Goal: Information Seeking & Learning: Learn about a topic

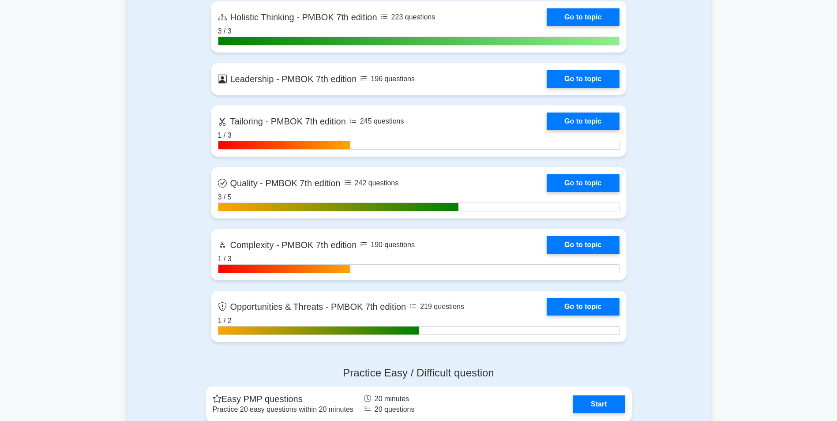
scroll to position [2779, 0]
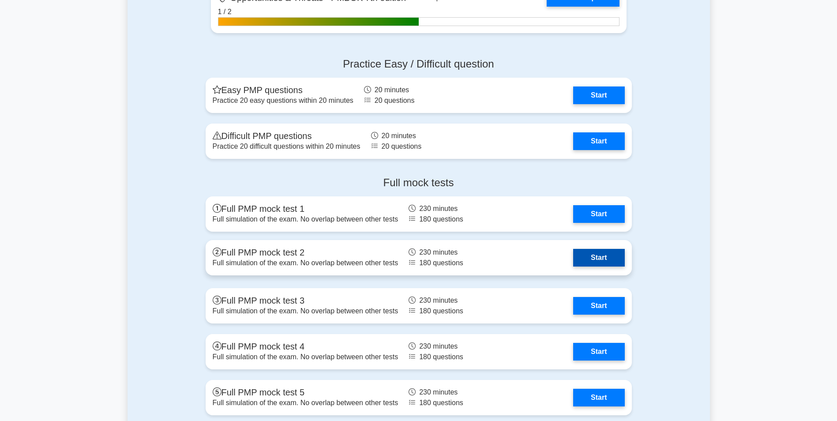
click at [588, 254] on link "Start" at bounding box center [598, 258] width 51 height 18
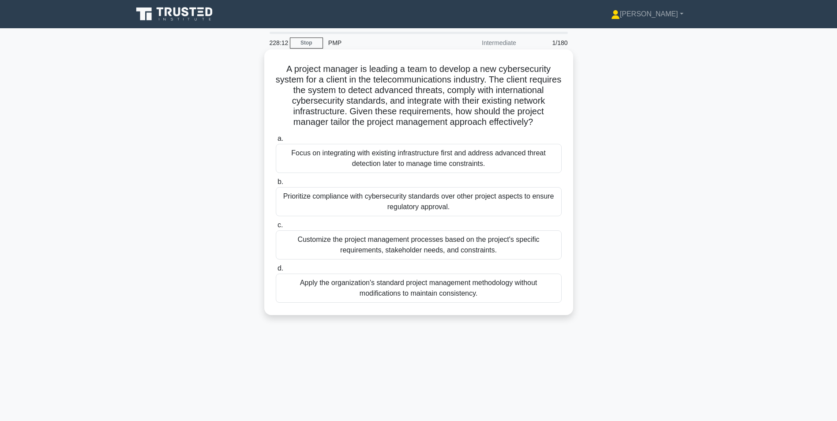
click at [444, 259] on div "Customize the project management processes based on the project's specific requ…" at bounding box center [419, 244] width 286 height 29
click at [276, 228] on input "c. Customize the project management processes based on the project's specific r…" at bounding box center [276, 225] width 0 height 6
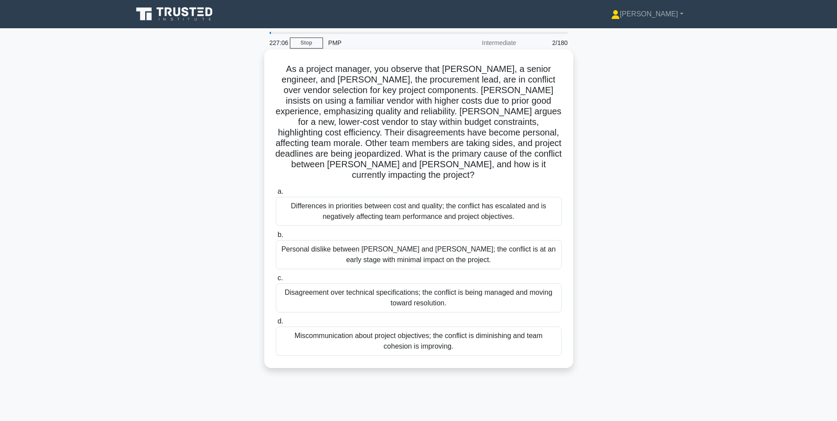
click at [440, 206] on div "Differences in priorities between cost and quality; the conflict has escalated …" at bounding box center [419, 211] width 286 height 29
click at [276, 195] on input "a. Differences in priorities between cost and quality; the conflict has escalat…" at bounding box center [276, 192] width 0 height 6
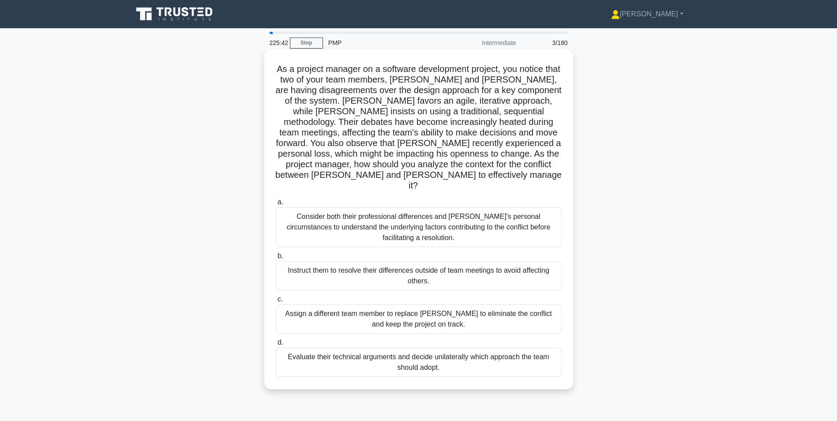
click at [426, 224] on div "Consider both their professional differences and Tom's personal circumstances t…" at bounding box center [419, 227] width 286 height 40
click at [276, 205] on input "a. Consider both their professional differences and Tom's personal circumstance…" at bounding box center [276, 202] width 0 height 6
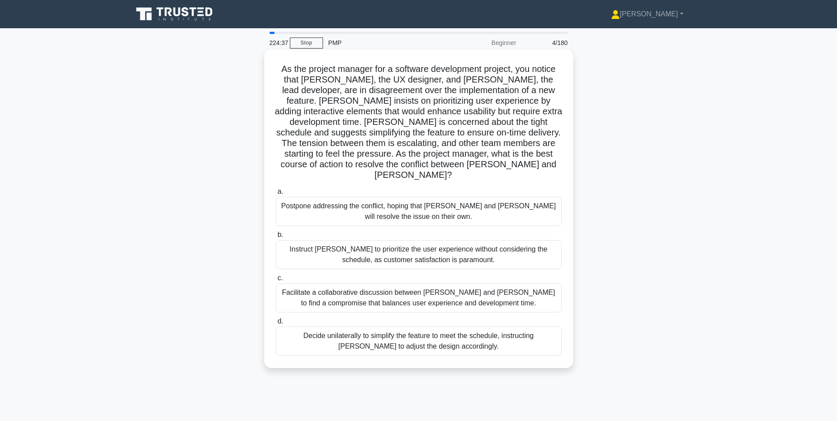
click at [427, 292] on div "Facilitate a collaborative discussion between Alex and Jamie to find a compromi…" at bounding box center [419, 297] width 286 height 29
click at [276, 281] on input "c. Facilitate a collaborative discussion between Alex and Jamie to find a compr…" at bounding box center [276, 278] width 0 height 6
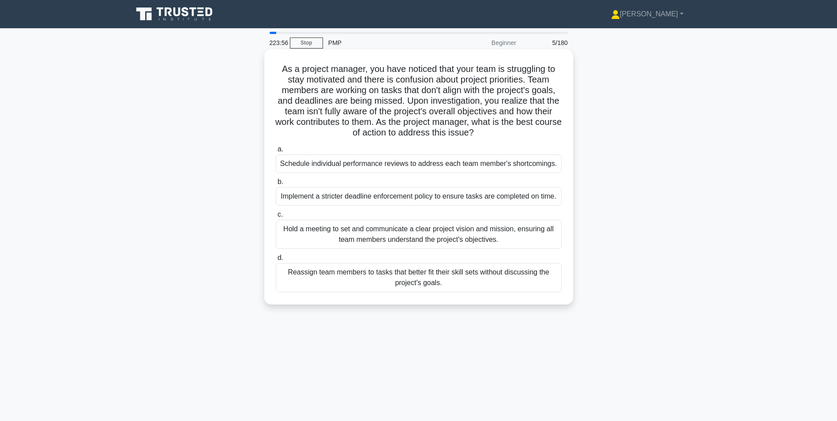
click at [463, 237] on div "Hold a meeting to set and communicate a clear project vision and mission, ensur…" at bounding box center [419, 234] width 286 height 29
click at [276, 217] on input "c. Hold a meeting to set and communicate a clear project vision and mission, en…" at bounding box center [276, 215] width 0 height 6
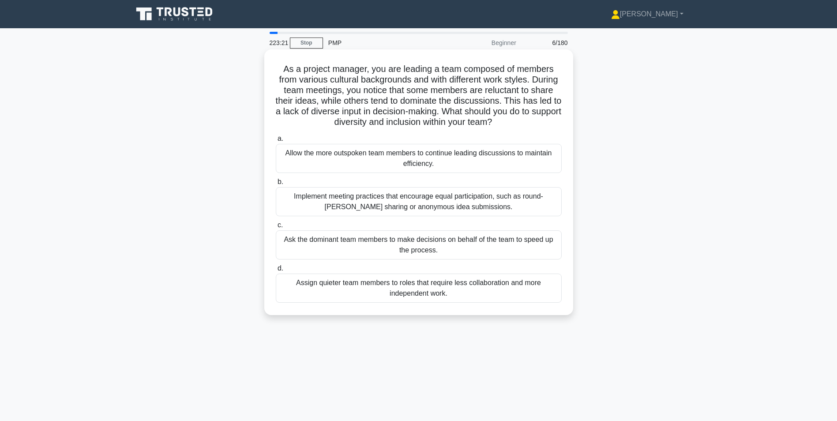
click at [453, 199] on div "Implement meeting practices that encourage equal participation, such as round-r…" at bounding box center [419, 201] width 286 height 29
click at [276, 185] on input "b. Implement meeting practices that encourage equal participation, such as roun…" at bounding box center [276, 182] width 0 height 6
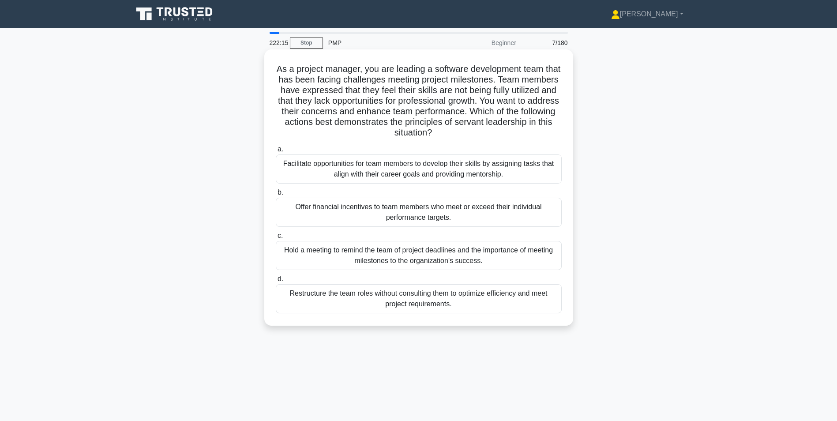
click at [490, 169] on div "Facilitate opportunities for team members to develop their skills by assigning …" at bounding box center [419, 168] width 286 height 29
click at [276, 152] on input "a. Facilitate opportunities for team members to develop their skills by assigni…" at bounding box center [276, 149] width 0 height 6
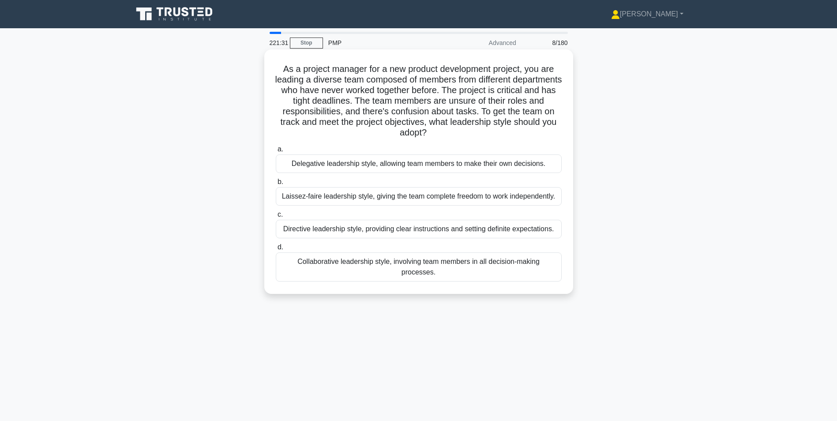
click at [396, 227] on div "Directive leadership style, providing clear instructions and setting definite e…" at bounding box center [419, 229] width 286 height 19
click at [276, 217] on input "c. Directive leadership style, providing clear instructions and setting definit…" at bounding box center [276, 215] width 0 height 6
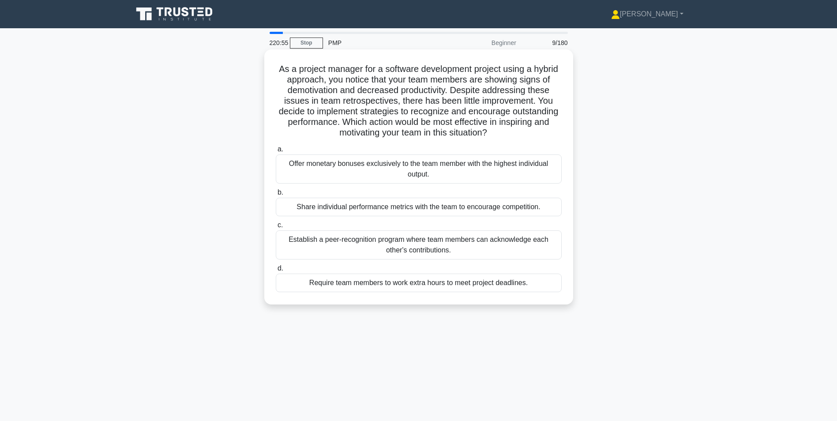
click at [495, 244] on div "Establish a peer-recognition program where team members can acknowledge each ot…" at bounding box center [419, 244] width 286 height 29
click at [276, 228] on input "c. Establish a peer-recognition program where team members can acknowledge each…" at bounding box center [276, 225] width 0 height 6
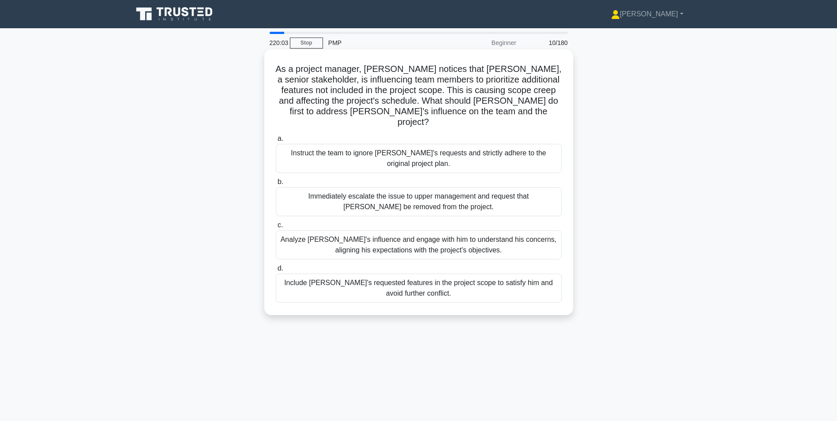
click at [494, 238] on div "Analyze John's influence and engage with him to understand his concerns, aligni…" at bounding box center [419, 244] width 286 height 29
click at [276, 228] on input "c. Analyze John's influence and engage with him to understand his concerns, ali…" at bounding box center [276, 225] width 0 height 6
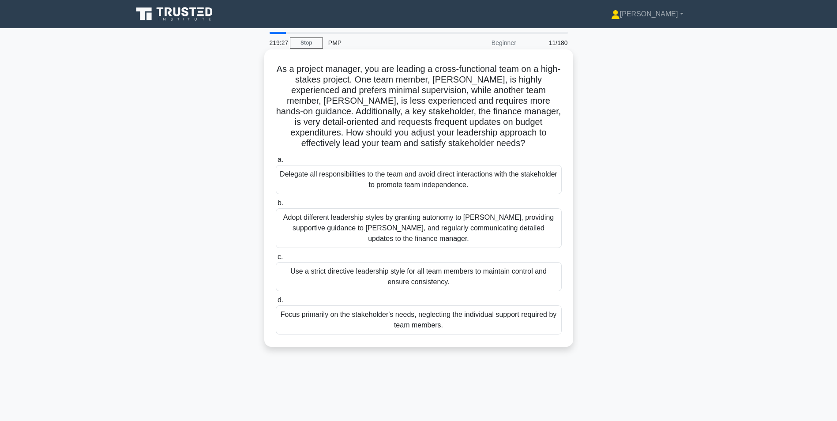
click at [463, 226] on div "Adopt different leadership styles by granting autonomy to Alex, providing suppo…" at bounding box center [419, 228] width 286 height 40
click at [276, 206] on input "b. Adopt different leadership styles by granting autonomy to Alex, providing su…" at bounding box center [276, 203] width 0 height 6
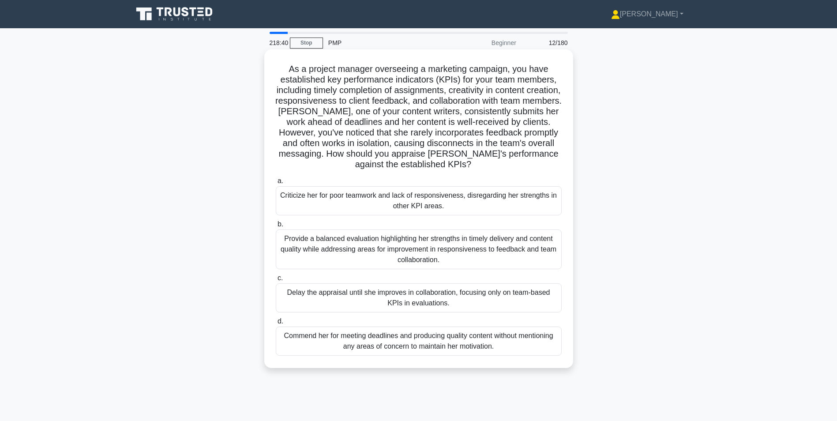
click at [426, 249] on div "Provide a balanced evaluation highlighting her strengths in timely delivery and…" at bounding box center [419, 249] width 286 height 40
click at [276, 227] on input "b. Provide a balanced evaluation highlighting her strengths in timely delivery …" at bounding box center [276, 224] width 0 height 6
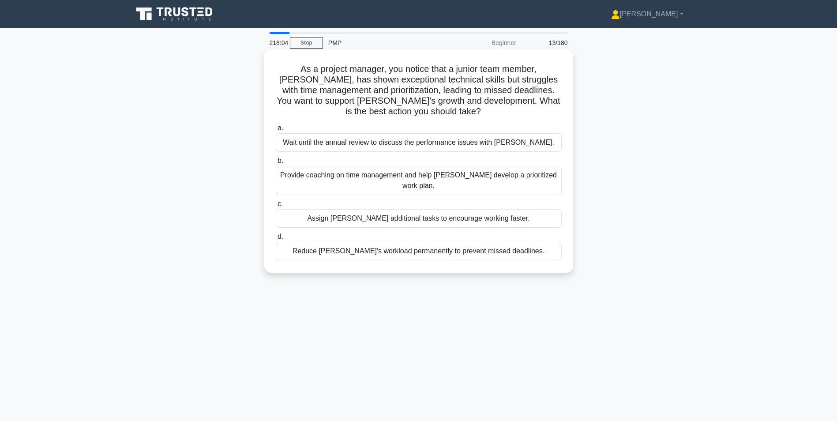
click at [497, 180] on div "Provide coaching on time management and help Alex develop a prioritized work pl…" at bounding box center [419, 180] width 286 height 29
click at [276, 164] on input "b. Provide coaching on time management and help Alex develop a prioritized work…" at bounding box center [276, 161] width 0 height 6
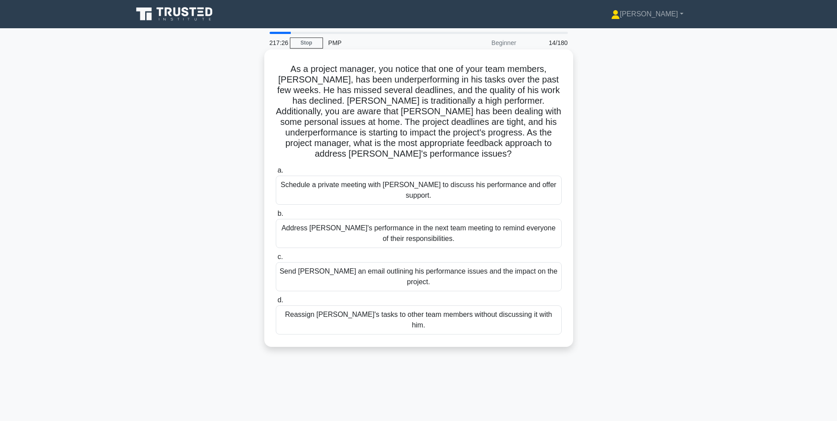
click at [384, 188] on div "Schedule a private meeting with Carlos to discuss his performance and offer sup…" at bounding box center [419, 190] width 286 height 29
click at [276, 173] on input "a. Schedule a private meeting with Carlos to discuss his performance and offer …" at bounding box center [276, 171] width 0 height 6
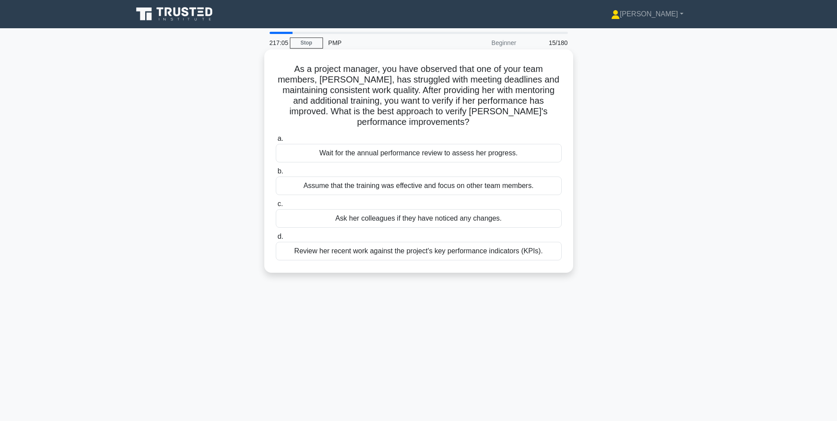
click at [506, 251] on div "Review her recent work against the project's key performance indicators (KPIs)." at bounding box center [419, 251] width 286 height 19
click at [276, 240] on input "d. Review her recent work against the project's key performance indicators (KPI…" at bounding box center [276, 237] width 0 height 6
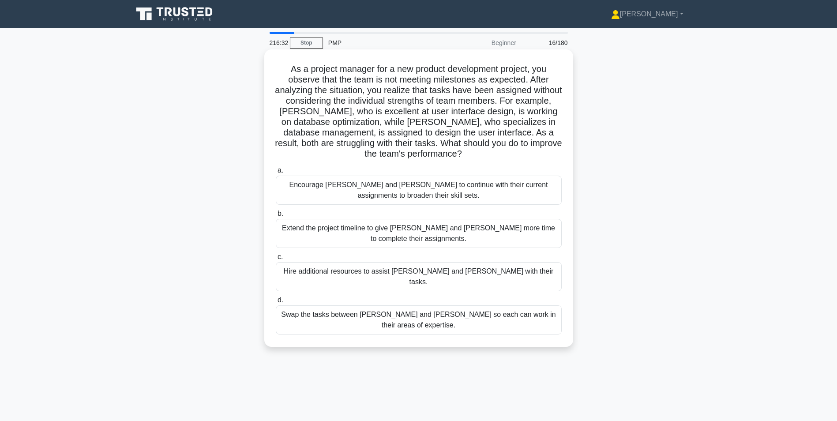
click at [413, 305] on div "Swap the tasks between Alex and Sam so each can work in their areas of expertis…" at bounding box center [419, 319] width 286 height 29
click at [311, 305] on div "Swap the tasks between Alex and Sam so each can work in their areas of expertis…" at bounding box center [419, 319] width 286 height 29
click at [276, 303] on input "d. Swap the tasks between Alex and Sam so each can work in their areas of exper…" at bounding box center [276, 300] width 0 height 6
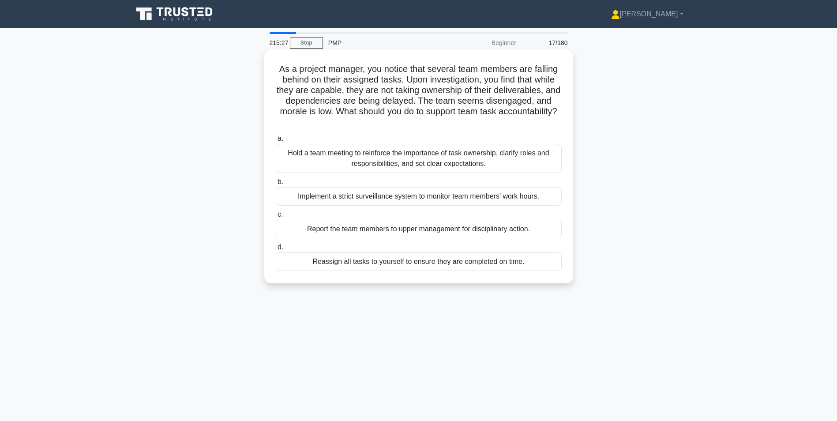
click at [483, 161] on div "Hold a team meeting to reinforce the importance of task ownership, clarify role…" at bounding box center [419, 158] width 286 height 29
click at [276, 142] on input "a. Hold a team meeting to reinforce the importance of task ownership, clarify r…" at bounding box center [276, 139] width 0 height 6
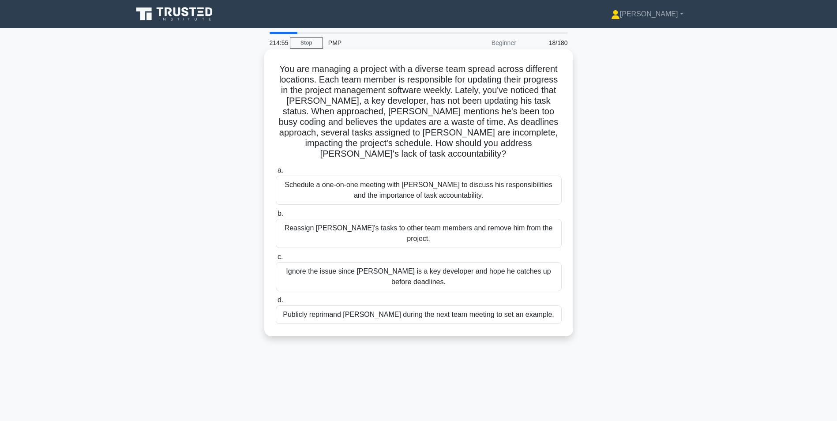
click at [459, 178] on div "Schedule a one-on-one meeting with Alex to discuss his responsibilities and the…" at bounding box center [419, 190] width 286 height 29
click at [276, 173] on input "a. Schedule a one-on-one meeting with Alex to discuss his responsibilities and …" at bounding box center [276, 171] width 0 height 6
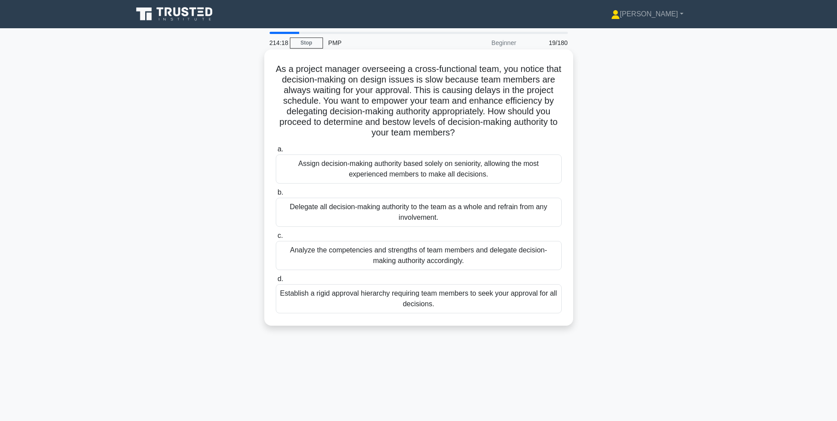
click at [457, 258] on div "Analyze the competencies and strengths of team members and delegate decision-ma…" at bounding box center [419, 255] width 286 height 29
click at [276, 239] on input "c. Analyze the competencies and strengths of team members and delegate decision…" at bounding box center [276, 236] width 0 height 6
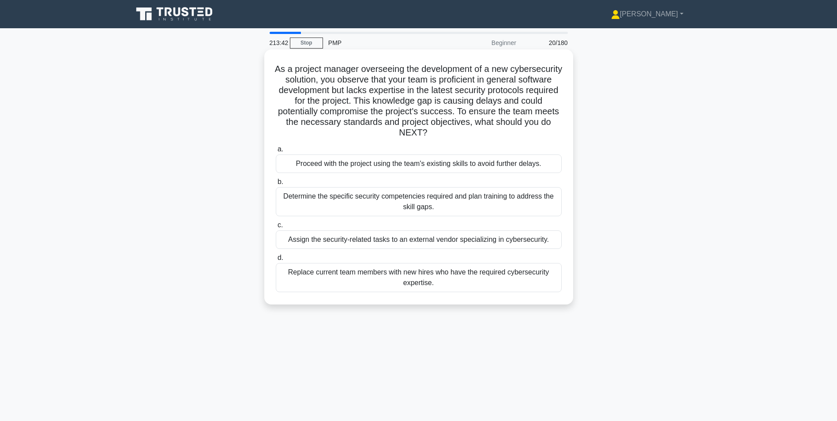
click at [477, 206] on div "Determine the specific security competencies required and plan training to addr…" at bounding box center [419, 201] width 286 height 29
click at [276, 185] on input "b. Determine the specific security competencies required and plan training to a…" at bounding box center [276, 182] width 0 height 6
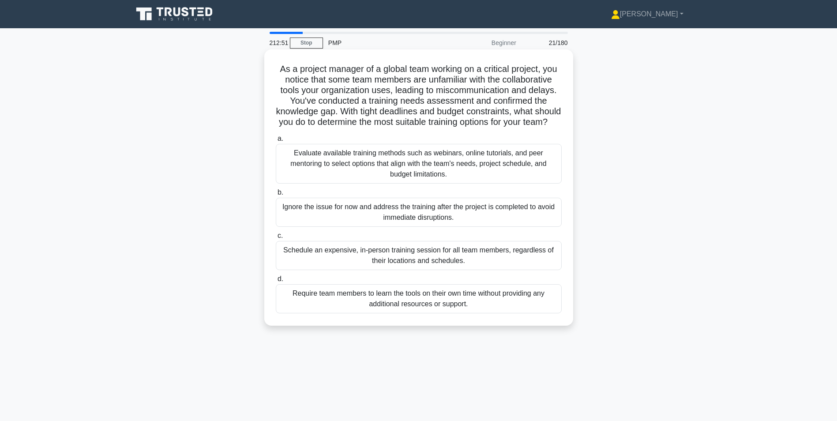
click at [425, 170] on div "Evaluate available training methods such as webinars, online tutorials, and pee…" at bounding box center [419, 164] width 286 height 40
click at [276, 142] on input "a. Evaluate available training methods such as webinars, online tutorials, and …" at bounding box center [276, 139] width 0 height 6
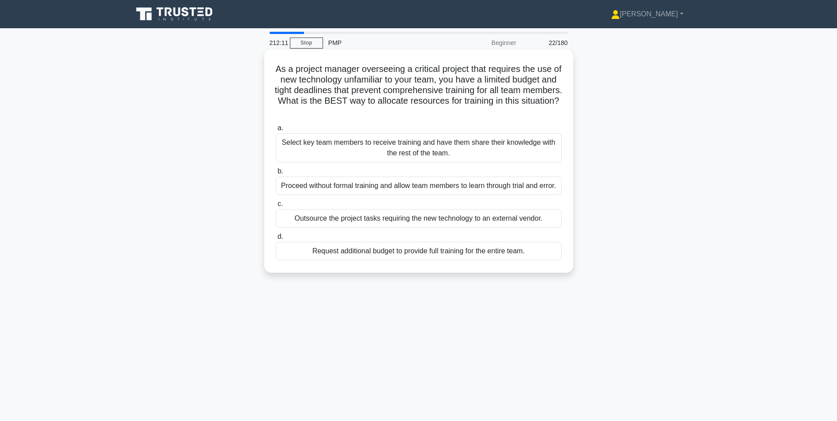
click at [455, 144] on div "Select key team members to receive training and have them share their knowledge…" at bounding box center [419, 147] width 286 height 29
click at [276, 131] on input "a. Select key team members to receive training and have them share their knowle…" at bounding box center [276, 128] width 0 height 6
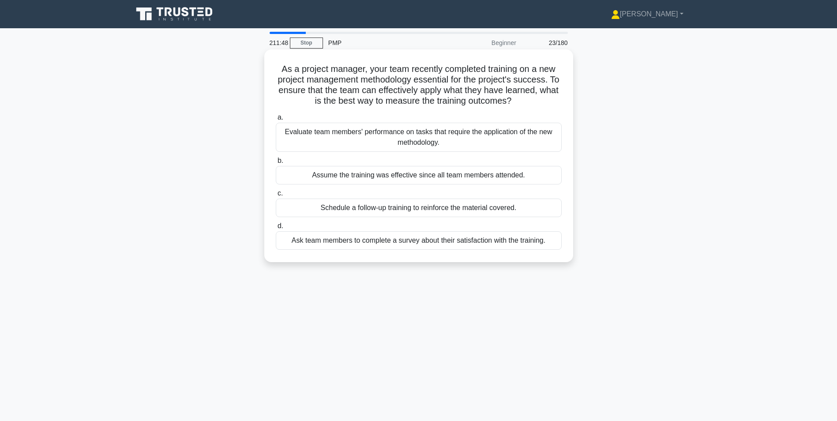
click at [448, 144] on div "Evaluate team members' performance on tasks that require the application of the…" at bounding box center [419, 137] width 286 height 29
click at [276, 120] on input "a. Evaluate team members' performance on tasks that require the application of …" at bounding box center [276, 118] width 0 height 6
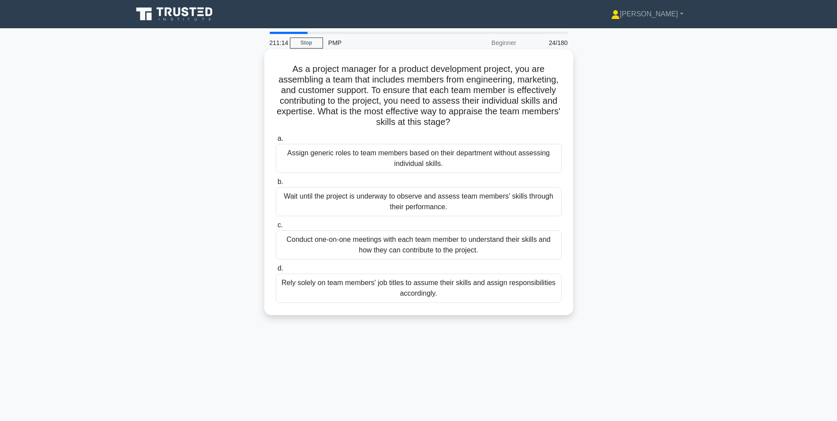
click at [471, 249] on div "Conduct one-on-one meetings with each team member to understand their skills an…" at bounding box center [419, 244] width 286 height 29
click at [276, 228] on input "c. Conduct one-on-one meetings with each team member to understand their skills…" at bounding box center [276, 225] width 0 height 6
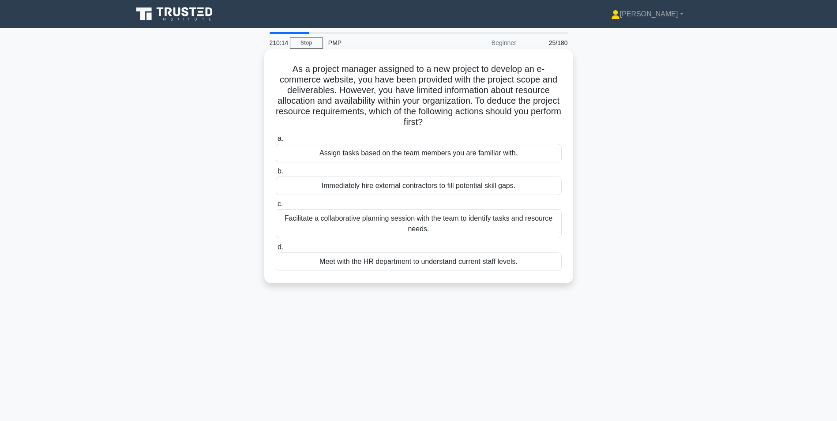
click at [428, 262] on div "Meet with the HR department to understand current staff levels." at bounding box center [419, 261] width 286 height 19
click at [276, 250] on input "d. Meet with the HR department to understand current staff levels." at bounding box center [276, 247] width 0 height 6
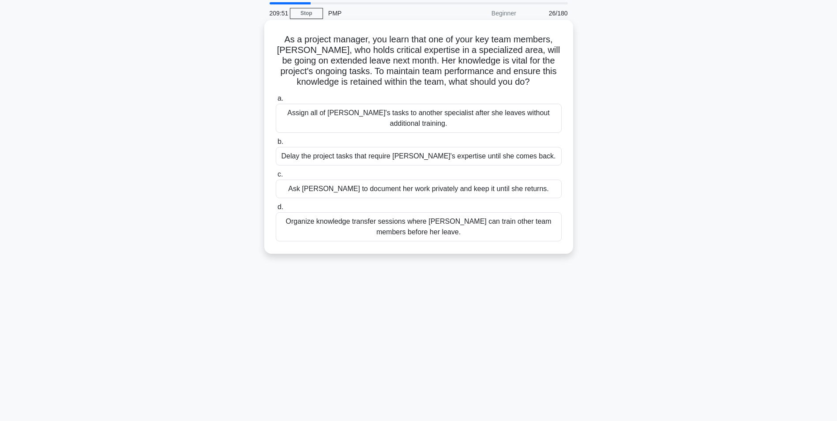
scroll to position [44, 0]
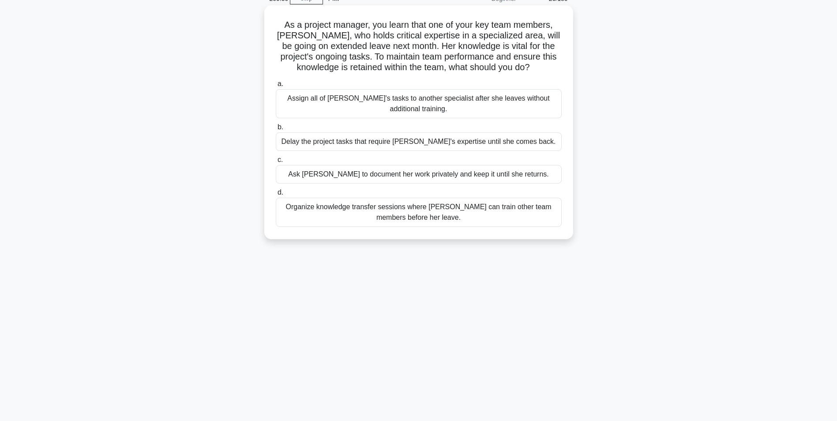
click at [483, 210] on div "Organize knowledge transfer sessions where Emma can train other team members be…" at bounding box center [419, 212] width 286 height 29
click at [276, 195] on input "d. Organize knowledge transfer sessions where Emma can train other team members…" at bounding box center [276, 193] width 0 height 6
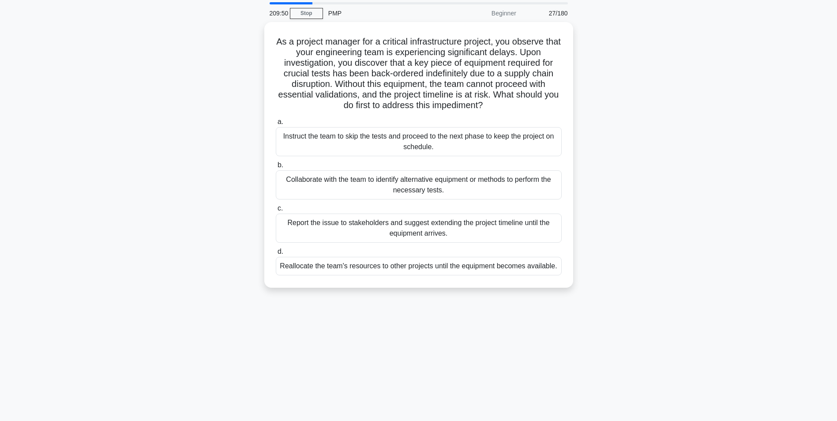
scroll to position [0, 0]
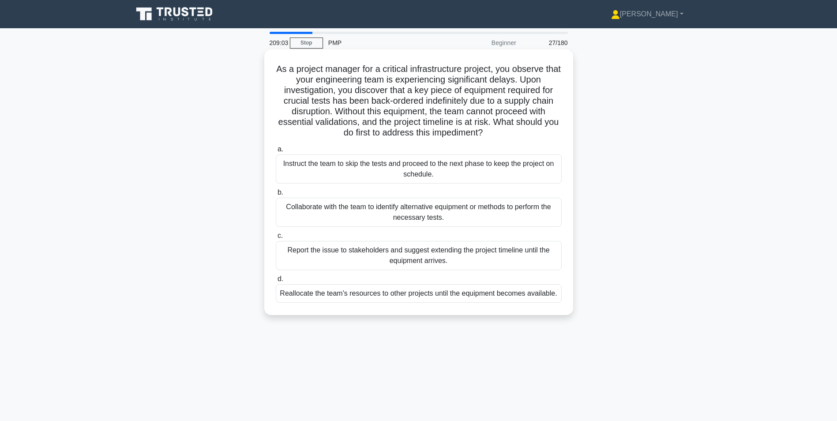
click at [418, 219] on div "Collaborate with the team to identify alternative equipment or methods to perfo…" at bounding box center [419, 212] width 286 height 29
click at [276, 195] on input "b. Collaborate with the team to identify alternative equipment or methods to pe…" at bounding box center [276, 193] width 0 height 6
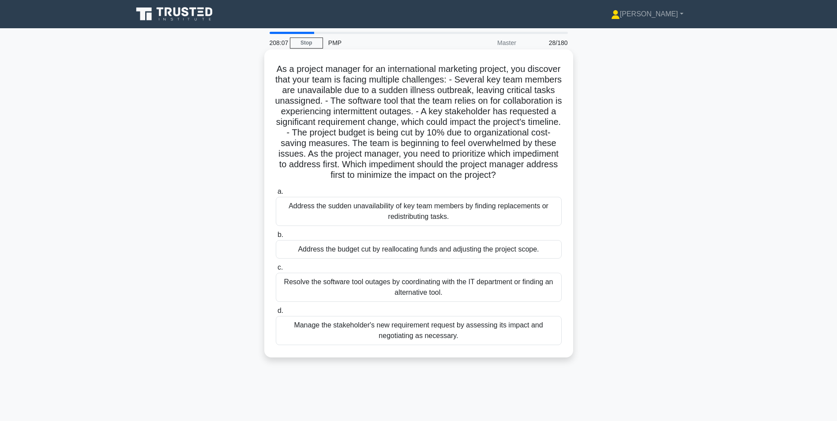
click at [481, 220] on div "Address the sudden unavailability of key team members by finding replacements o…" at bounding box center [419, 211] width 286 height 29
click at [276, 195] on input "a. Address the sudden unavailability of key team members by finding replacement…" at bounding box center [276, 192] width 0 height 6
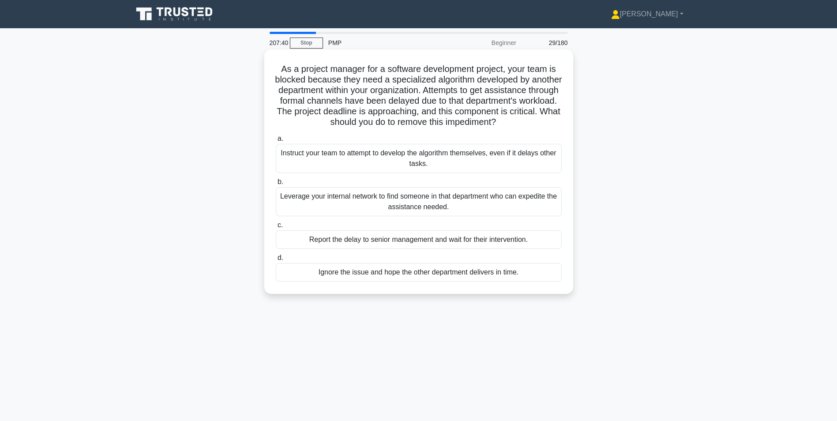
click at [518, 213] on div "Leverage your internal network to find someone in that department who can exped…" at bounding box center [419, 201] width 286 height 29
click at [276, 185] on input "b. Leverage your internal network to find someone in that department who can ex…" at bounding box center [276, 182] width 0 height 6
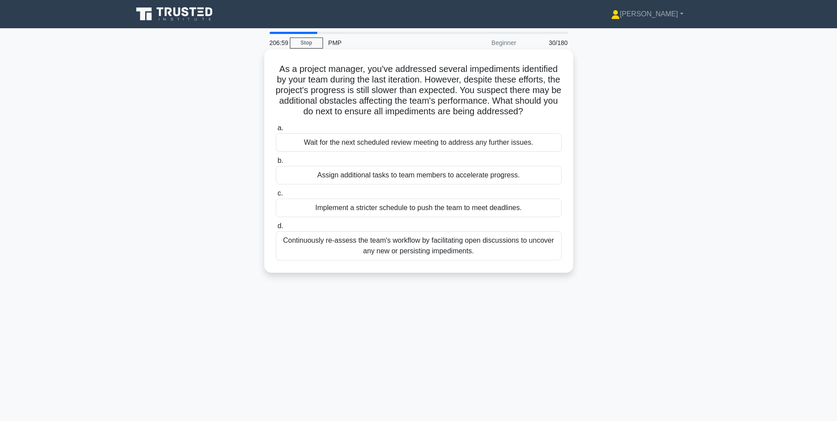
click at [412, 249] on div "Continuously re-assess the team's workflow by facilitating open discussions to …" at bounding box center [419, 245] width 286 height 29
click at [276, 229] on input "d. Continuously re-assess the team's workflow by facilitating open discussions …" at bounding box center [276, 226] width 0 height 6
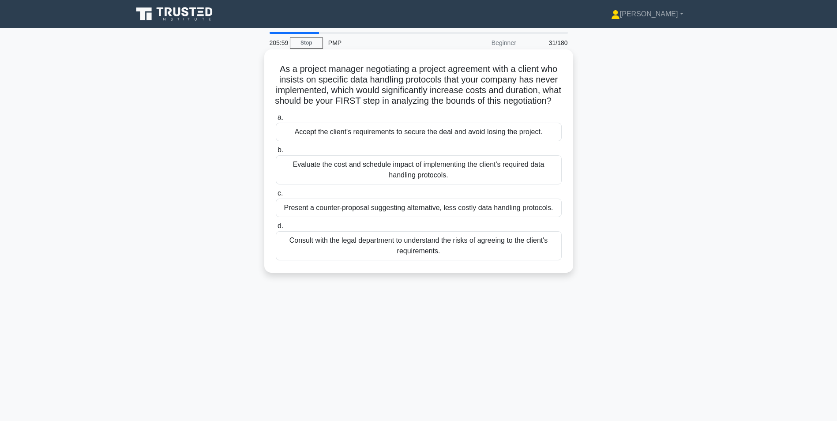
click at [454, 254] on div "Consult with the legal department to understand the risks of agreeing to the cl…" at bounding box center [419, 245] width 286 height 29
click at [276, 229] on input "d. Consult with the legal department to understand the risks of agreeing to the…" at bounding box center [276, 226] width 0 height 6
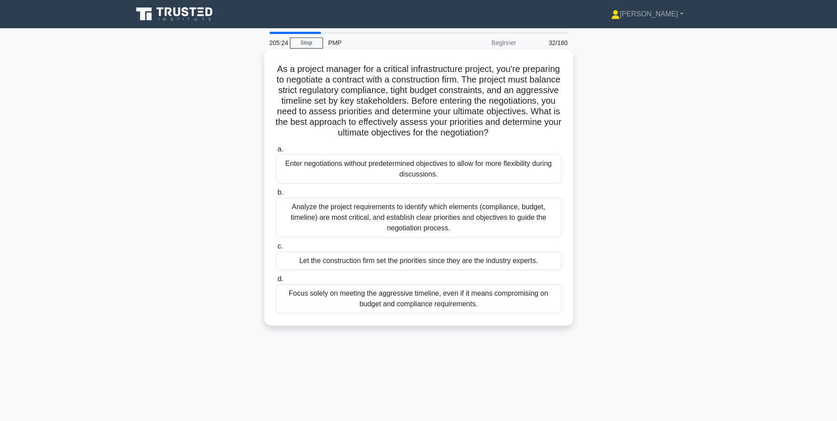
click at [437, 237] on div "Analyze the project requirements to identify which elements (compliance, budget…" at bounding box center [419, 218] width 286 height 40
click at [276, 195] on input "b. Analyze the project requirements to identify which elements (compliance, bud…" at bounding box center [276, 193] width 0 height 6
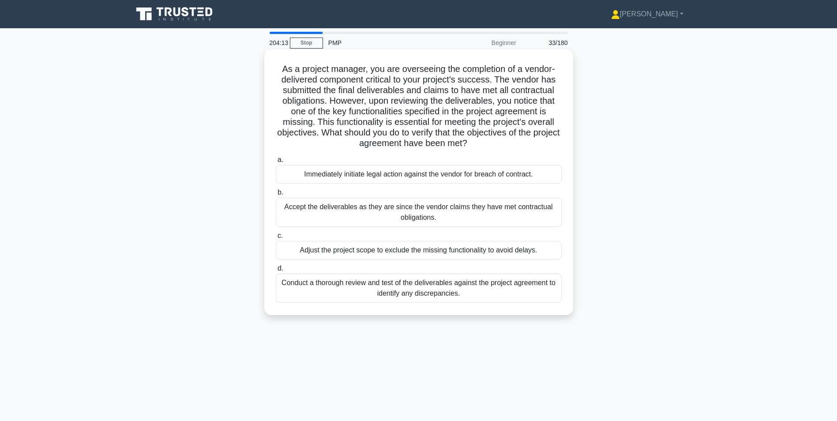
click at [430, 173] on div "Immediately initiate legal action against the vendor for breach of contract." at bounding box center [419, 174] width 286 height 19
click at [289, 176] on div "Immediately initiate legal action against the vendor for breach of contract." at bounding box center [419, 174] width 286 height 19
click at [276, 163] on input "a. Immediately initiate legal action against the vendor for breach of contract." at bounding box center [276, 160] width 0 height 6
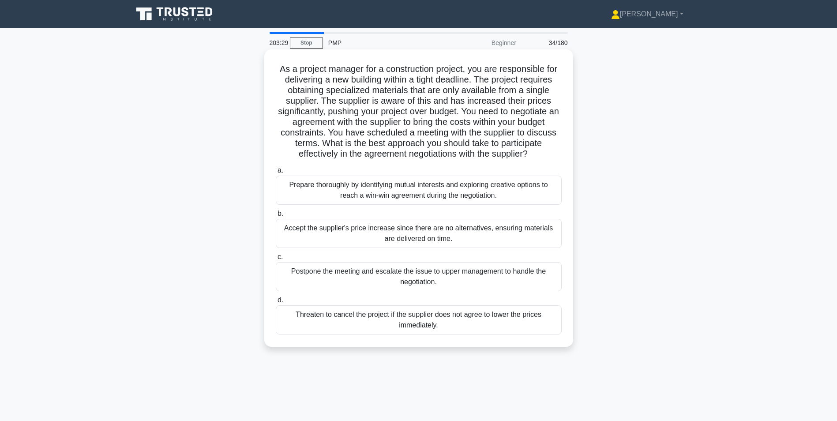
click at [433, 191] on div "Prepare thoroughly by identifying mutual interests and exploring creative optio…" at bounding box center [419, 190] width 286 height 29
click at [276, 173] on input "a. Prepare thoroughly by identifying mutual interests and exploring creative op…" at bounding box center [276, 171] width 0 height 6
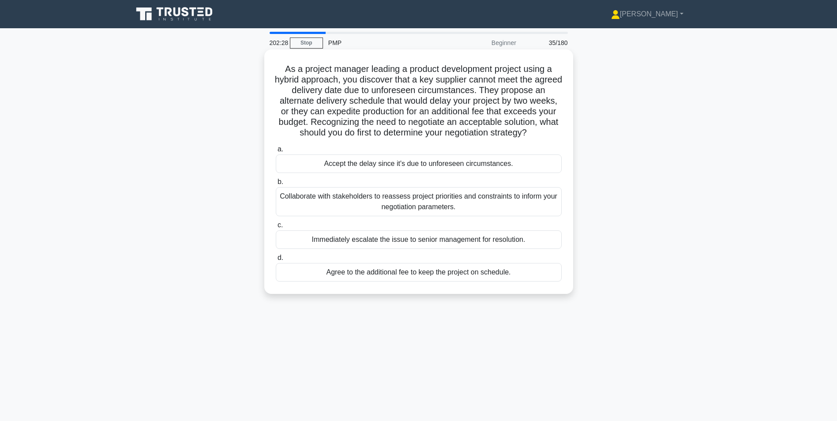
click at [467, 202] on div "Collaborate with stakeholders to reassess project priorities and constraints to…" at bounding box center [419, 201] width 286 height 29
click at [276, 185] on input "b. Collaborate with stakeholders to reassess project priorities and constraints…" at bounding box center [276, 182] width 0 height 6
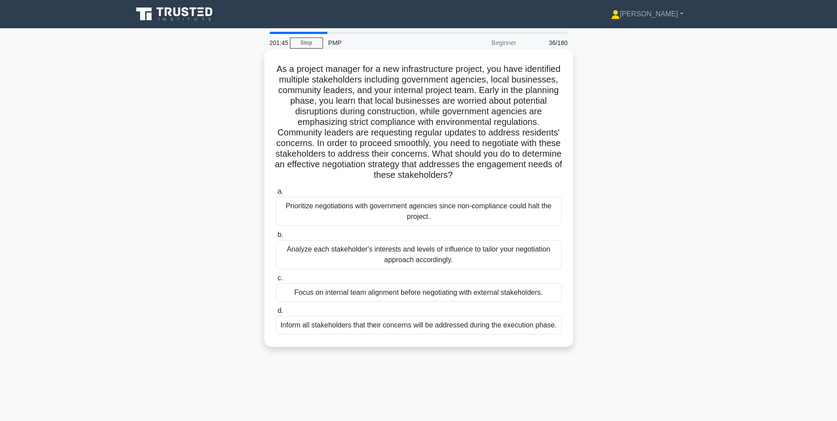
click at [468, 257] on div "Analyze each stakeholder's interests and levels of influence to tailor your neg…" at bounding box center [419, 254] width 286 height 29
click at [276, 238] on input "b. Analyze each stakeholder's interests and levels of influence to tailor your …" at bounding box center [276, 235] width 0 height 6
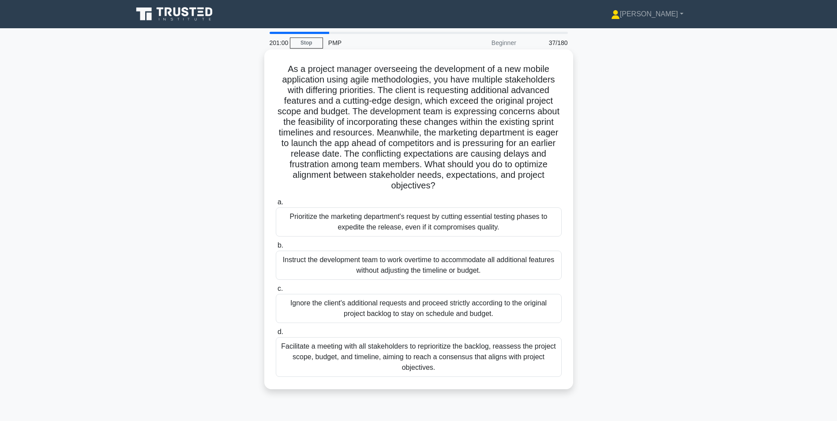
click at [402, 358] on div "Facilitate a meeting with all stakeholders to reprioritize the backlog, reasses…" at bounding box center [419, 357] width 286 height 40
click at [276, 335] on input "d. Facilitate a meeting with all stakeholders to reprioritize the backlog, reas…" at bounding box center [276, 332] width 0 height 6
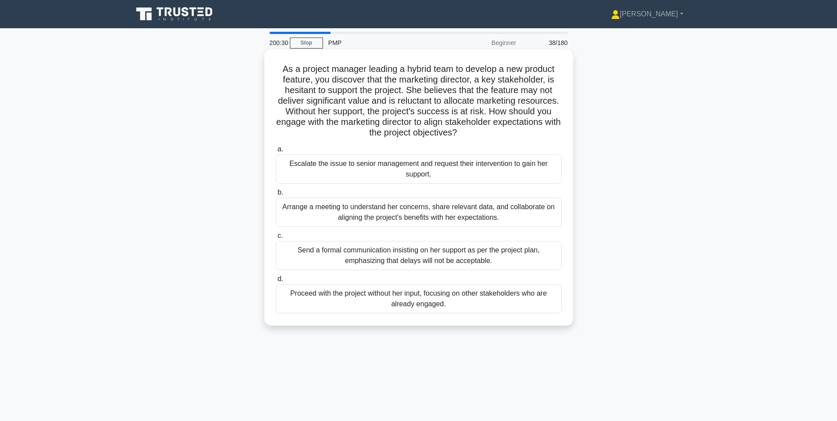
click at [511, 215] on div "Arrange a meeting to understand her concerns, share relevant data, and collabor…" at bounding box center [419, 212] width 286 height 29
click at [276, 195] on input "b. Arrange a meeting to understand her concerns, share relevant data, and colla…" at bounding box center [276, 193] width 0 height 6
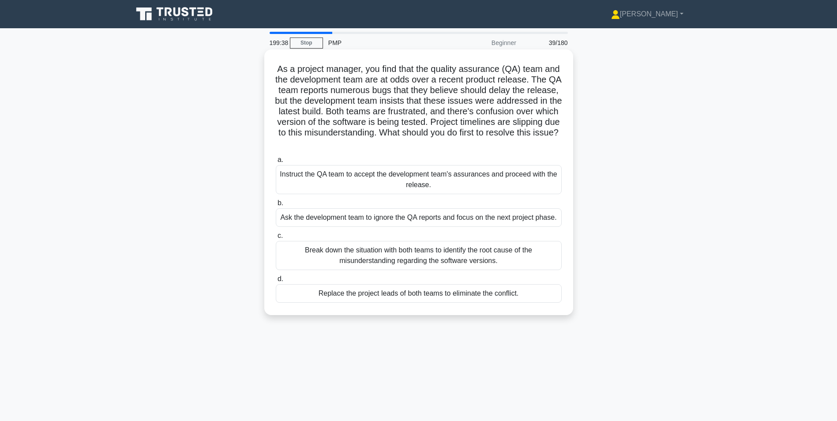
click at [431, 256] on div "Break down the situation with both teams to identify the root cause of the misu…" at bounding box center [419, 255] width 286 height 29
click at [291, 260] on div "Break down the situation with both teams to identify the root cause of the misu…" at bounding box center [419, 255] width 286 height 29
click at [276, 239] on input "c. Break down the situation with both teams to identify the root cause of the m…" at bounding box center [276, 236] width 0 height 6
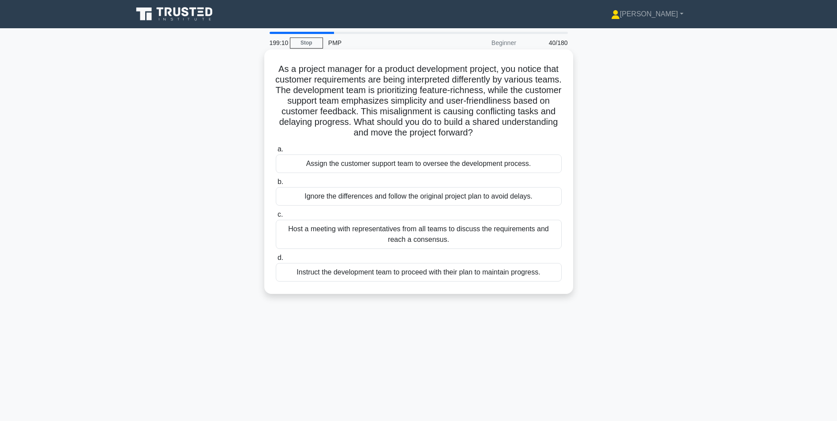
click at [458, 238] on div "Host a meeting with representatives from all teams to discuss the requirements …" at bounding box center [419, 234] width 286 height 29
click at [276, 217] on input "c. Host a meeting with representatives from all teams to discuss the requiremen…" at bounding box center [276, 215] width 0 height 6
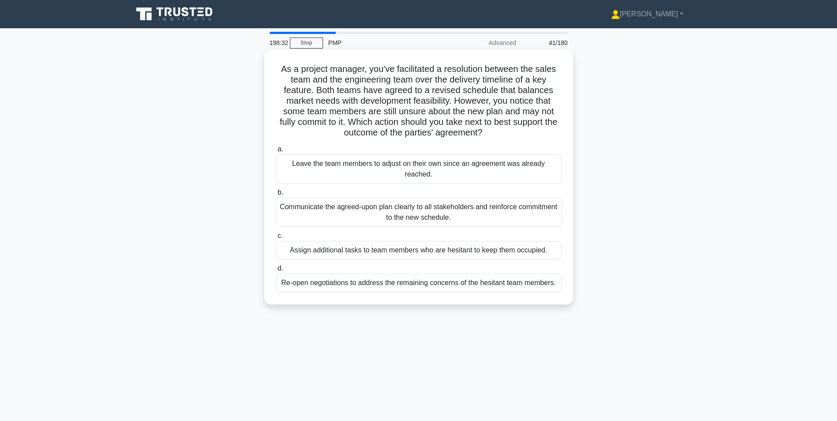
drag, startPoint x: 452, startPoint y: 211, endPoint x: 482, endPoint y: 208, distance: 30.2
click at [452, 210] on div "Communicate the agreed-upon plan clearly to all stakeholders and reinforce comm…" at bounding box center [419, 212] width 286 height 29
click at [297, 206] on div "Communicate the agreed-upon plan clearly to all stakeholders and reinforce comm…" at bounding box center [419, 212] width 286 height 29
click at [276, 195] on input "b. Communicate the agreed-upon plan clearly to all stakeholders and reinforce c…" at bounding box center [276, 193] width 0 height 6
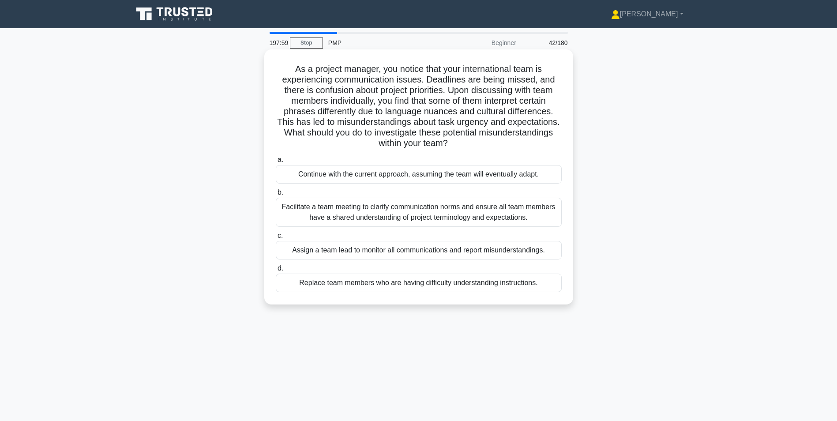
click at [430, 216] on div "Facilitate a team meeting to clarify communication norms and ensure all team me…" at bounding box center [419, 212] width 286 height 29
click at [286, 211] on div "Facilitate a team meeting to clarify communication norms and ensure all team me…" at bounding box center [419, 212] width 286 height 29
click at [276, 195] on input "b. Facilitate a team meeting to clarify communication norms and ensure all team…" at bounding box center [276, 193] width 0 height 6
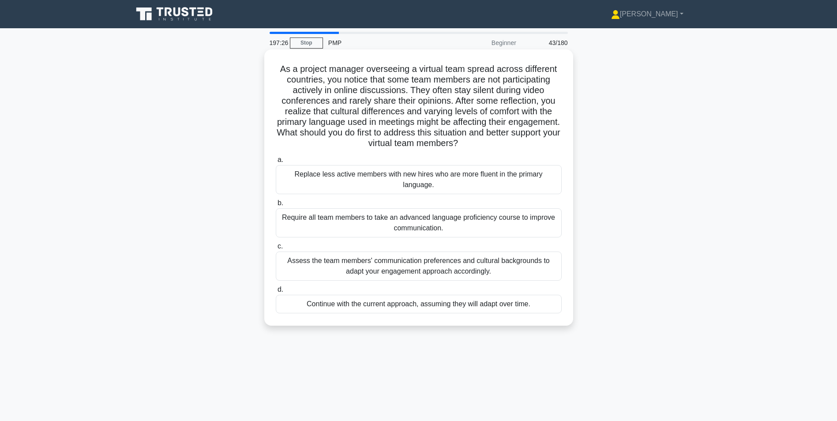
click at [436, 257] on div "Assess the team members' communication preferences and cultural backgrounds to …" at bounding box center [419, 265] width 286 height 29
click at [276, 249] on input "c. Assess the team members' communication preferences and cultural backgrounds …" at bounding box center [276, 246] width 0 height 6
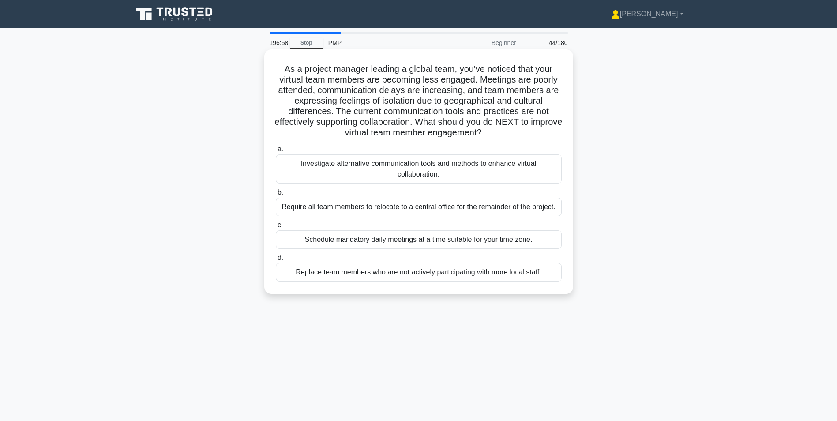
click at [447, 162] on div "Investigate alternative communication tools and methods to enhance virtual coll…" at bounding box center [419, 168] width 286 height 29
click at [289, 165] on div "Investigate alternative communication tools and methods to enhance virtual coll…" at bounding box center [419, 168] width 286 height 29
click at [276, 152] on input "a. Investigate alternative communication tools and methods to enhance virtual c…" at bounding box center [276, 149] width 0 height 6
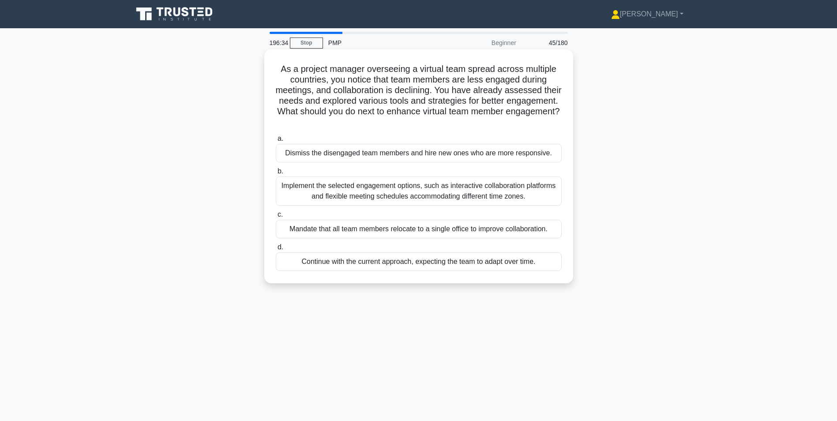
click at [311, 191] on div "Implement the selected engagement options, such as interactive collaboration pl…" at bounding box center [419, 190] width 286 height 29
click at [288, 198] on div "Implement the selected engagement options, such as interactive collaboration pl…" at bounding box center [419, 190] width 286 height 29
click at [276, 174] on input "b. Implement the selected engagement options, such as interactive collaboration…" at bounding box center [276, 172] width 0 height 6
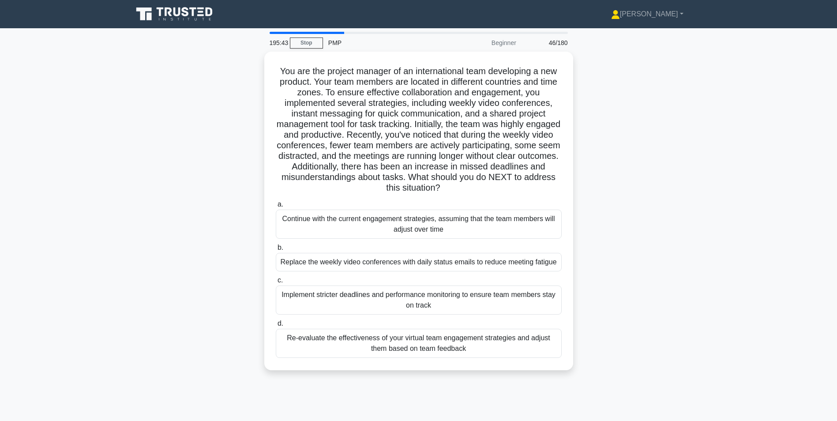
drag, startPoint x: 425, startPoint y: 342, endPoint x: 448, endPoint y: 340, distance: 23.0
click at [425, 342] on div "Re-evaluate the effectiveness of your virtual team engagement strategies and ad…" at bounding box center [419, 343] width 286 height 29
click at [276, 326] on input "d. Re-evaluate the effectiveness of your virtual team engagement strategies and…" at bounding box center [276, 324] width 0 height 6
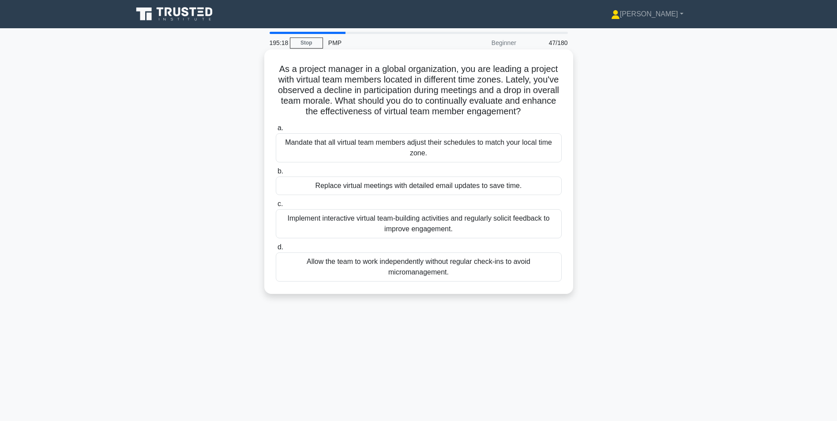
click at [393, 224] on div "Implement interactive virtual team-building activities and regularly solicit fe…" at bounding box center [419, 223] width 286 height 29
click at [288, 225] on div "Implement interactive virtual team-building activities and regularly solicit fe…" at bounding box center [419, 223] width 286 height 29
click at [276, 207] on input "c. Implement interactive virtual team-building activities and regularly solicit…" at bounding box center [276, 204] width 0 height 6
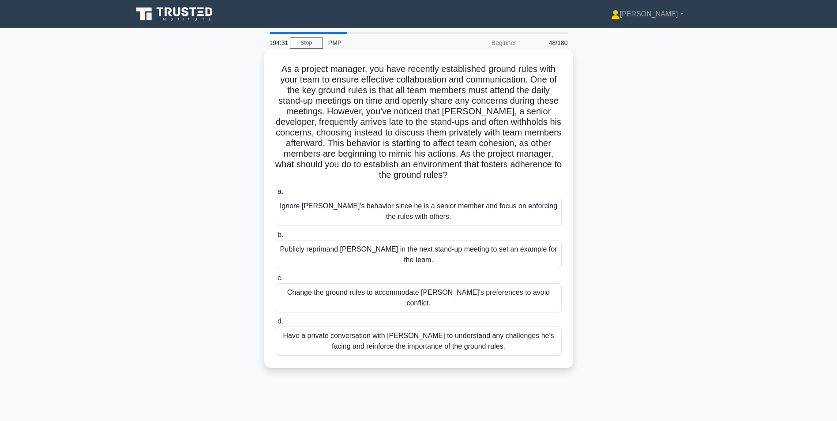
click at [281, 326] on div "Have a private conversation with Jack to understand any challenges he's facing …" at bounding box center [419, 340] width 286 height 29
click at [276, 318] on input "d. Have a private conversation with Jack to understand any challenges he's faci…" at bounding box center [276, 321] width 0 height 6
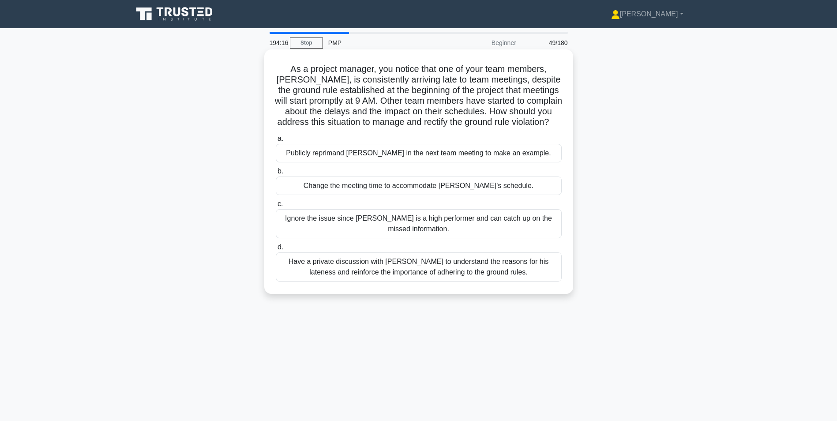
click at [285, 275] on div "Have a private discussion with Tom to understand the reasons for his lateness a…" at bounding box center [419, 266] width 286 height 29
click at [276, 250] on input "d. Have a private discussion with Tom to understand the reasons for his latenes…" at bounding box center [276, 247] width 0 height 6
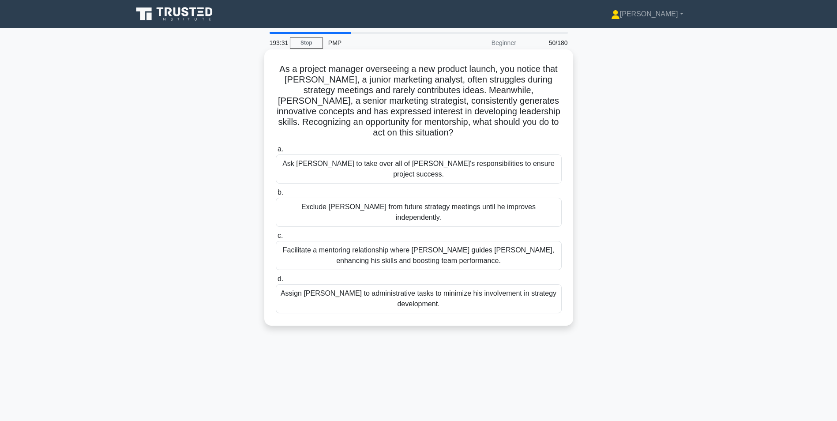
click at [346, 241] on div "Facilitate a mentoring relationship where Linda guides James, enhancing his ski…" at bounding box center [419, 255] width 286 height 29
click at [276, 234] on input "c. Facilitate a mentoring relationship where Linda guides James, enhancing his …" at bounding box center [276, 236] width 0 height 6
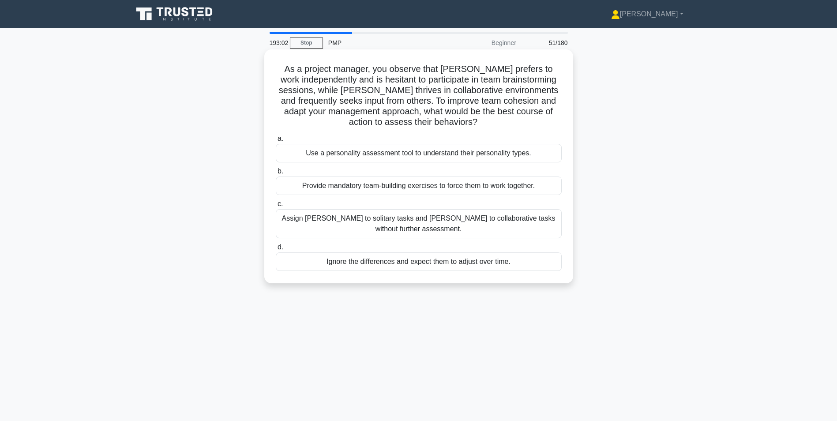
click at [296, 154] on div "Use a personality assessment tool to understand their personality types." at bounding box center [419, 153] width 286 height 19
click at [276, 142] on input "a. Use a personality assessment tool to understand their personality types." at bounding box center [276, 139] width 0 height 6
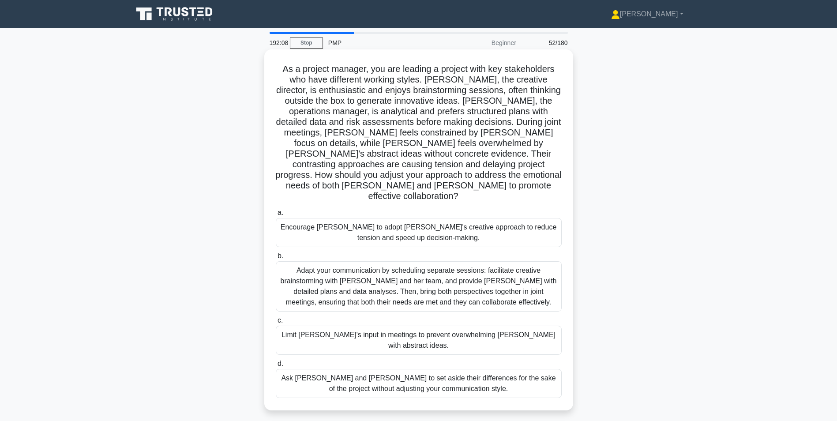
click at [307, 265] on div "Adapt your communication by scheduling separate sessions: facilitate creative b…" at bounding box center [419, 286] width 286 height 50
click at [276, 259] on input "b. Adapt your communication by scheduling separate sessions: facilitate creativ…" at bounding box center [276, 256] width 0 height 6
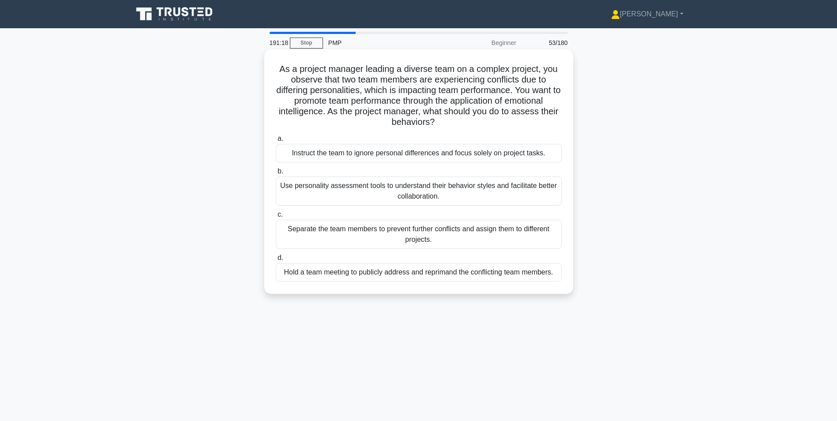
click at [292, 190] on div "Use personality assessment tools to understand their behavior styles and facili…" at bounding box center [419, 190] width 286 height 29
click at [276, 174] on input "b. Use personality assessment tools to understand their behavior styles and fac…" at bounding box center [276, 172] width 0 height 6
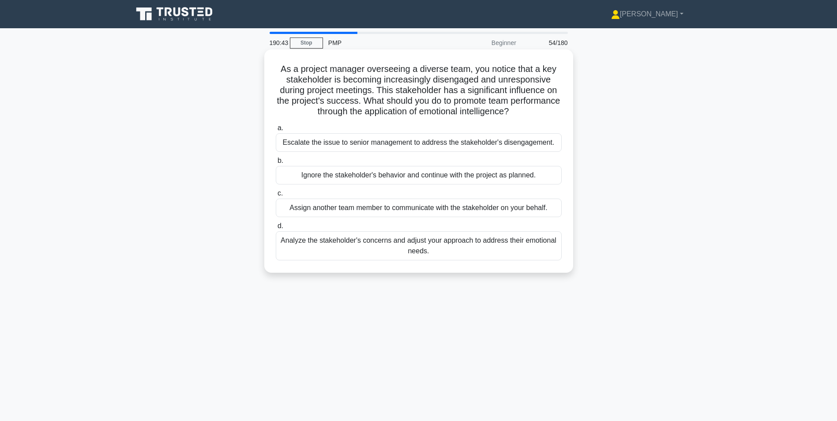
click at [322, 246] on div "Analyze the stakeholder's concerns and adjust your approach to address their em…" at bounding box center [419, 245] width 286 height 29
click at [290, 248] on div "Analyze the stakeholder's concerns and adjust your approach to address their em…" at bounding box center [419, 245] width 286 height 29
click at [276, 229] on input "d. Analyze the stakeholder's concerns and adjust your approach to address their…" at bounding box center [276, 226] width 0 height 6
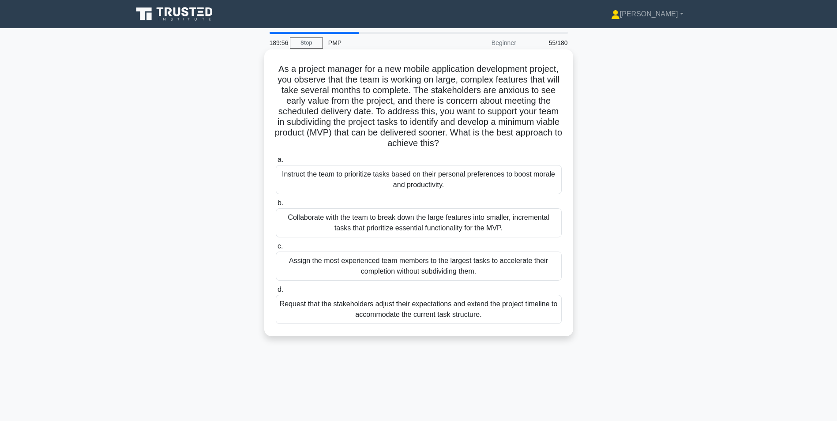
click at [300, 220] on div "Collaborate with the team to break down the large features into smaller, increm…" at bounding box center [419, 222] width 286 height 29
click at [276, 206] on input "b. Collaborate with the team to break down the large features into smaller, inc…" at bounding box center [276, 203] width 0 height 6
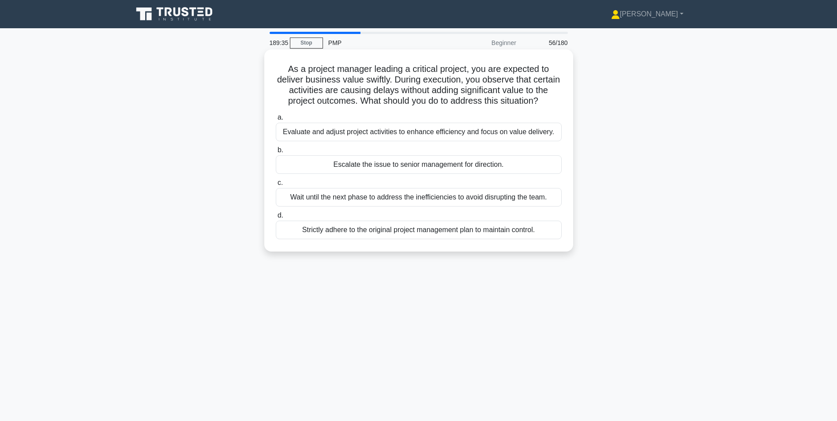
click at [294, 135] on div "Evaluate and adjust project activities to enhance efficiency and focus on value…" at bounding box center [419, 132] width 286 height 19
click at [276, 120] on input "a. Evaluate and adjust project activities to enhance efficiency and focus on va…" at bounding box center [276, 118] width 0 height 6
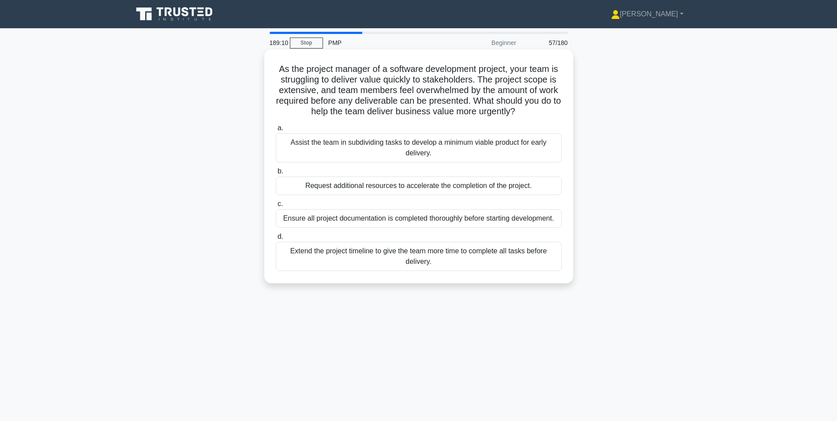
click at [280, 147] on div "Assist the team in subdividing tasks to develop a minimum viable product for ea…" at bounding box center [419, 147] width 286 height 29
click at [276, 131] on input "a. Assist the team in subdividing tasks to develop a minimum viable product for…" at bounding box center [276, 128] width 0 height 6
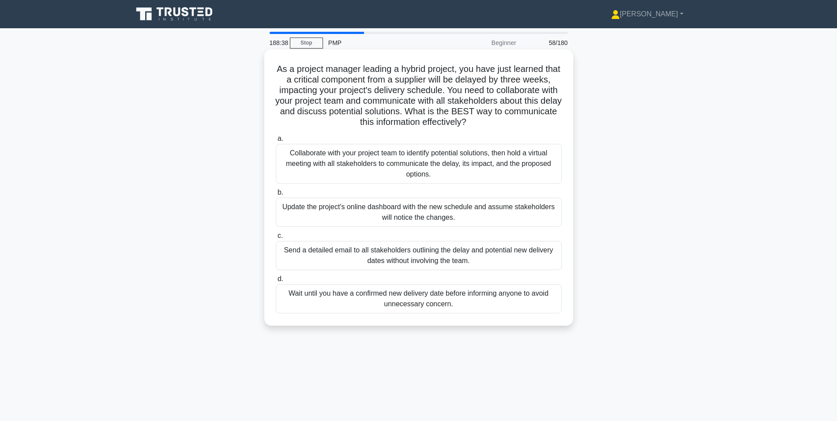
click at [288, 154] on div "Collaborate with your project team to identify potential solutions, then hold a…" at bounding box center [419, 164] width 286 height 40
click at [276, 142] on input "a. Collaborate with your project team to identify potential solutions, then hol…" at bounding box center [276, 139] width 0 height 6
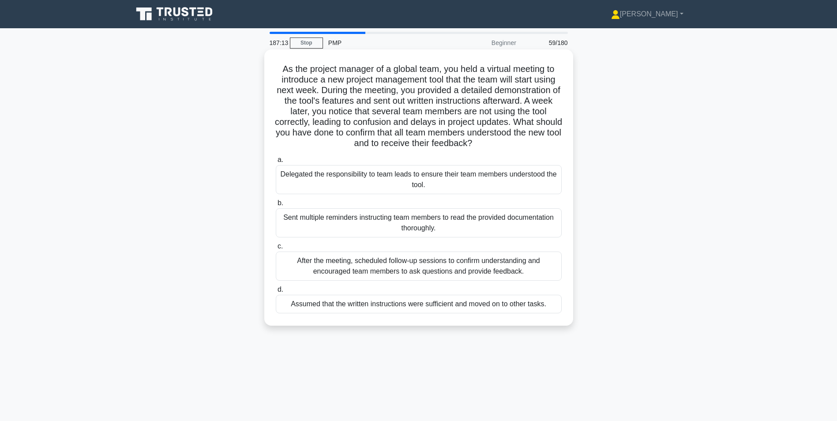
click at [305, 258] on div "After the meeting, scheduled follow-up sessions to confirm understanding and en…" at bounding box center [419, 265] width 286 height 29
click at [276, 249] on input "c. After the meeting, scheduled follow-up sessions to confirm understanding and…" at bounding box center [276, 246] width 0 height 6
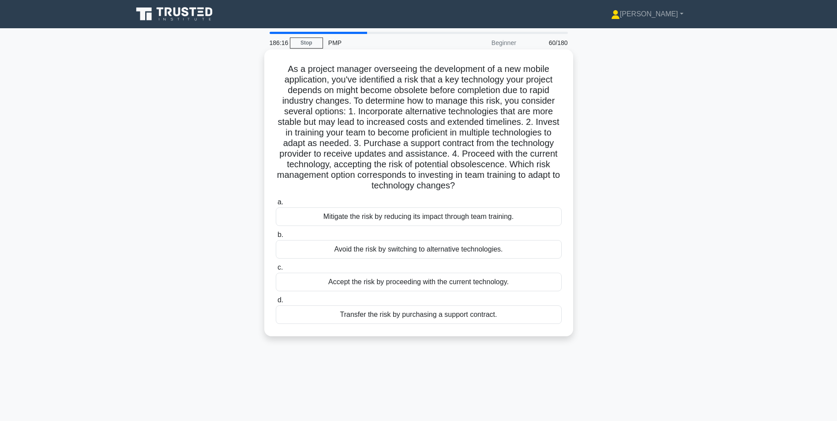
click at [296, 214] on div "Mitigate the risk by reducing its impact through team training." at bounding box center [419, 216] width 286 height 19
click at [276, 205] on input "a. Mitigate the risk by reducing its impact through team training." at bounding box center [276, 202] width 0 height 6
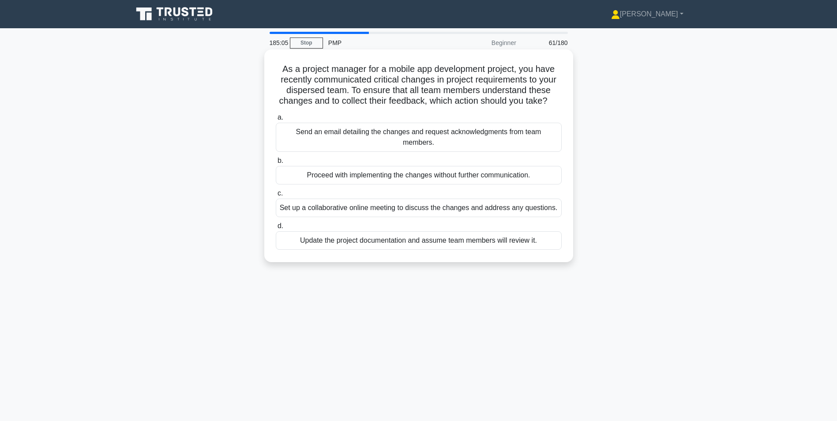
click at [284, 206] on div "Set up a collaborative online meeting to discuss the changes and address any qu…" at bounding box center [419, 208] width 286 height 19
click at [276, 196] on input "c. Set up a collaborative online meeting to discuss the changes and address any…" at bounding box center [276, 194] width 0 height 6
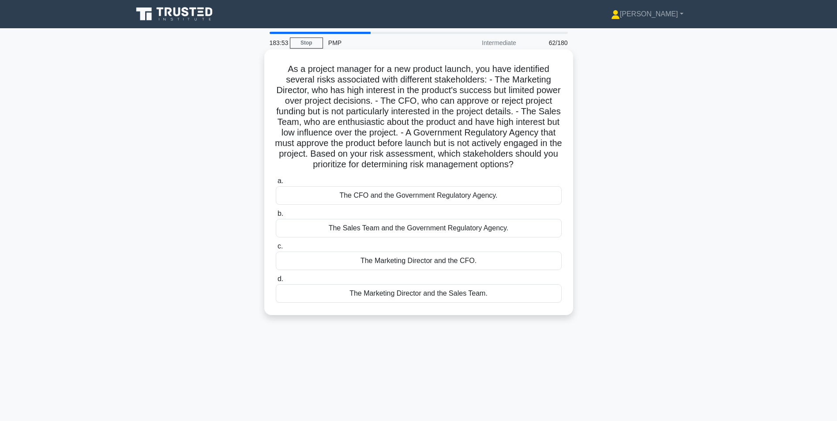
click at [287, 205] on div "The CFO and the Government Regulatory Agency." at bounding box center [419, 195] width 286 height 19
click at [276, 184] on input "a. The CFO and the Government Regulatory Agency." at bounding box center [276, 181] width 0 height 6
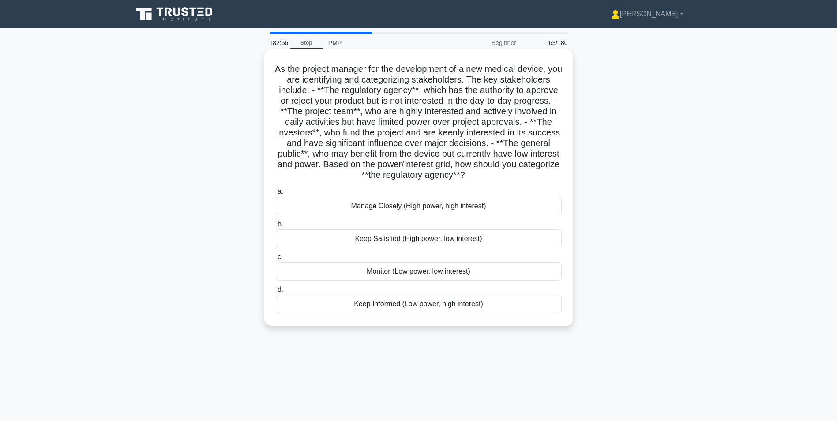
click at [291, 237] on div "Keep Satisfied (High power, low interest)" at bounding box center [419, 238] width 286 height 19
click at [276, 227] on input "b. Keep Satisfied (High power, low interest)" at bounding box center [276, 224] width 0 height 6
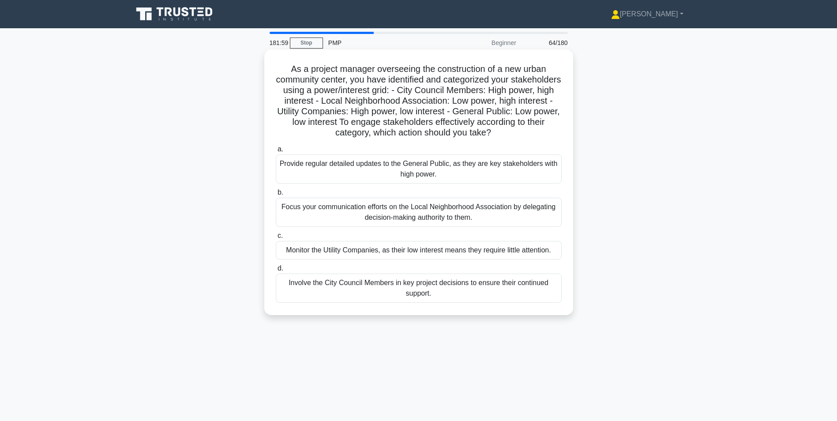
click at [295, 284] on div "Involve the City Council Members in key project decisions to ensure their conti…" at bounding box center [419, 287] width 286 height 29
click at [276, 271] on input "d. Involve the City Council Members in key project decisions to ensure their co…" at bounding box center [276, 269] width 0 height 6
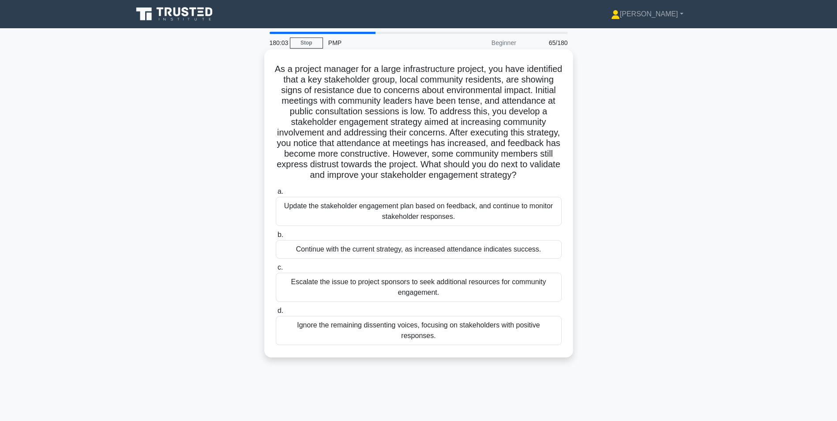
click at [287, 226] on div "Update the stakeholder engagement plan based on feedback, and continue to monit…" at bounding box center [419, 211] width 286 height 29
click at [276, 195] on input "a. Update the stakeholder engagement plan based on feedback, and continue to mo…" at bounding box center [276, 192] width 0 height 6
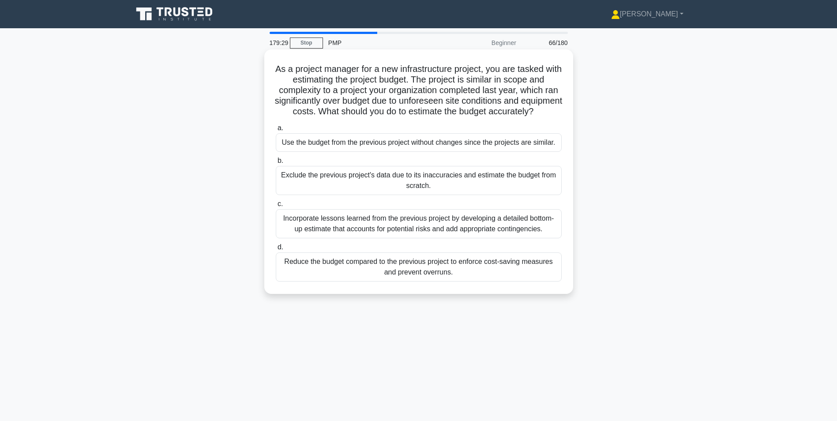
click at [291, 238] on div "Incorporate lessons learned from the previous project by developing a detailed …" at bounding box center [419, 223] width 286 height 29
click at [276, 207] on input "c. Incorporate lessons learned from the previous project by developing a detail…" at bounding box center [276, 204] width 0 height 6
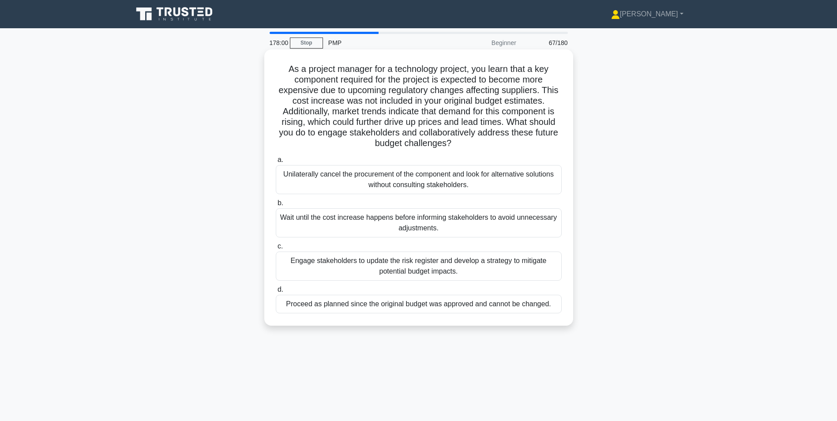
click at [415, 266] on div "Engage stakeholders to update the risk register and develop a strategy to mitig…" at bounding box center [419, 265] width 286 height 29
click at [292, 265] on div "Engage stakeholders to update the risk register and develop a strategy to mitig…" at bounding box center [419, 265] width 286 height 29
click at [276, 249] on input "c. Engage stakeholders to update the risk register and develop a strategy to mi…" at bounding box center [276, 246] width 0 height 6
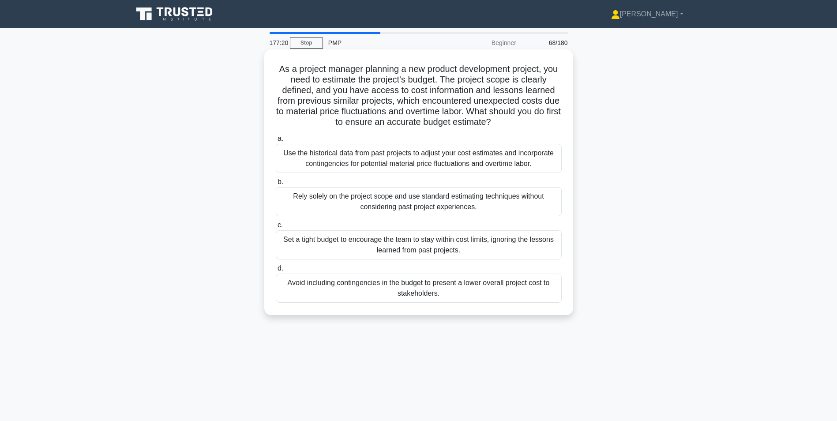
click at [297, 161] on div "Use the historical data from past projects to adjust your cost estimates and in…" at bounding box center [419, 158] width 286 height 29
click at [276, 142] on input "a. Use the historical data from past projects to adjust your cost estimates and…" at bounding box center [276, 139] width 0 height 6
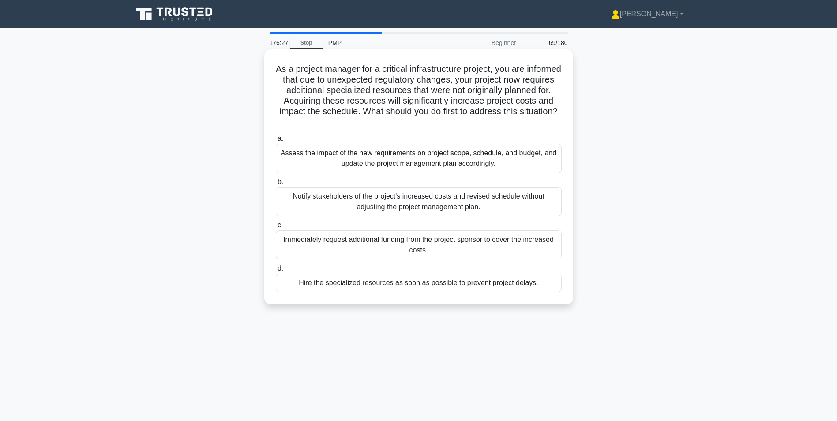
click at [290, 162] on div "Assess the impact of the new requirements on project scope, schedule, and budge…" at bounding box center [419, 158] width 286 height 29
click at [276, 142] on input "a. Assess the impact of the new requirements on project scope, schedule, and bu…" at bounding box center [276, 139] width 0 height 6
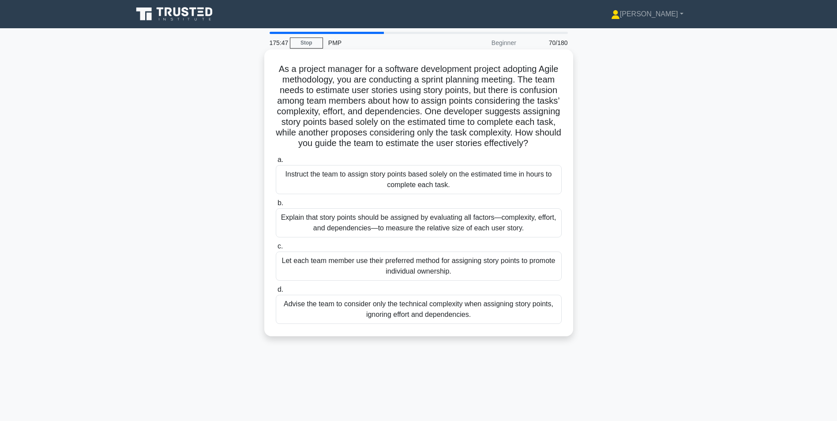
click at [291, 235] on div "Explain that story points should be assigned by evaluating all factors—complexi…" at bounding box center [419, 222] width 286 height 29
click at [276, 206] on input "b. Explain that story points should be assigned by evaluating all factors—compl…" at bounding box center [276, 203] width 0 height 6
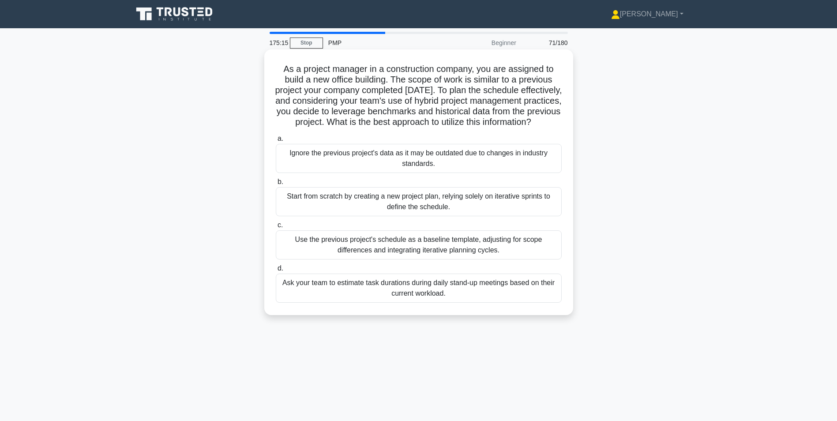
click at [290, 259] on div "Use the previous project's schedule as a baseline template, adjusting for scope…" at bounding box center [419, 244] width 286 height 29
click at [276, 228] on input "c. Use the previous project's schedule as a baseline template, adjusting for sc…" at bounding box center [276, 225] width 0 height 6
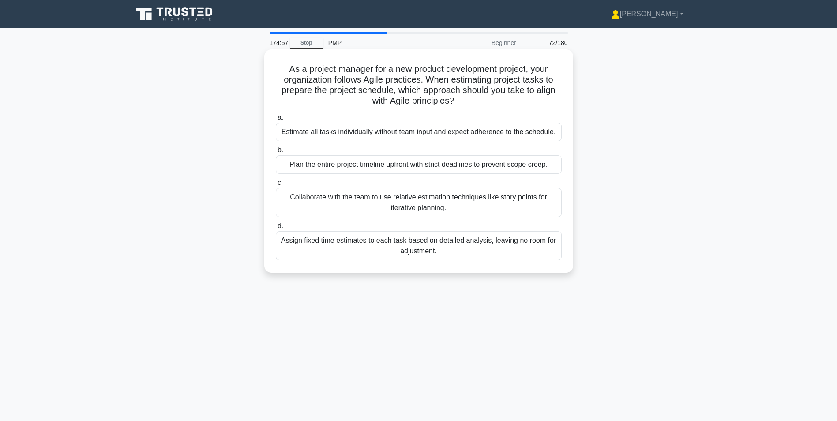
click at [303, 202] on div "Collaborate with the team to use relative estimation techniques like story poin…" at bounding box center [419, 202] width 286 height 29
click at [276, 186] on input "c. Collaborate with the team to use relative estimation techniques like story p…" at bounding box center [276, 183] width 0 height 6
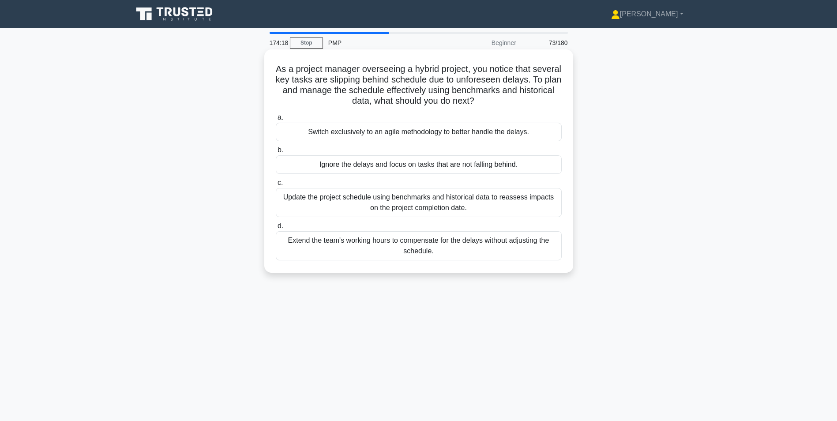
click at [283, 200] on div "Update the project schedule using benchmarks and historical data to reassess im…" at bounding box center [419, 202] width 286 height 29
click at [276, 186] on input "c. Update the project schedule using benchmarks and historical data to reassess…" at bounding box center [276, 183] width 0 height 6
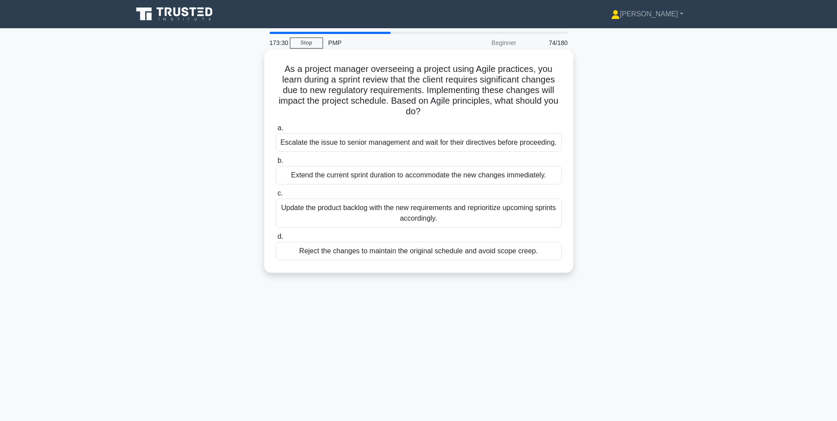
click at [302, 209] on div "Update the product backlog with the new requirements and reprioritize upcoming …" at bounding box center [419, 213] width 286 height 29
click at [276, 196] on input "c. Update the product backlog with the new requirements and reprioritize upcomi…" at bounding box center [276, 194] width 0 height 6
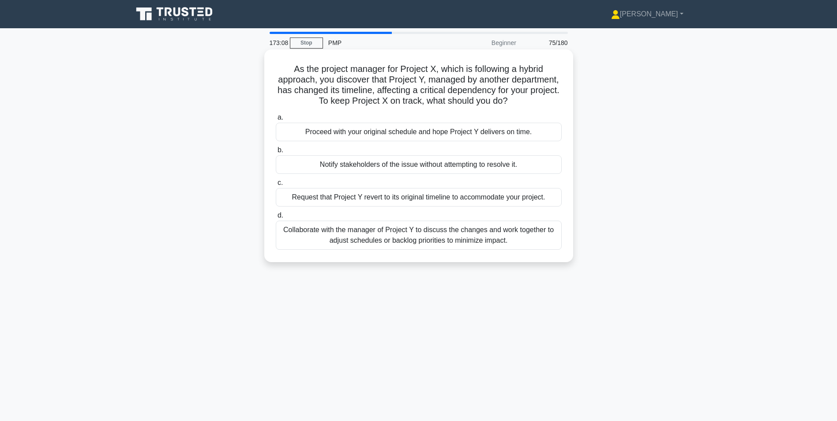
click at [290, 240] on div "Collaborate with the manager of Project Y to discuss the changes and work toget…" at bounding box center [419, 235] width 286 height 29
click at [276, 218] on input "d. Collaborate with the manager of Project Y to discuss the changes and work to…" at bounding box center [276, 216] width 0 height 6
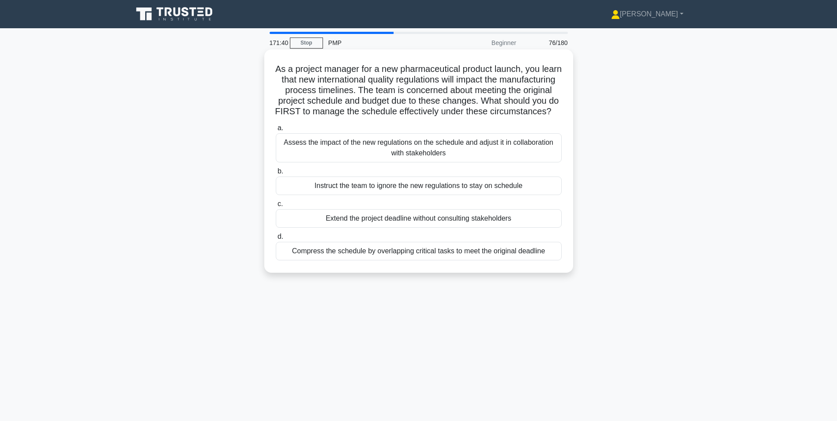
click at [329, 157] on div "Assess the impact of the new regulations on the schedule and adjust it in colla…" at bounding box center [419, 147] width 286 height 29
click at [276, 131] on input "a. Assess the impact of the new regulations on the schedule and adjust it in co…" at bounding box center [276, 128] width 0 height 6
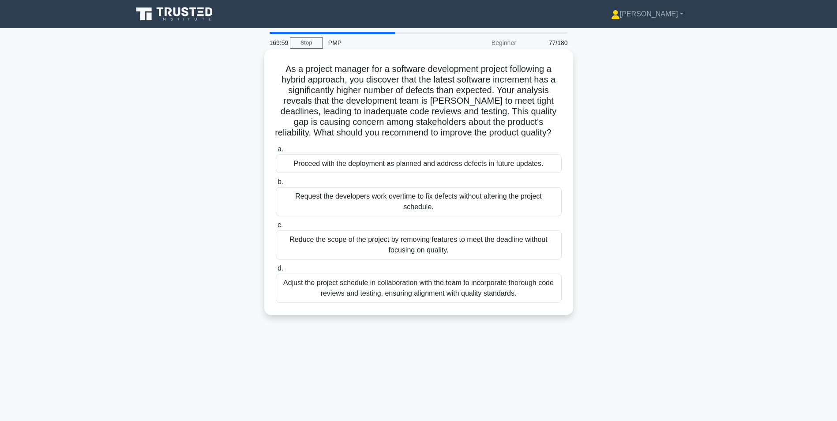
click at [330, 289] on div "Adjust the project schedule in collaboration with the team to incorporate thoro…" at bounding box center [419, 287] width 286 height 29
click at [276, 271] on input "d. Adjust the project schedule in collaboration with the team to incorporate th…" at bounding box center [276, 269] width 0 height 6
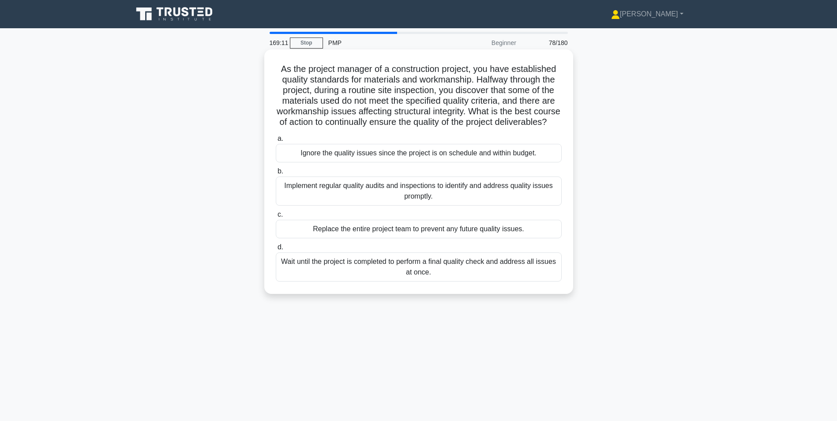
click at [309, 202] on div "Implement regular quality audits and inspections to identify and address qualit…" at bounding box center [419, 190] width 286 height 29
click at [299, 200] on div "Implement regular quality audits and inspections to identify and address qualit…" at bounding box center [419, 190] width 286 height 29
click at [276, 174] on input "b. Implement regular quality audits and inspections to identify and address qua…" at bounding box center [276, 172] width 0 height 6
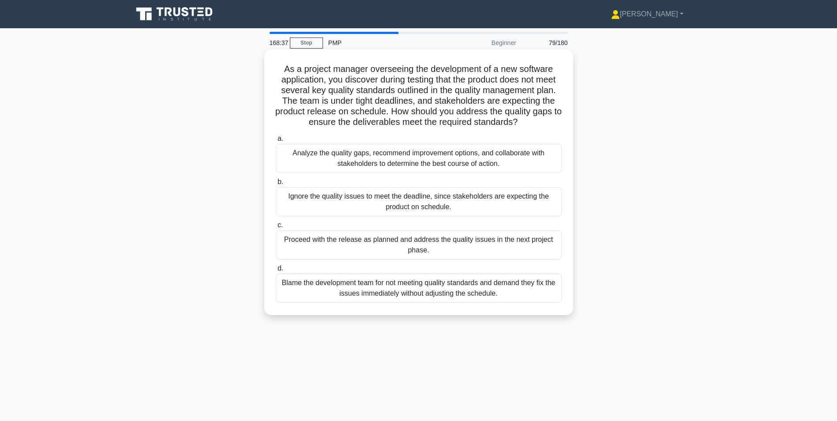
click at [309, 154] on div "Analyze the quality gaps, recommend improvement options, and collaborate with s…" at bounding box center [419, 158] width 286 height 29
click at [276, 142] on input "a. Analyze the quality gaps, recommend improvement options, and collaborate wit…" at bounding box center [276, 139] width 0 height 6
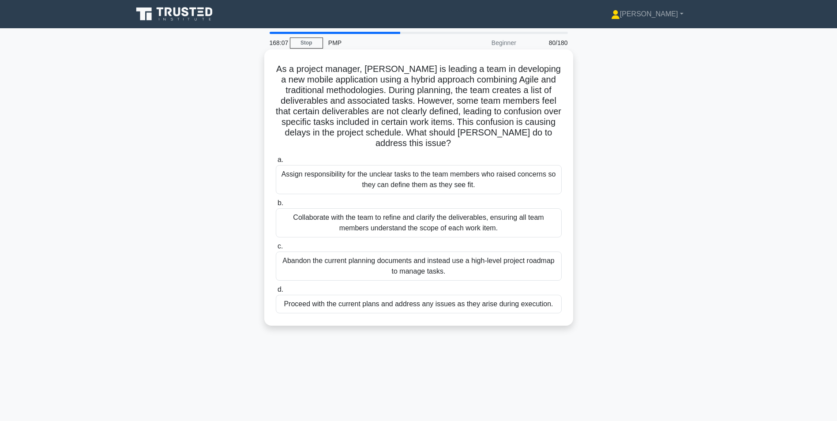
click at [294, 223] on div "Collaborate with the team to refine and clarify the deliverables, ensuring all …" at bounding box center [419, 222] width 286 height 29
click at [292, 227] on div "Collaborate with the team to refine and clarify the deliverables, ensuring all …" at bounding box center [419, 222] width 286 height 29
click at [276, 206] on input "b. Collaborate with the team to refine and clarify the deliverables, ensuring a…" at bounding box center [276, 203] width 0 height 6
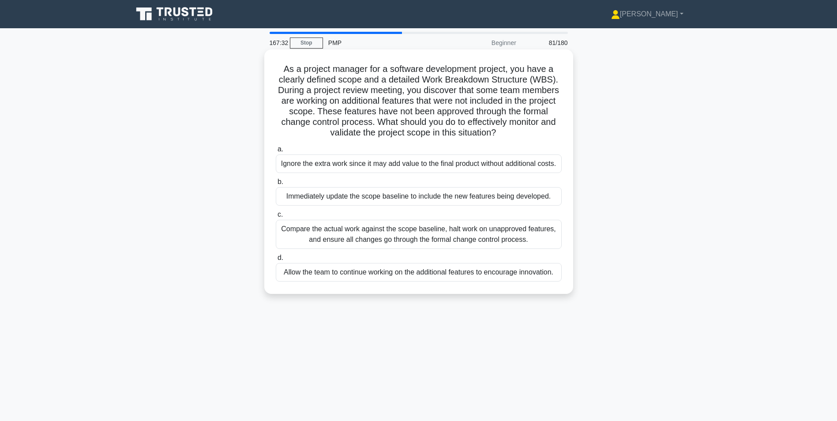
click at [284, 237] on div "Compare the actual work against the scope baseline, halt work on unapproved fea…" at bounding box center [419, 234] width 286 height 29
click at [276, 217] on input "c. Compare the actual work against the scope baseline, halt work on unapproved …" at bounding box center [276, 215] width 0 height 6
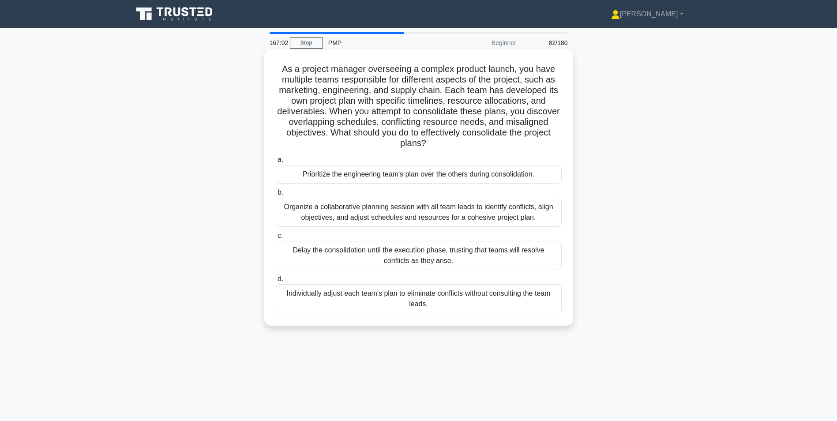
click at [292, 210] on div "Organize a collaborative planning session with all team leads to identify confl…" at bounding box center [419, 212] width 286 height 29
click at [276, 195] on input "b. Organize a collaborative planning session with all team leads to identify co…" at bounding box center [276, 193] width 0 height 6
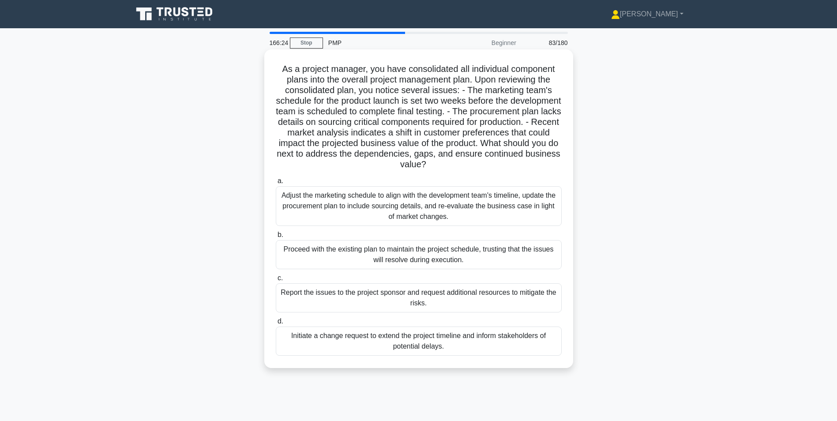
click at [311, 211] on div "Adjust the marketing schedule to align with the development team's timeline, up…" at bounding box center [419, 206] width 286 height 40
click at [276, 184] on input "a. Adjust the marketing schedule to align with the development team's timeline,…" at bounding box center [276, 181] width 0 height 6
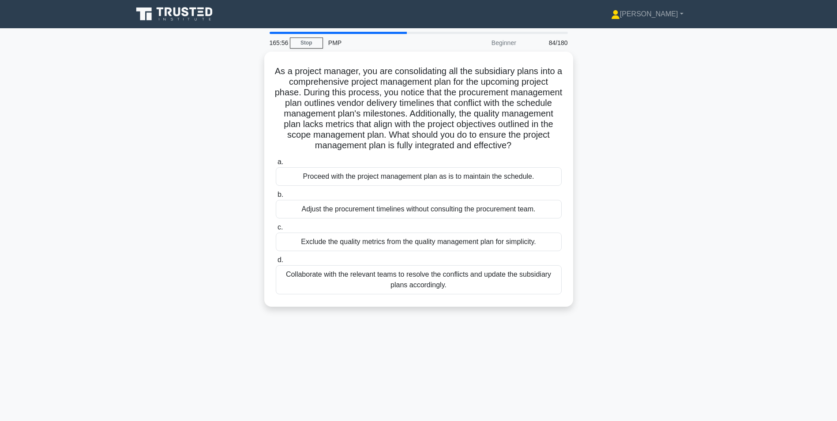
click at [318, 273] on div "Collaborate with the relevant teams to resolve the conflicts and update the sub…" at bounding box center [419, 279] width 286 height 29
click at [276, 263] on input "d. Collaborate with the relevant teams to resolve the conflicts and update the …" at bounding box center [276, 260] width 0 height 6
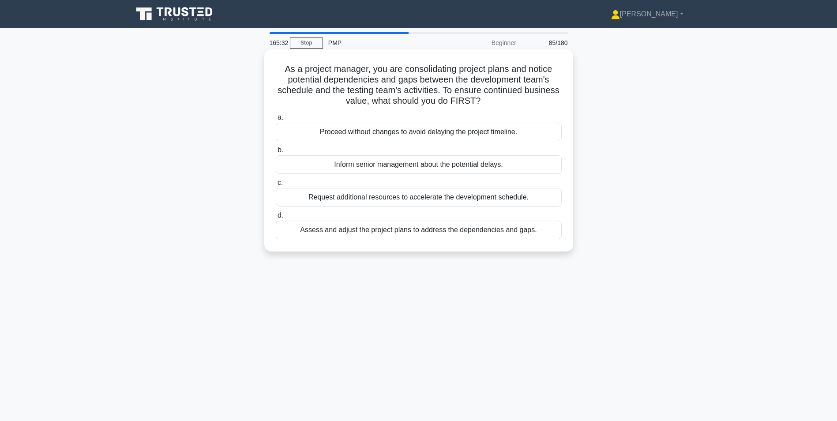
click at [311, 230] on div "Assess and adjust the project plans to address the dependencies and gaps." at bounding box center [419, 230] width 286 height 19
click at [276, 218] on input "d. Assess and adjust the project plans to address the dependencies and gaps." at bounding box center [276, 216] width 0 height 6
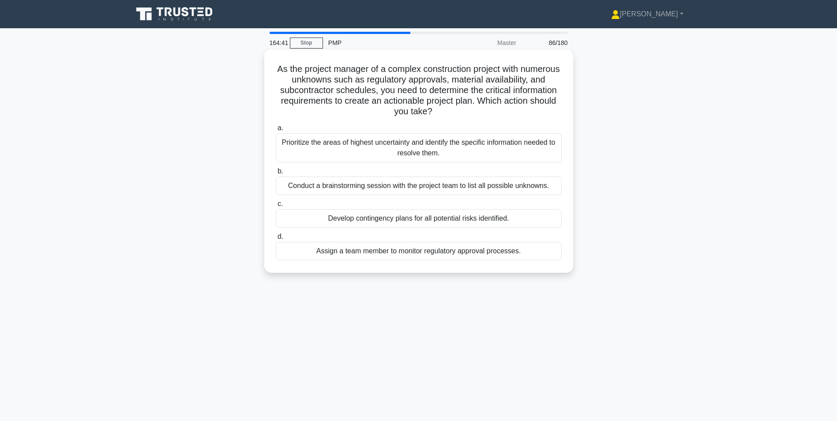
click at [282, 184] on div "Conduct a brainstorming session with the project team to list all possible unkn…" at bounding box center [419, 185] width 286 height 19
click at [276, 174] on input "b. Conduct a brainstorming session with the project team to list all possible u…" at bounding box center [276, 172] width 0 height 6
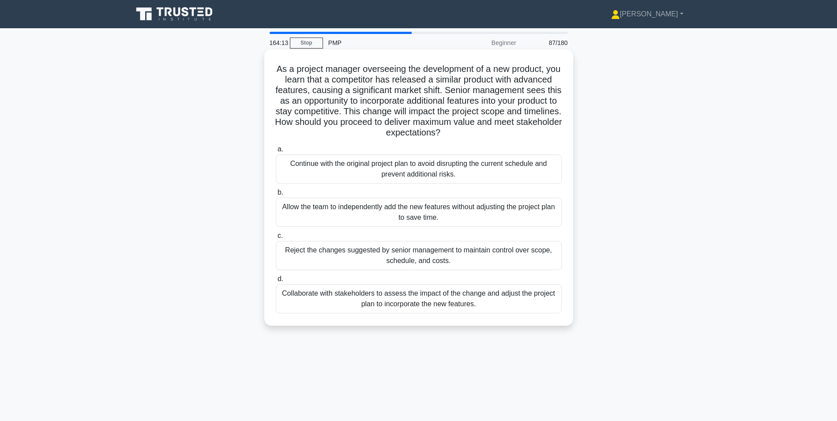
click at [301, 302] on div "Collaborate with stakeholders to assess the impact of the change and adjust the…" at bounding box center [419, 298] width 286 height 29
click at [276, 282] on input "d. Collaborate with stakeholders to assess the impact of the change and adjust …" at bounding box center [276, 279] width 0 height 6
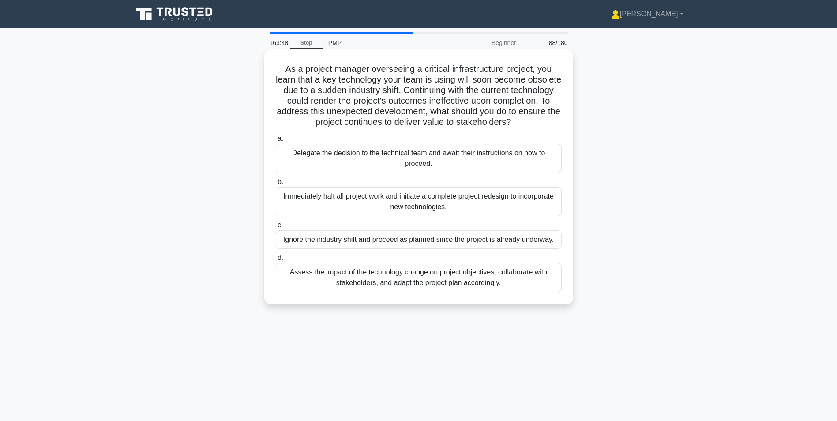
click at [301, 281] on div "Assess the impact of the technology change on project objectives, collaborate w…" at bounding box center [419, 277] width 286 height 29
click at [276, 261] on input "d. Assess the impact of the technology change on project objectives, collaborat…" at bounding box center [276, 258] width 0 height 6
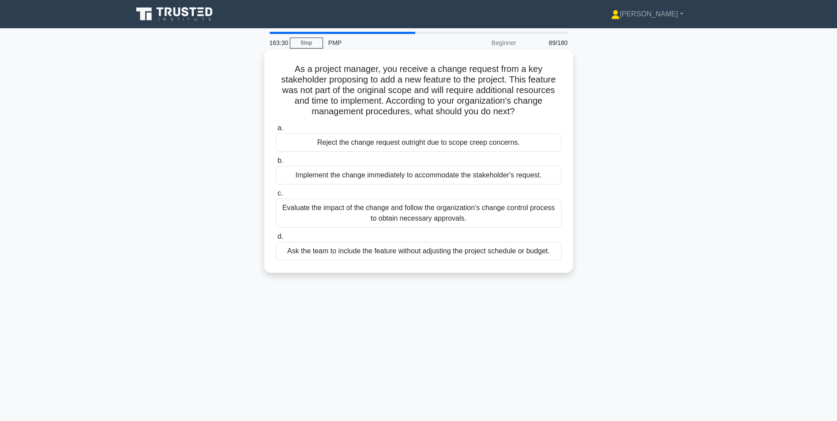
click at [302, 210] on div "Evaluate the impact of the change and follow the organization's change control …" at bounding box center [419, 213] width 286 height 29
click at [276, 196] on input "c. Evaluate the impact of the change and follow the organization's change contr…" at bounding box center [276, 194] width 0 height 6
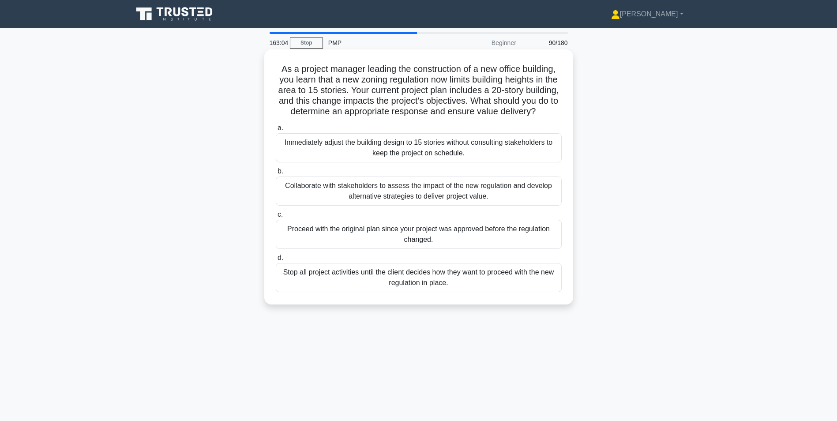
click at [298, 201] on div "Collaborate with stakeholders to assess the impact of the new regulation and de…" at bounding box center [419, 190] width 286 height 29
click at [276, 174] on input "b. Collaborate with stakeholders to assess the impact of the new regulation and…" at bounding box center [276, 172] width 0 height 6
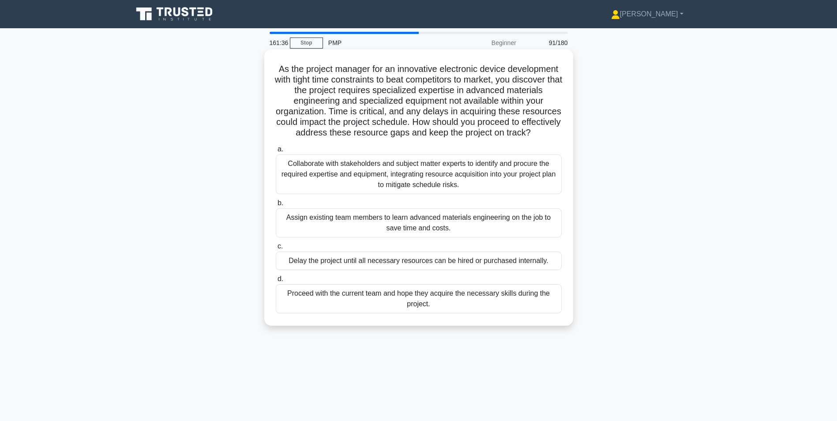
click at [297, 179] on div "Collaborate with stakeholders and subject matter experts to identify and procur…" at bounding box center [419, 174] width 286 height 40
click at [276, 152] on input "a. Collaborate with stakeholders and subject matter experts to identify and pro…" at bounding box center [276, 149] width 0 height 6
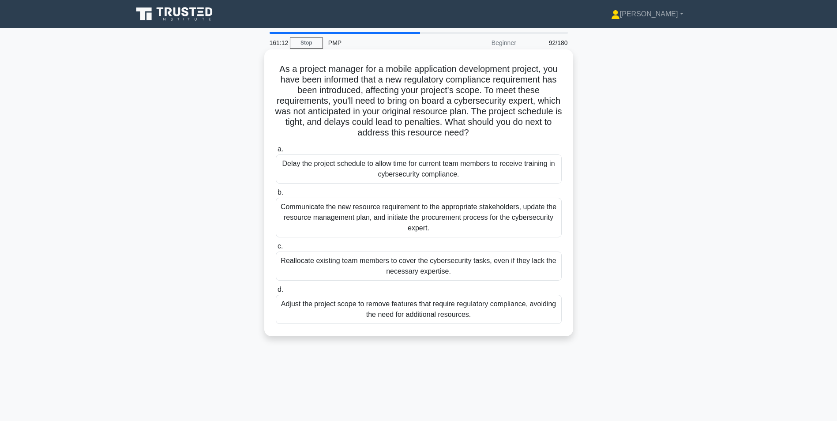
click at [294, 212] on div "Communicate the new resource requirement to the appropriate stakeholders, updat…" at bounding box center [419, 218] width 286 height 40
click at [276, 195] on input "b. Communicate the new resource requirement to the appropriate stakeholders, up…" at bounding box center [276, 193] width 0 height 6
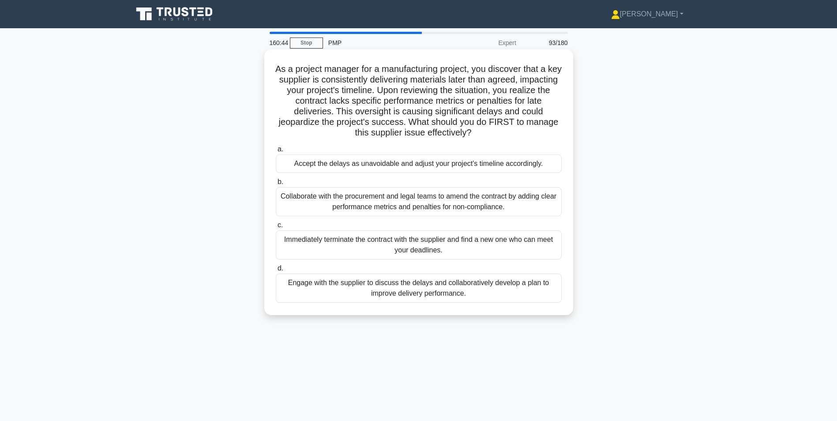
click at [287, 284] on div "Engage with the supplier to discuss the delays and collaboratively develop a pl…" at bounding box center [419, 287] width 286 height 29
click at [276, 271] on input "d. Engage with the supplier to discuss the delays and collaboratively develop a…" at bounding box center [276, 269] width 0 height 6
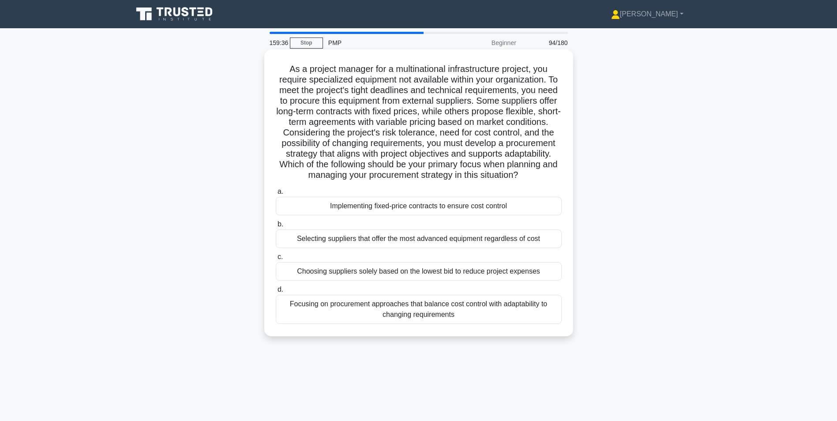
click at [276, 319] on div "Focusing on procurement approaches that balance cost control with adaptability …" at bounding box center [419, 309] width 286 height 29
click at [276, 292] on input "d. Focusing on procurement approaches that balance cost control with adaptabili…" at bounding box center [276, 290] width 0 height 6
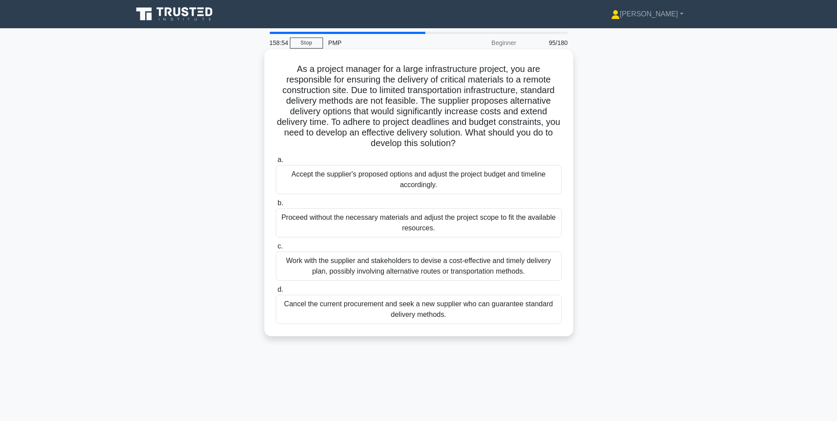
click at [290, 269] on div "Work with the supplier and stakeholders to devise a cost-effective and timely d…" at bounding box center [419, 265] width 286 height 29
click at [276, 249] on input "c. Work with the supplier and stakeholders to devise a cost-effective and timel…" at bounding box center [276, 246] width 0 height 6
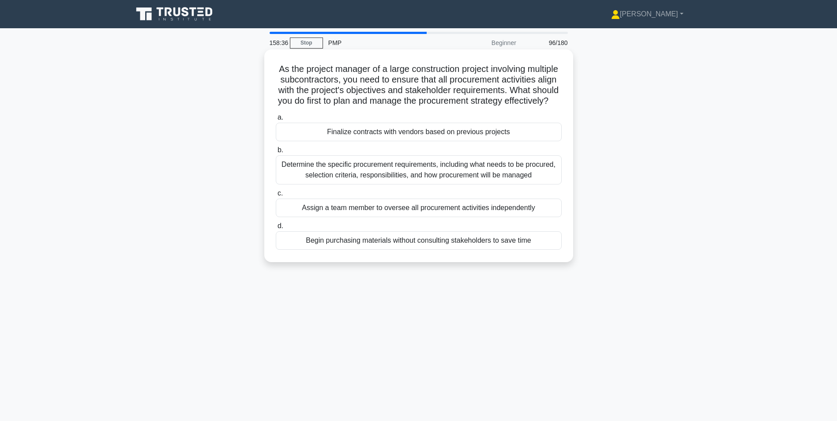
click at [282, 183] on div "Determine the specific procurement requirements, including what needs to be pro…" at bounding box center [419, 169] width 286 height 29
click at [276, 153] on input "b. Determine the specific procurement requirements, including what needs to be …" at bounding box center [276, 150] width 0 height 6
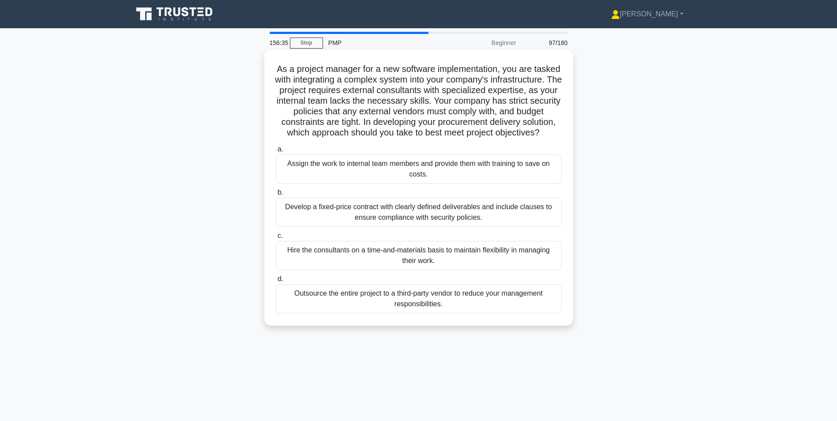
click at [281, 227] on div "Develop a fixed-price contract with clearly defined deliverables and include cl…" at bounding box center [419, 212] width 286 height 29
click at [276, 195] on input "b. Develop a fixed-price contract with clearly defined deliverables and include…" at bounding box center [276, 193] width 0 height 6
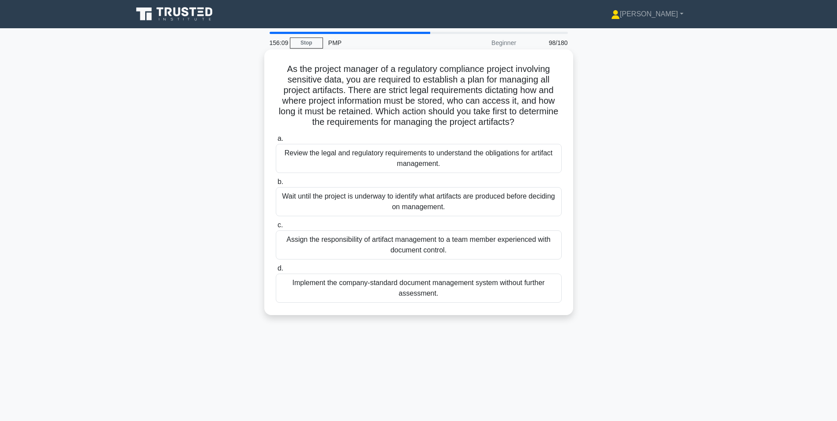
click at [282, 158] on div "Review the legal and regulatory requirements to understand the obligations for …" at bounding box center [419, 158] width 286 height 29
click at [296, 166] on div "Review the legal and regulatory requirements to understand the obligations for …" at bounding box center [419, 158] width 286 height 29
click at [276, 142] on input "a. Review the legal and regulatory requirements to understand the obligations f…" at bounding box center [276, 139] width 0 height 6
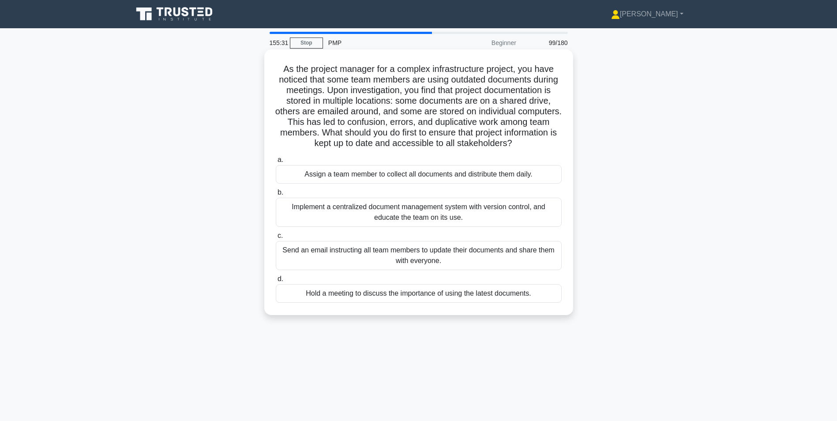
click at [282, 221] on div "Implement a centralized document management system with version control, and ed…" at bounding box center [419, 212] width 286 height 29
click at [276, 195] on input "b. Implement a centralized document management system with version control, and…" at bounding box center [276, 193] width 0 height 6
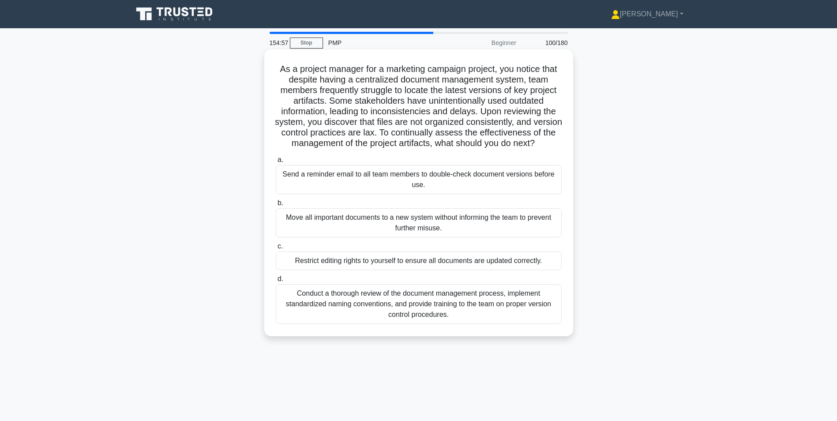
click at [299, 314] on div "Conduct a thorough review of the document management process, implement standar…" at bounding box center [419, 304] width 286 height 40
click at [276, 282] on input "d. Conduct a thorough review of the document management process, implement stan…" at bounding box center [276, 279] width 0 height 6
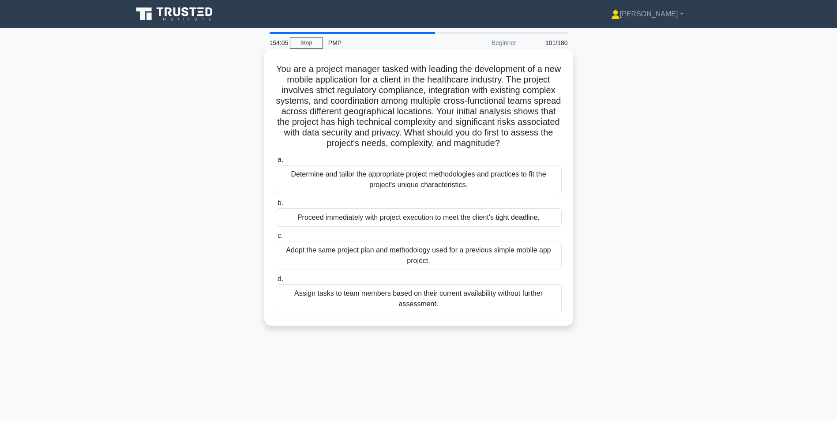
click at [293, 194] on div "Determine and tailor the appropriate project methodologies and practices to fit…" at bounding box center [419, 179] width 286 height 29
click at [276, 163] on input "a. Determine and tailor the appropriate project methodologies and practices to …" at bounding box center [276, 160] width 0 height 6
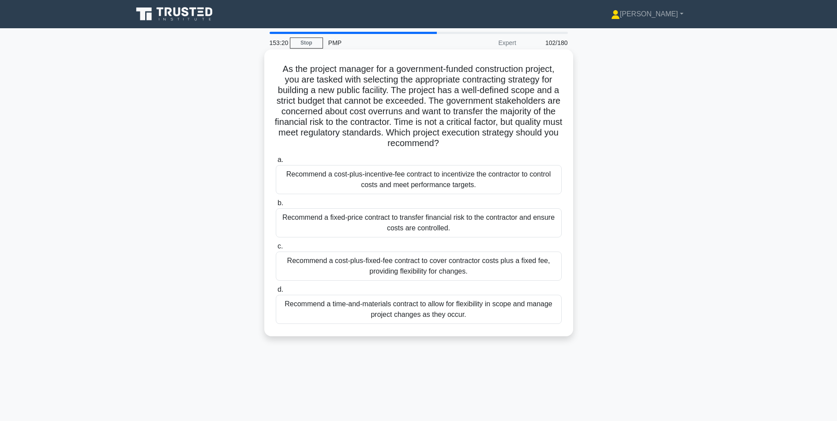
click at [311, 221] on div "Recommend a fixed-price contract to transfer financial risk to the contractor a…" at bounding box center [419, 222] width 286 height 29
click at [276, 206] on input "b. Recommend a fixed-price contract to transfer financial risk to the contracto…" at bounding box center [276, 203] width 0 height 6
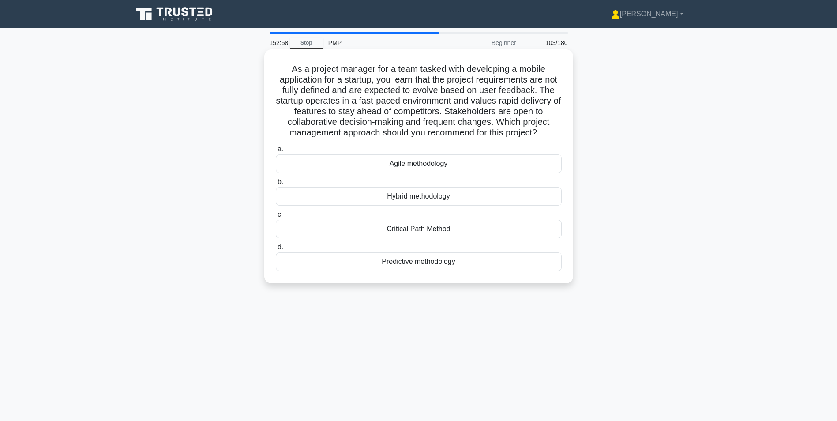
click at [305, 173] on div "Agile methodology" at bounding box center [419, 163] width 286 height 19
click at [276, 152] on input "a. Agile methodology" at bounding box center [276, 149] width 0 height 6
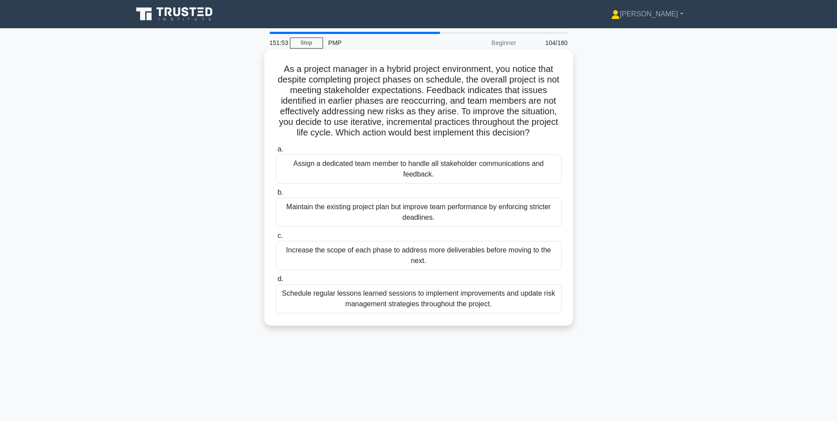
click at [282, 298] on div "Schedule regular lessons learned sessions to implement improvements and update …" at bounding box center [419, 298] width 286 height 29
click at [276, 282] on input "d. Schedule regular lessons learned sessions to implement improvements and upda…" at bounding box center [276, 279] width 0 height 6
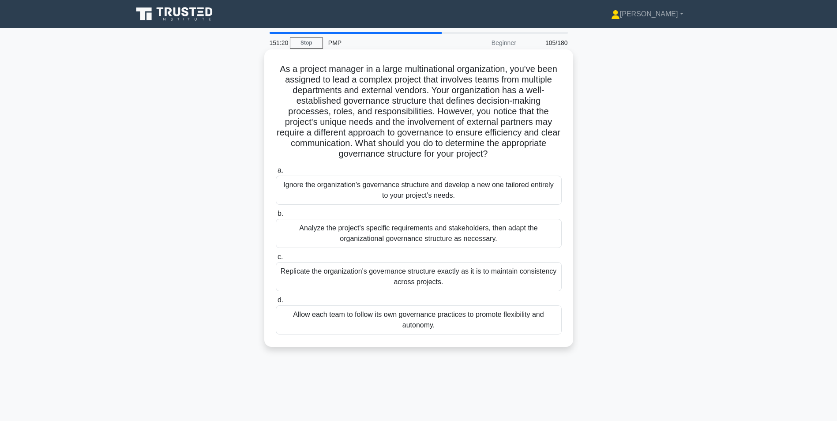
click at [299, 228] on div "Analyze the project's specific requirements and stakeholders, then adapt the or…" at bounding box center [419, 233] width 286 height 29
click at [276, 217] on input "b. Analyze the project's specific requirements and stakeholders, then adapt the…" at bounding box center [276, 214] width 0 height 6
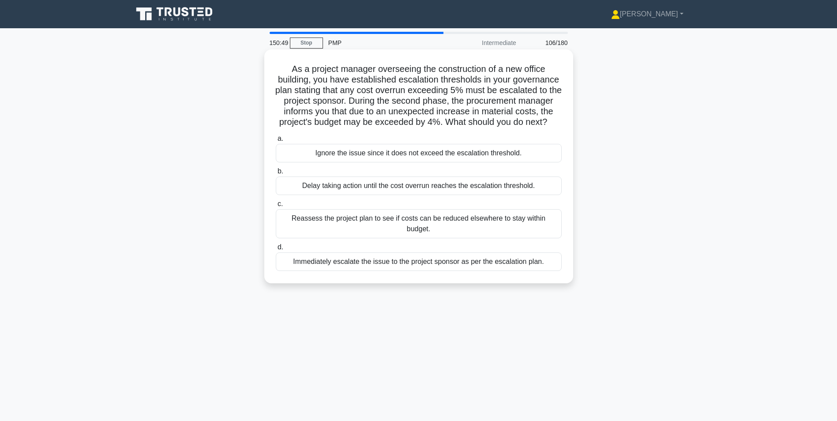
click at [295, 227] on div "Reassess the project plan to see if costs can be reduced elsewhere to stay with…" at bounding box center [419, 223] width 286 height 29
click at [276, 207] on input "c. Reassess the project plan to see if costs can be reduced elsewhere to stay w…" at bounding box center [276, 204] width 0 height 6
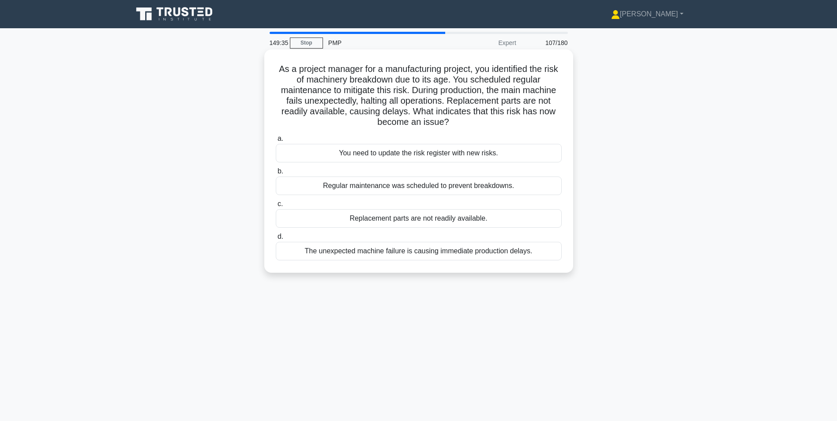
click at [300, 251] on div "The unexpected machine failure is causing immediate production delays." at bounding box center [419, 251] width 286 height 19
click at [276, 240] on input "d. The unexpected machine failure is causing immediate production delays." at bounding box center [276, 237] width 0 height 6
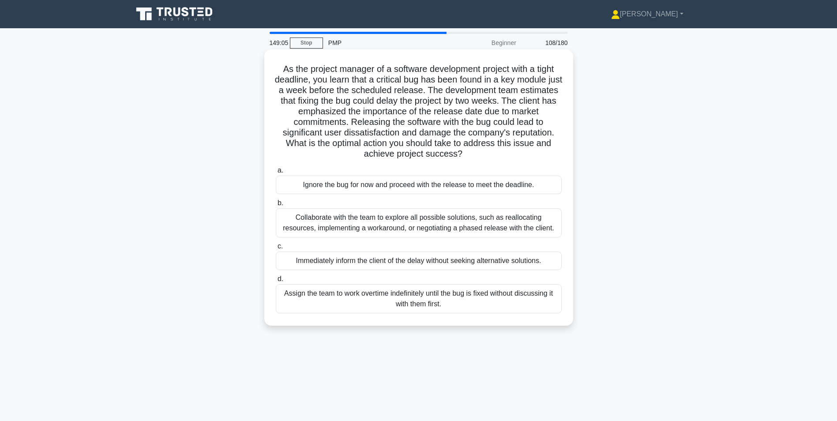
click at [297, 218] on div "Collaborate with the team to explore all possible solutions, such as reallocati…" at bounding box center [419, 222] width 286 height 29
click at [276, 206] on input "b. Collaborate with the team to explore all possible solutions, such as realloc…" at bounding box center [276, 203] width 0 height 6
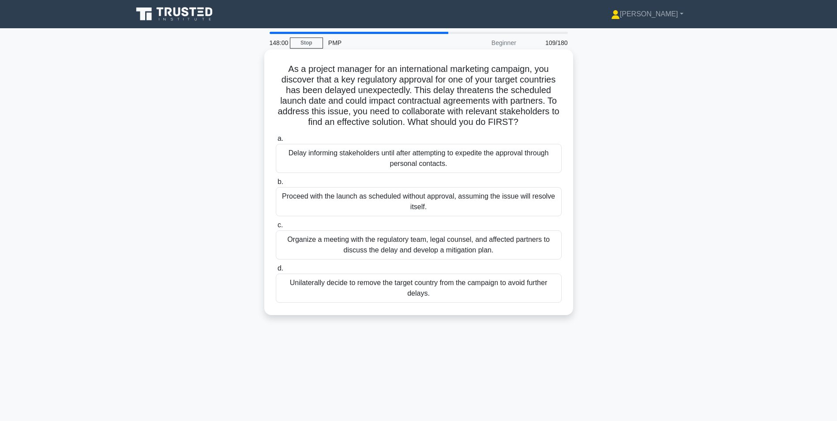
click at [303, 240] on div "Organize a meeting with the regulatory team, legal counsel, and affected partne…" at bounding box center [419, 244] width 286 height 29
click at [276, 228] on input "c. Organize a meeting with the regulatory team, legal counsel, and affected par…" at bounding box center [276, 225] width 0 height 6
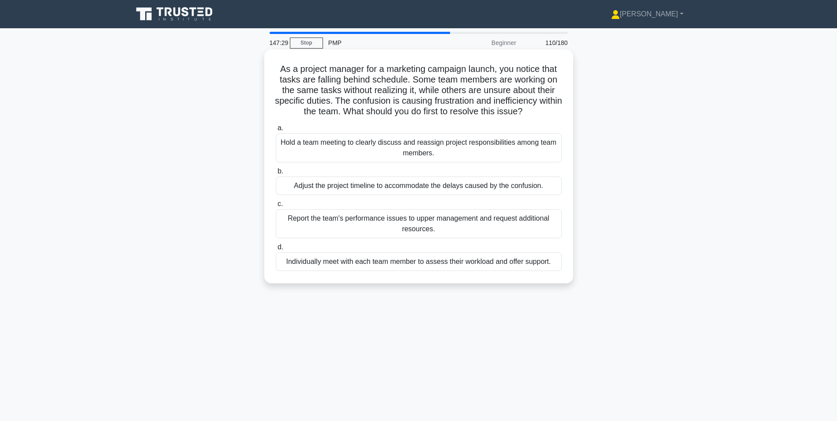
click at [308, 148] on div "Hold a team meeting to clearly discuss and reassign project responsibilities am…" at bounding box center [419, 147] width 286 height 29
click at [277, 151] on div "Hold a team meeting to clearly discuss and reassign project responsibilities am…" at bounding box center [419, 147] width 286 height 29
click at [276, 131] on input "a. Hold a team meeting to clearly discuss and reassign project responsibilities…" at bounding box center [276, 128] width 0 height 6
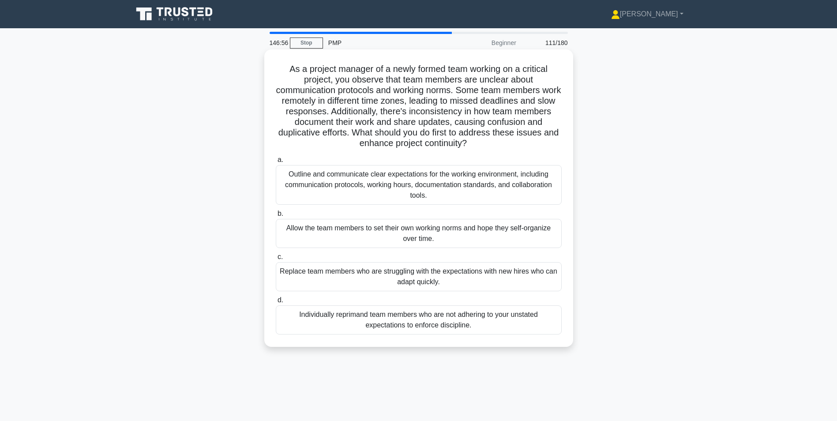
click at [293, 185] on div "Outline and communicate clear expectations for the working environment, includi…" at bounding box center [419, 185] width 286 height 40
click at [276, 163] on input "a. Outline and communicate clear expectations for the working environment, incl…" at bounding box center [276, 160] width 0 height 6
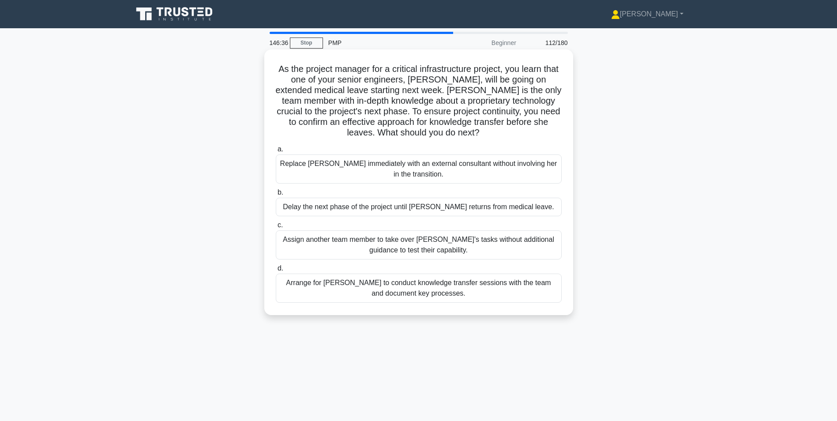
click at [322, 295] on div "Arrange for Maria to conduct knowledge transfer sessions with the team and docu…" at bounding box center [419, 287] width 286 height 29
click at [276, 271] on input "d. Arrange for Maria to conduct knowledge transfer sessions with the team and d…" at bounding box center [276, 269] width 0 height 6
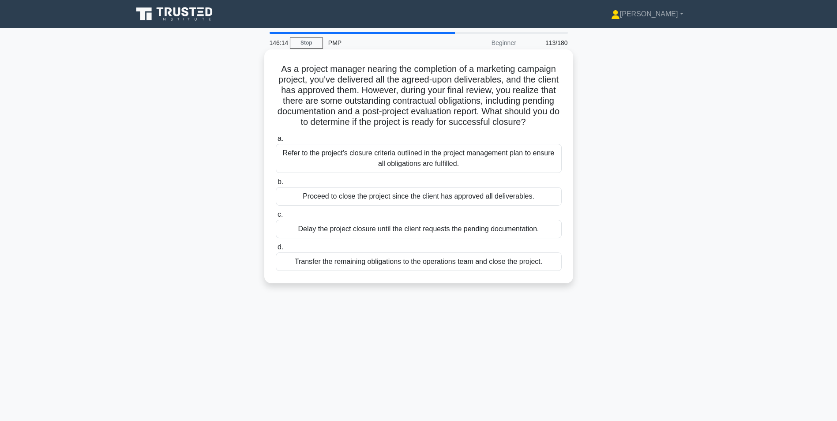
click at [314, 163] on div "Refer to the project's closure criteria outlined in the project management plan…" at bounding box center [419, 158] width 286 height 29
click at [276, 142] on input "a. Refer to the project's closure criteria outlined in the project management p…" at bounding box center [276, 139] width 0 height 6
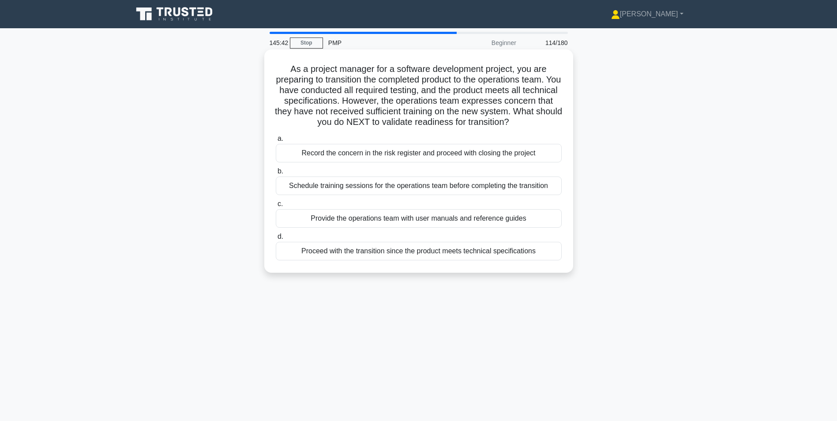
click at [299, 194] on div "Schedule training sessions for the operations team before completing the transi…" at bounding box center [419, 185] width 286 height 19
click at [276, 174] on input "b. Schedule training sessions for the operations team before completing the tra…" at bounding box center [276, 172] width 0 height 6
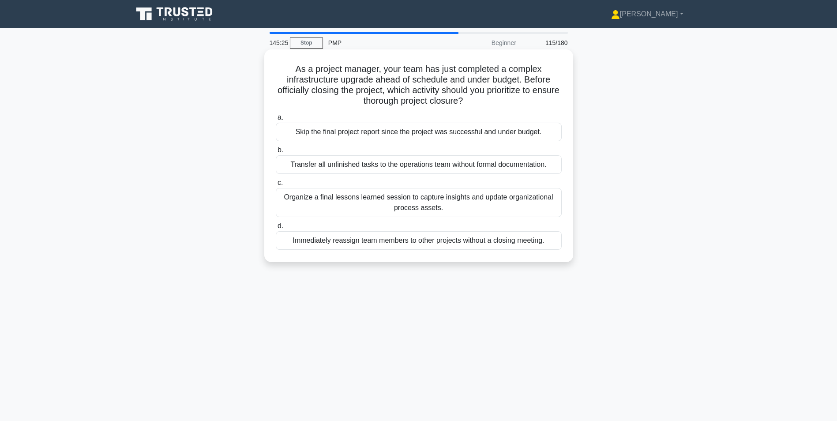
click at [304, 195] on div "Organize a final lessons learned session to capture insights and update organiz…" at bounding box center [419, 202] width 286 height 29
click at [276, 186] on input "c. Organize a final lessons learned session to capture insights and update orga…" at bounding box center [276, 183] width 0 height 6
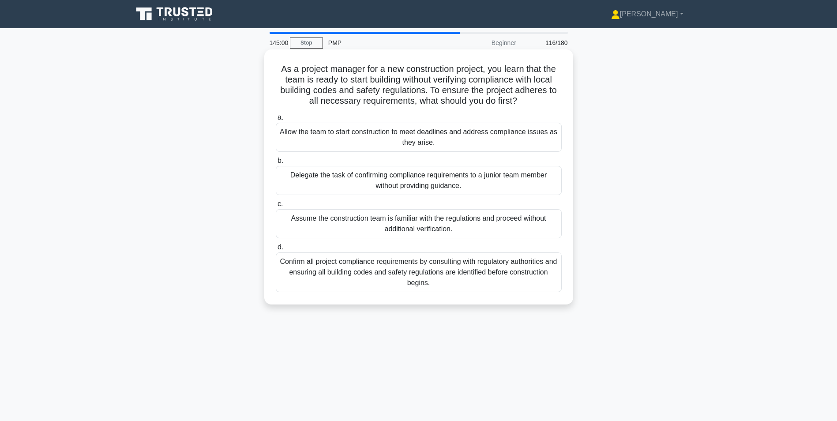
click at [311, 275] on div "Confirm all project compliance requirements by consulting with regulatory autho…" at bounding box center [419, 272] width 286 height 40
click at [276, 250] on input "d. Confirm all project compliance requirements by consulting with regulatory au…" at bounding box center [276, 247] width 0 height 6
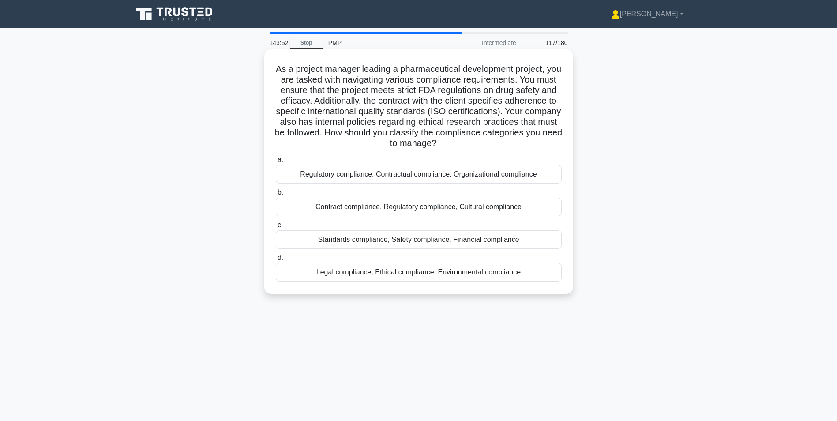
click at [398, 176] on div "Regulatory compliance, Contractual compliance, Organizational compliance" at bounding box center [419, 174] width 286 height 19
click at [276, 163] on input "a. Regulatory compliance, Contractual compliance, Organizational compliance" at bounding box center [276, 160] width 0 height 6
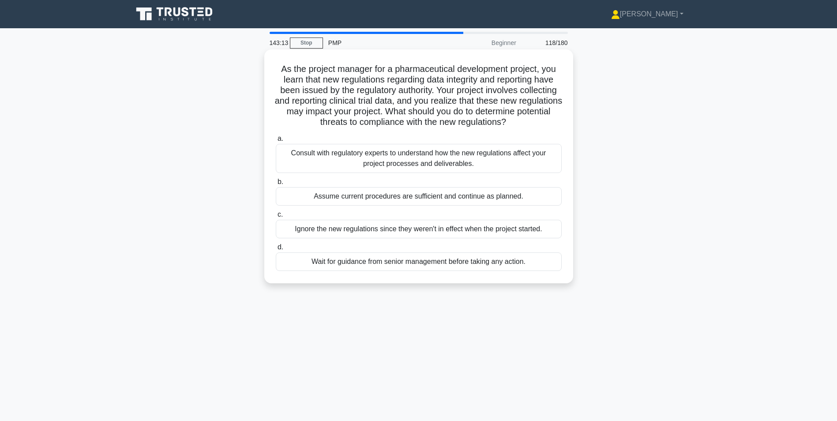
click at [316, 156] on div "Consult with regulatory experts to understand how the new regulations affect yo…" at bounding box center [419, 158] width 286 height 29
click at [276, 142] on input "a. Consult with regulatory experts to understand how the new regulations affect…" at bounding box center [276, 139] width 0 height 6
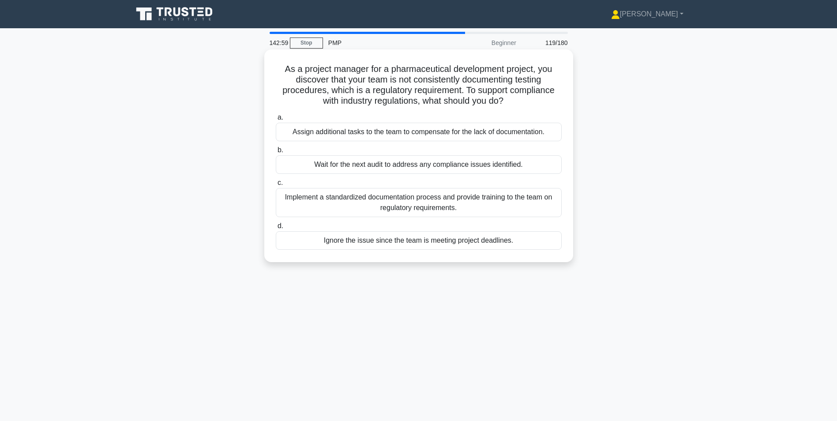
click at [310, 203] on div "Implement a standardized documentation process and provide training to the team…" at bounding box center [419, 202] width 286 height 29
click at [276, 186] on input "c. Implement a standardized documentation process and provide training to the t…" at bounding box center [276, 183] width 0 height 6
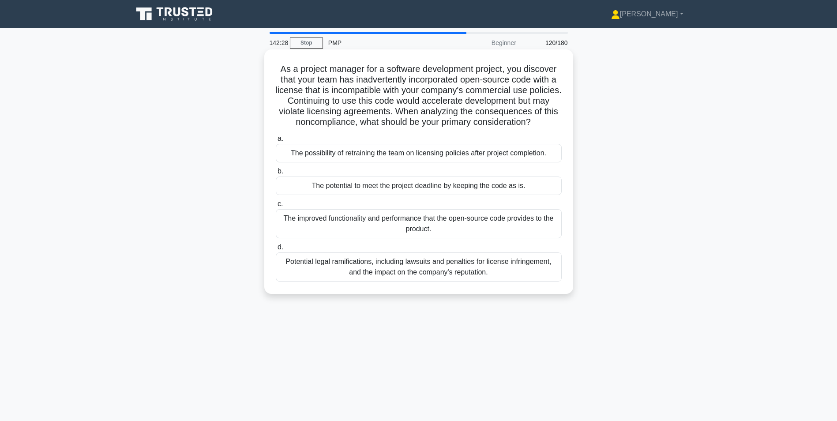
click at [313, 265] on div "Potential legal ramifications, including lawsuits and penalties for license inf…" at bounding box center [419, 266] width 286 height 29
click at [276, 250] on input "d. Potential legal ramifications, including lawsuits and penalties for license …" at bounding box center [276, 247] width 0 height 6
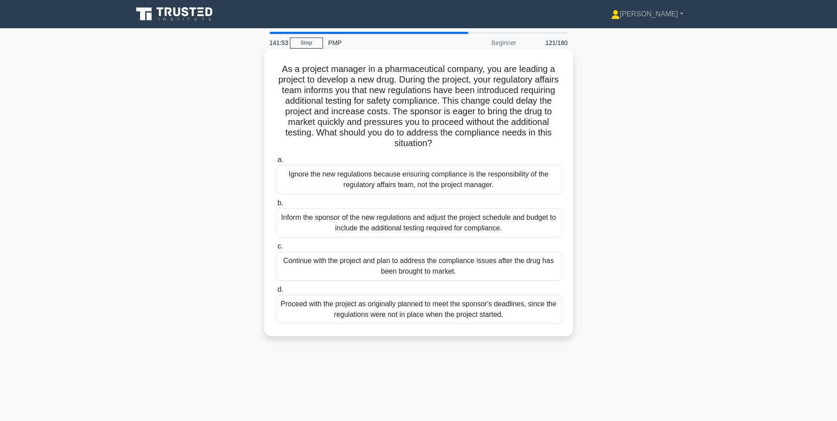
click at [294, 221] on div "Inform the sponsor of the new regulations and adjust the project schedule and b…" at bounding box center [419, 222] width 286 height 29
click at [276, 206] on input "b. Inform the sponsor of the new regulations and adjust the project schedule an…" at bounding box center [276, 203] width 0 height 6
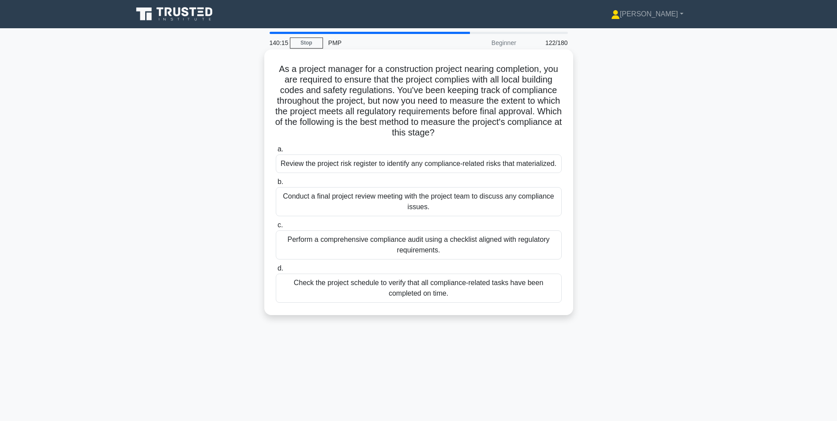
click at [315, 295] on div "Check the project schedule to verify that all compliance-related tasks have bee…" at bounding box center [419, 287] width 286 height 29
click at [276, 271] on input "d. Check the project schedule to verify that all compliance-related tasks have …" at bounding box center [276, 269] width 0 height 6
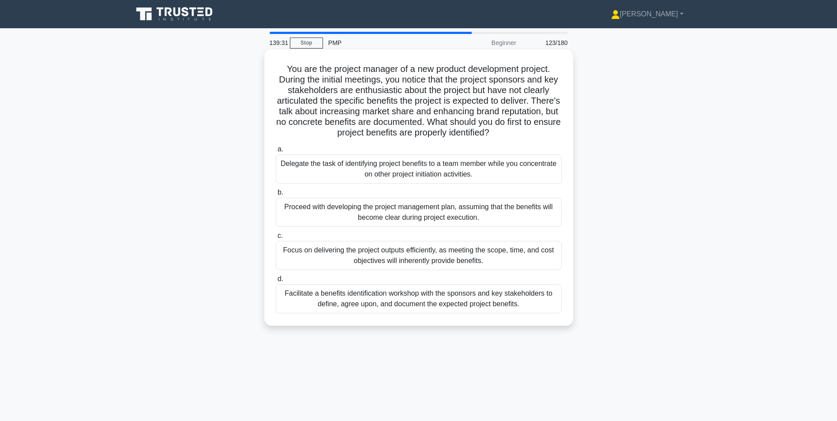
click at [348, 300] on div "Facilitate a benefits identification workshop with the sponsors and key stakeho…" at bounding box center [419, 298] width 286 height 29
click at [276, 282] on input "d. Facilitate a benefits identification workshop with the sponsors and key stak…" at bounding box center [276, 279] width 0 height 6
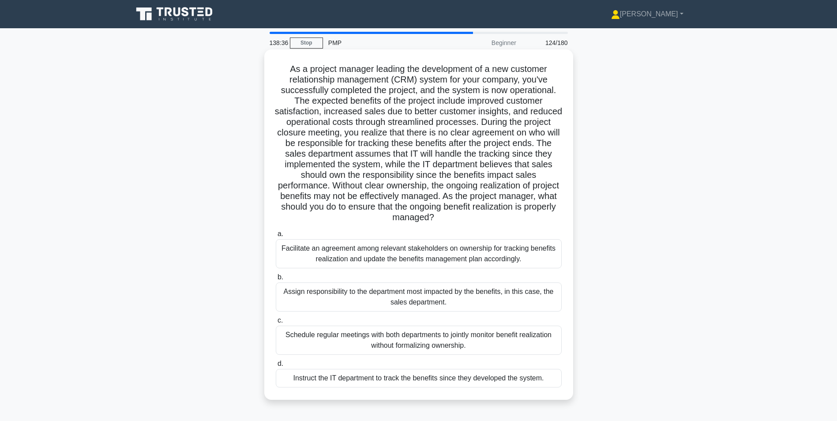
click at [286, 251] on div "Facilitate an agreement among relevant stakeholders on ownership for tracking b…" at bounding box center [419, 253] width 286 height 29
click at [276, 237] on input "a. Facilitate an agreement among relevant stakeholders on ownership for trackin…" at bounding box center [276, 234] width 0 height 6
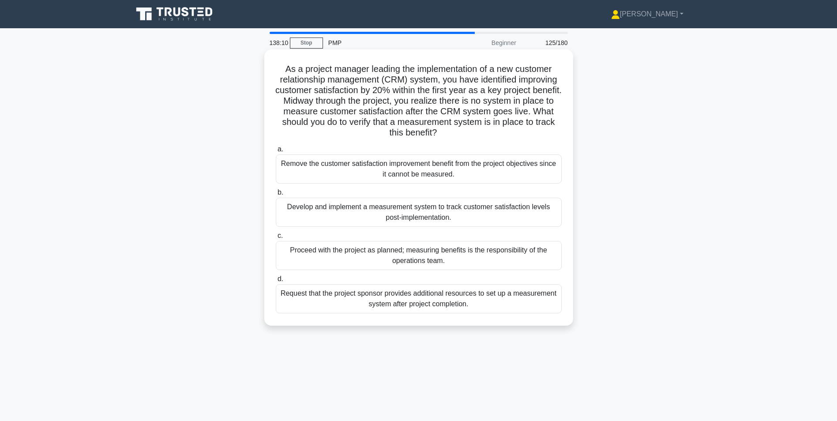
click at [315, 206] on div "Develop and implement a measurement system to track customer satisfaction level…" at bounding box center [419, 212] width 286 height 29
click at [276, 195] on input "b. Develop and implement a measurement system to track customer satisfaction le…" at bounding box center [276, 193] width 0 height 6
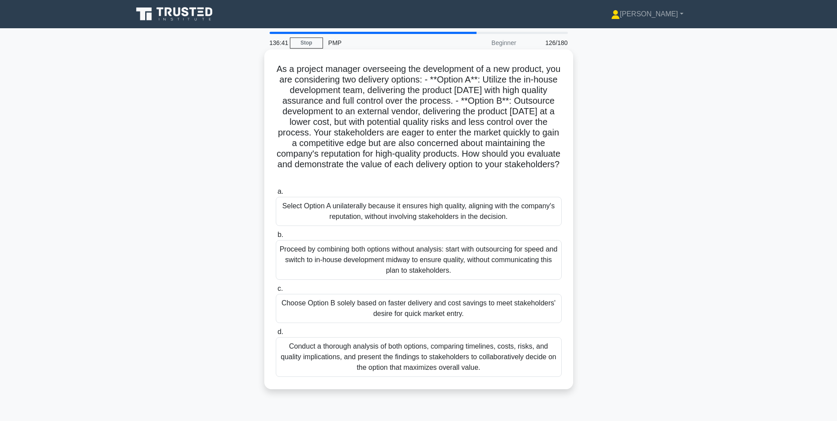
click at [390, 362] on div "Conduct a thorough analysis of both options, comparing timelines, costs, risks,…" at bounding box center [419, 357] width 286 height 40
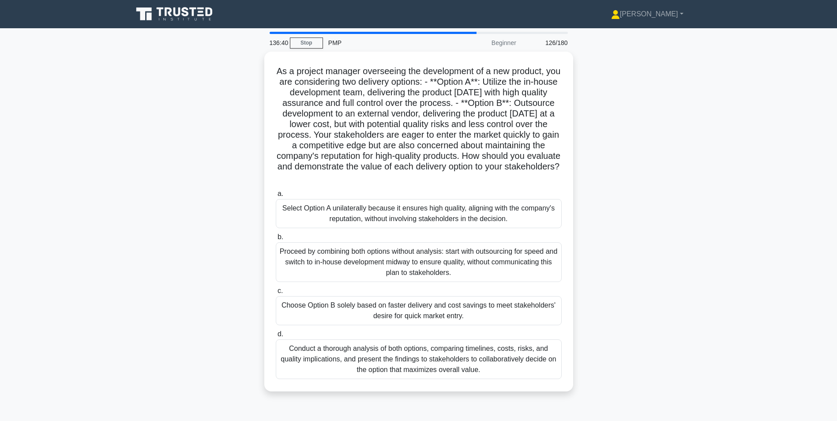
click at [295, 356] on div "Conduct a thorough analysis of both options, comparing timelines, costs, risks,…" at bounding box center [419, 359] width 286 height 40
click at [276, 337] on input "d. Conduct a thorough analysis of both options, comparing timelines, costs, ris…" at bounding box center [276, 334] width 0 height 6
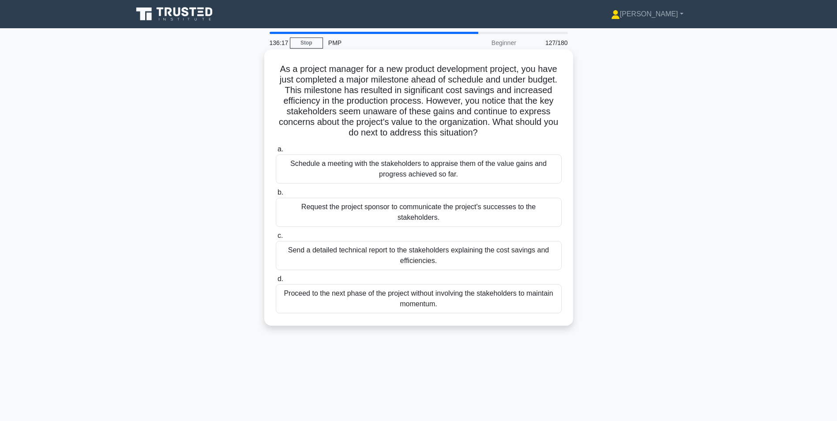
click at [302, 169] on div "Schedule a meeting with the stakeholders to appraise them of the value gains an…" at bounding box center [419, 168] width 286 height 29
click at [276, 152] on input "a. Schedule a meeting with the stakeholders to appraise them of the value gains…" at bounding box center [276, 149] width 0 height 6
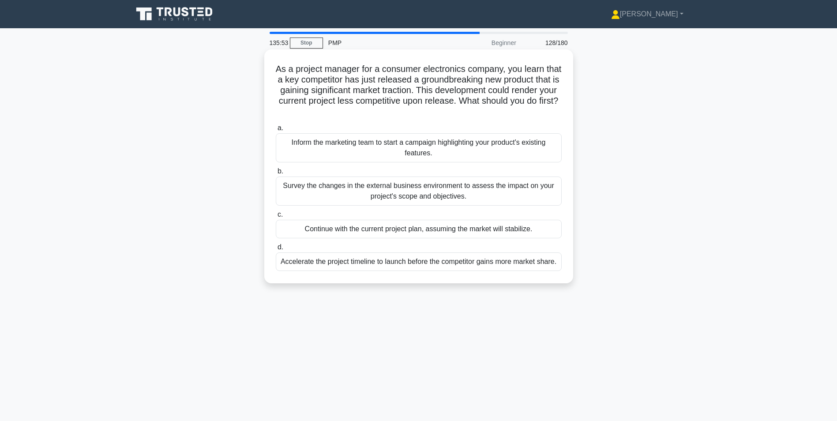
click at [300, 192] on div "Survey the changes in the external business environment to assess the impact on…" at bounding box center [419, 190] width 286 height 29
click at [276, 174] on input "b. Survey the changes in the external business environment to assess the impact…" at bounding box center [276, 172] width 0 height 6
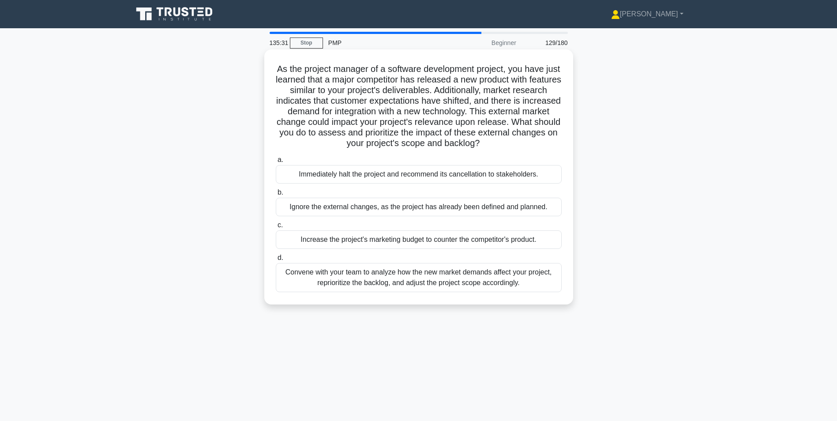
click at [322, 281] on div "Convene with your team to analyze how the new market demands affect your projec…" at bounding box center [419, 277] width 286 height 29
click at [276, 261] on input "d. Convene with your team to analyze how the new market demands affect your pro…" at bounding box center [276, 258] width 0 height 6
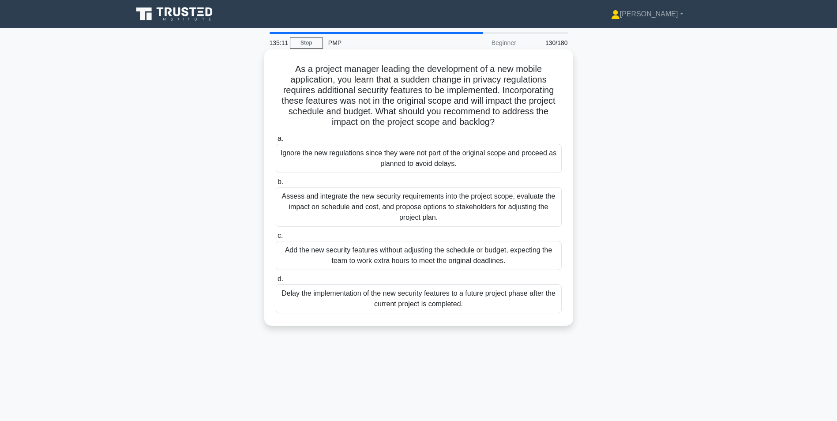
click at [322, 205] on div "Assess and integrate the new security requirements into the project scope, eval…" at bounding box center [419, 207] width 286 height 40
click at [276, 185] on input "b. Assess and integrate the new security requirements into the project scope, e…" at bounding box center [276, 182] width 0 height 6
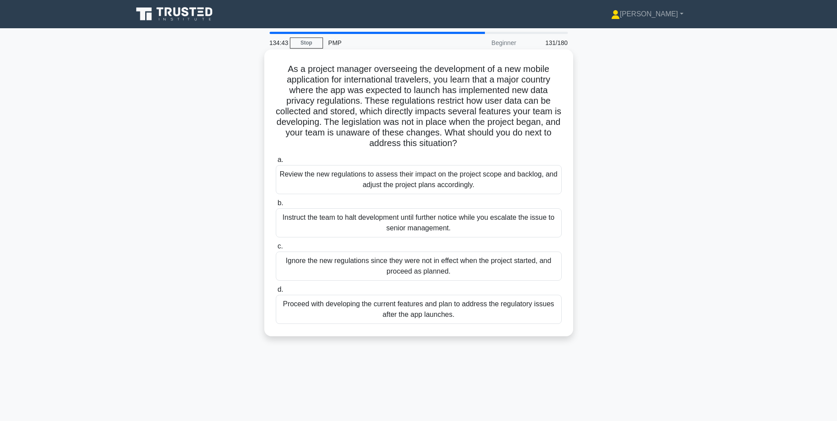
click at [345, 178] on div "Review the new regulations to assess their impact on the project scope and back…" at bounding box center [419, 179] width 286 height 29
click at [276, 163] on input "a. Review the new regulations to assess their impact on the project scope and b…" at bounding box center [276, 160] width 0 height 6
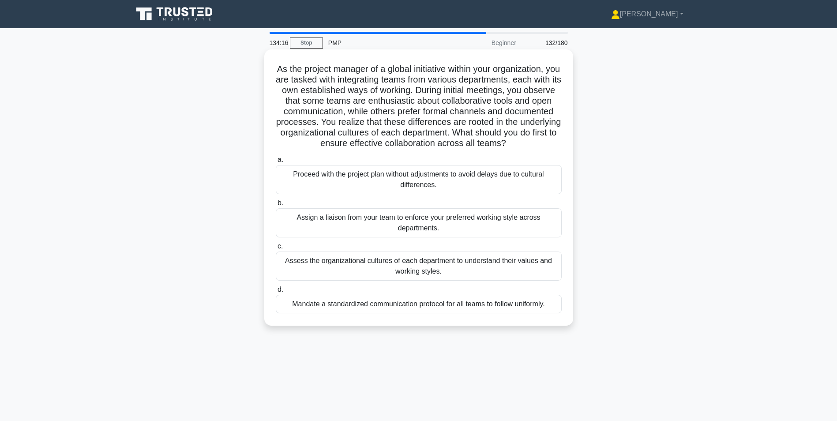
click at [307, 281] on div "Assess the organizational cultures of each department to understand their value…" at bounding box center [419, 265] width 286 height 29
click at [276, 249] on input "c. Assess the organizational cultures of each department to understand their va…" at bounding box center [276, 246] width 0 height 6
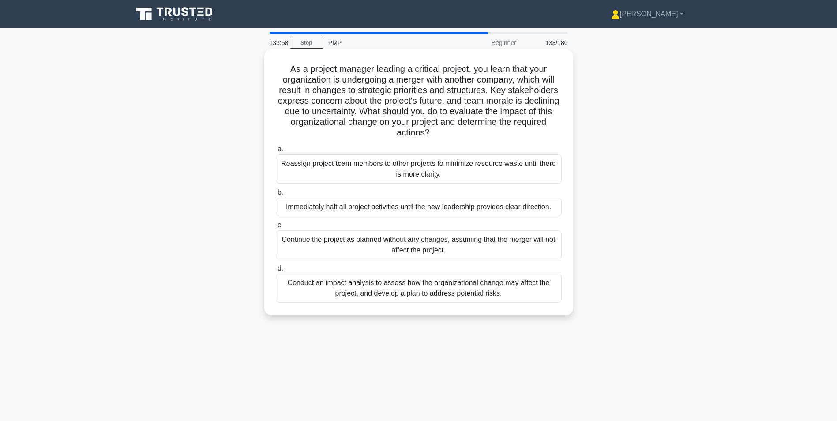
click at [313, 294] on div "Conduct an impact analysis to assess how the organizational change may affect t…" at bounding box center [419, 287] width 286 height 29
click at [276, 271] on input "d. Conduct an impact analysis to assess how the organizational change may affec…" at bounding box center [276, 269] width 0 height 6
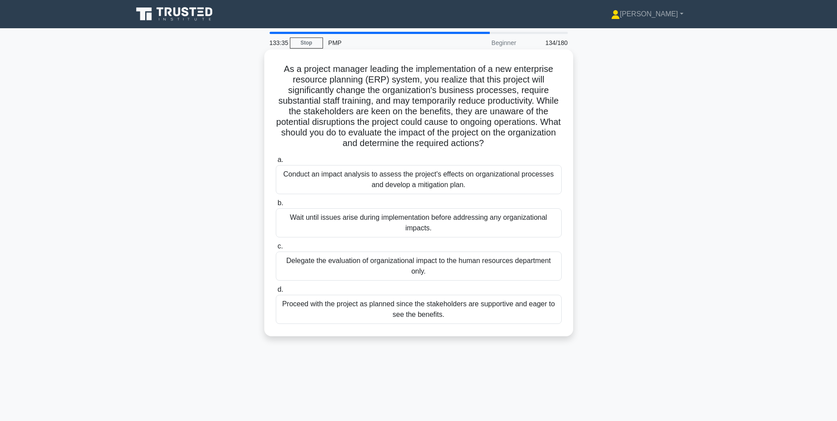
click at [318, 184] on div "Conduct an impact analysis to assess the project's effects on organizational pr…" at bounding box center [419, 179] width 286 height 29
click at [276, 163] on input "a. Conduct an impact analysis to assess the project's effects on organizational…" at bounding box center [276, 160] width 0 height 6
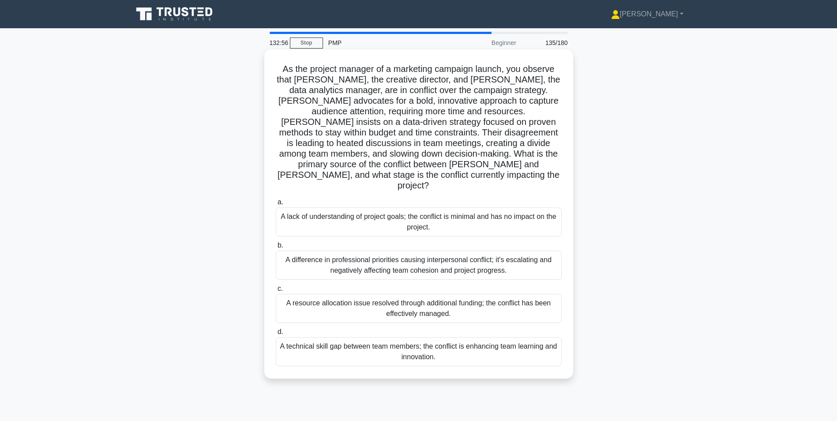
click at [306, 251] on div "A difference in professional priorities causing interpersonal conflict; it's es…" at bounding box center [419, 265] width 286 height 29
click at [276, 243] on input "b. A difference in professional priorities causing interpersonal conflict; it's…" at bounding box center [276, 246] width 0 height 6
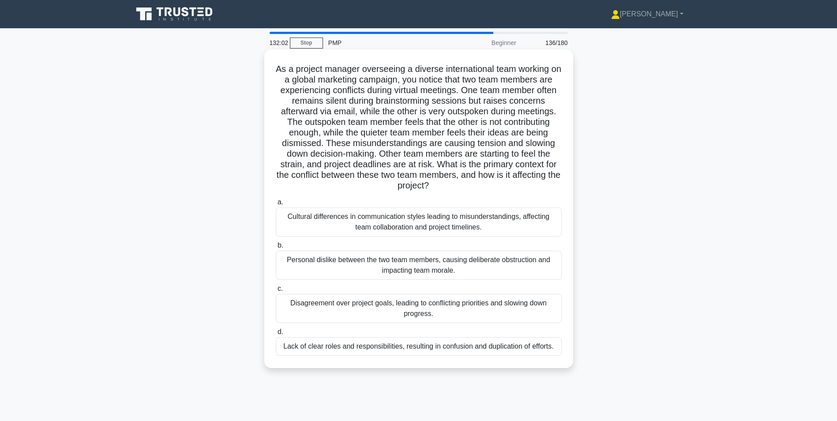
click at [292, 270] on div "Personal dislike between the two team members, causing deliberate obstruction a…" at bounding box center [419, 265] width 286 height 29
click at [276, 248] on input "b. Personal dislike between the two team members, causing deliberate obstructio…" at bounding box center [276, 246] width 0 height 6
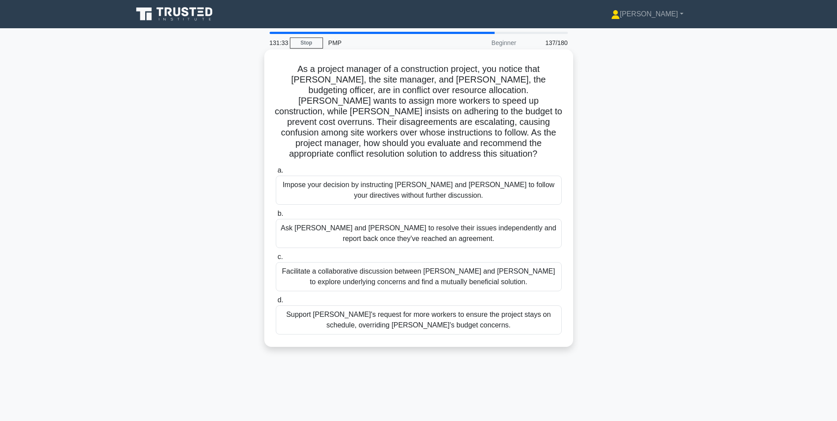
click at [296, 266] on div "Facilitate a collaborative discussion between Tom and Lisa to explore underlyin…" at bounding box center [419, 276] width 286 height 29
click at [276, 260] on input "c. Facilitate a collaborative discussion between Tom and Lisa to explore underl…" at bounding box center [276, 257] width 0 height 6
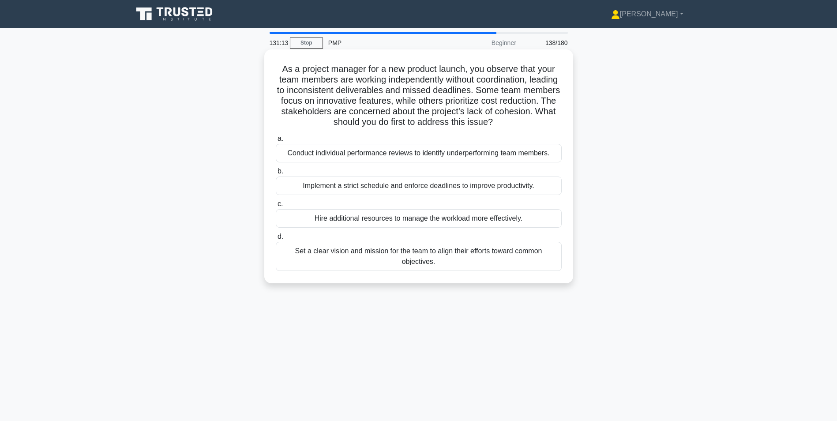
click at [308, 258] on div "Set a clear vision and mission for the team to align their efforts toward commo…" at bounding box center [419, 256] width 286 height 29
click at [276, 240] on input "d. Set a clear vision and mission for the team to align their efforts toward co…" at bounding box center [276, 237] width 0 height 6
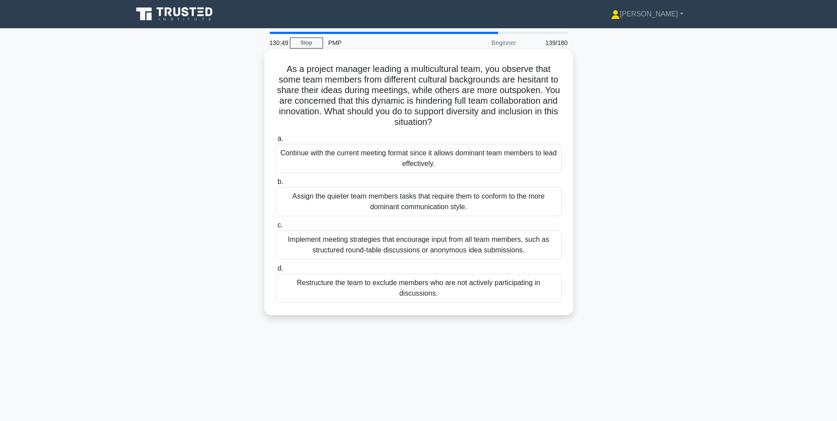
click at [297, 239] on div "Implement meeting strategies that encourage input from all team members, such a…" at bounding box center [419, 244] width 286 height 29
click at [276, 228] on input "c. Implement meeting strategies that encourage input from all team members, suc…" at bounding box center [276, 225] width 0 height 6
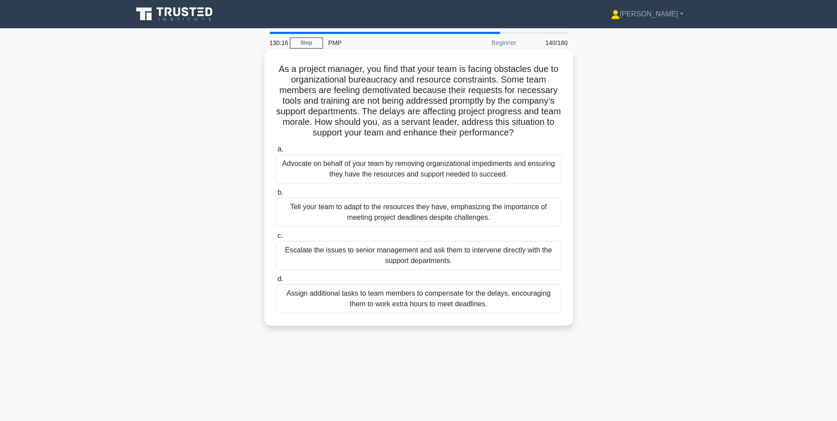
click at [301, 168] on div "Advocate on behalf of your team by removing organizational impediments and ensu…" at bounding box center [419, 168] width 286 height 29
click at [276, 152] on input "a. Advocate on behalf of your team by removing organizational impediments and e…" at bounding box center [276, 149] width 0 height 6
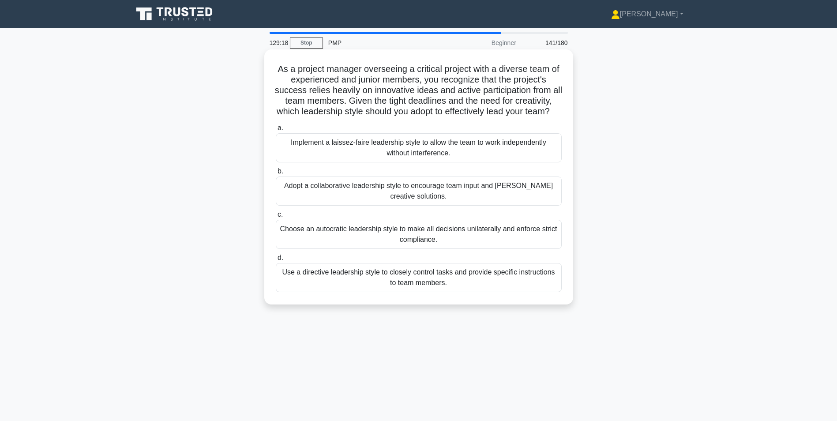
click at [335, 201] on div "Adopt a collaborative leadership style to encourage team input and foster creat…" at bounding box center [419, 190] width 286 height 29
click at [276, 174] on input "b. Adopt a collaborative leadership style to encourage team input and foster cr…" at bounding box center [276, 172] width 0 height 6
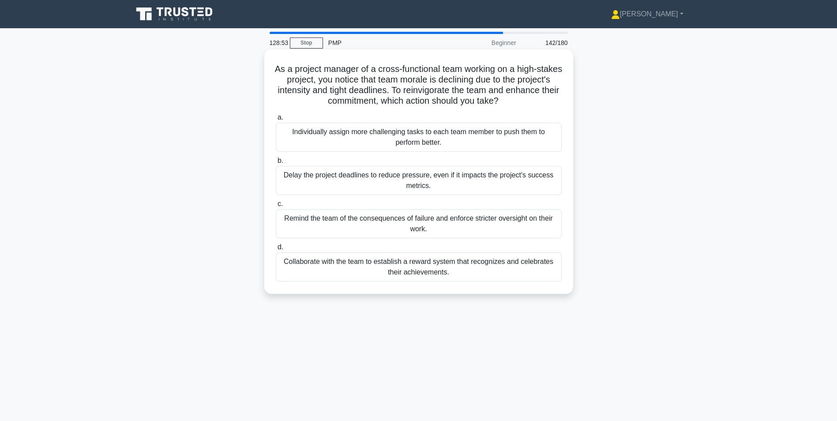
click at [305, 271] on div "Collaborate with the team to establish a reward system that recognizes and cele…" at bounding box center [419, 266] width 286 height 29
click at [276, 250] on input "d. Collaborate with the team to establish a reward system that recognizes and c…" at bounding box center [276, 247] width 0 height 6
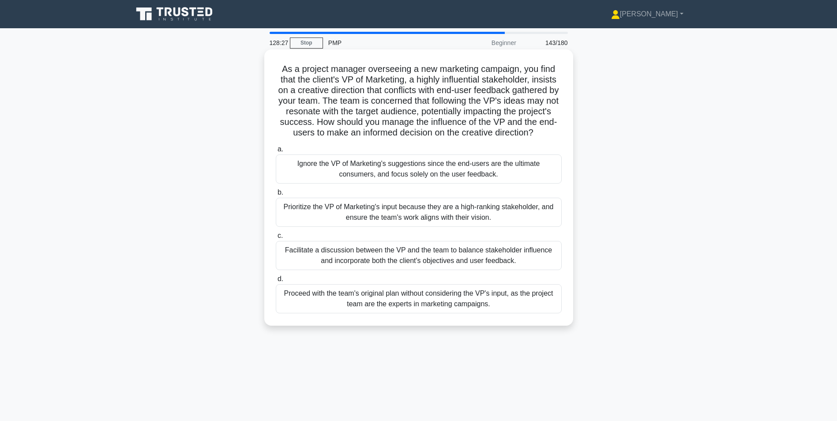
click at [327, 259] on div "Facilitate a discussion between the VP and the team to balance stakeholder infl…" at bounding box center [419, 255] width 286 height 29
click at [276, 239] on input "c. Facilitate a discussion between the VP and the team to balance stakeholder i…" at bounding box center [276, 236] width 0 height 6
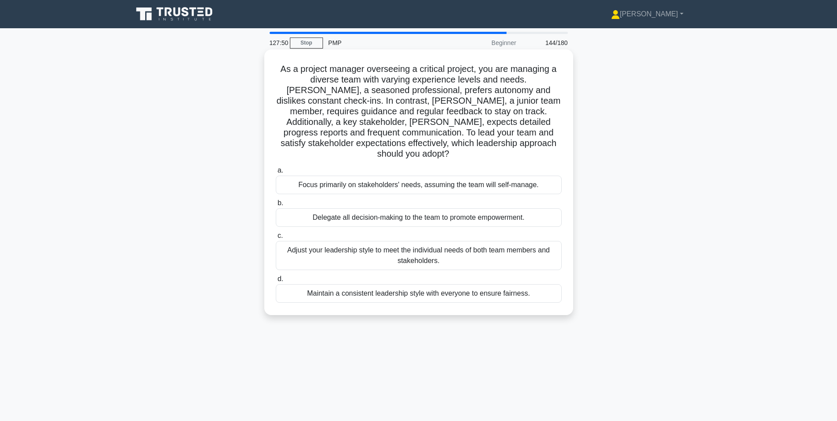
click at [354, 241] on div "Adjust your leadership style to meet the individual needs of both team members …" at bounding box center [419, 255] width 286 height 29
click at [276, 239] on input "c. Adjust your leadership style to meet the individual needs of both team membe…" at bounding box center [276, 236] width 0 height 6
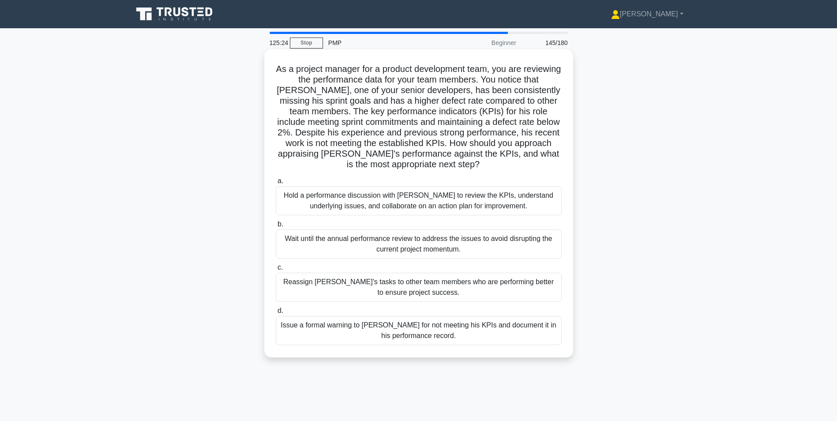
click at [286, 198] on div "Hold a performance discussion with David to review the KPIs, understand underly…" at bounding box center [419, 200] width 286 height 29
click at [276, 184] on input "a. Hold a performance discussion with David to review the KPIs, understand unde…" at bounding box center [276, 181] width 0 height 6
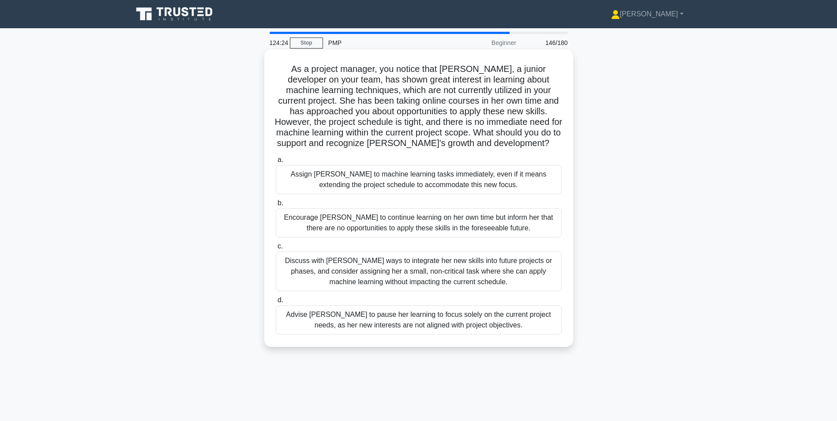
click at [388, 267] on div "Discuss with Emily ways to integrate her new skills into future projects or pha…" at bounding box center [419, 271] width 286 height 40
click at [276, 249] on input "c. Discuss with Emily ways to integrate her new skills into future projects or …" at bounding box center [276, 246] width 0 height 6
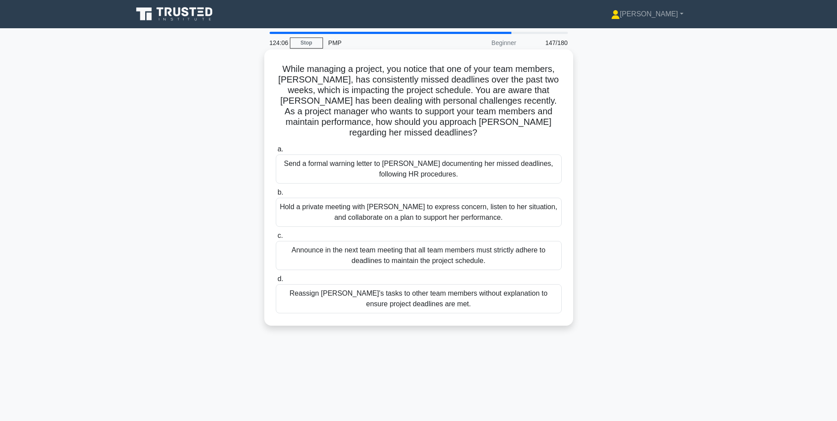
click at [380, 202] on div "Hold a private meeting with Emma to express concern, listen to her situation, a…" at bounding box center [419, 212] width 286 height 29
click at [293, 198] on div "Hold a private meeting with Emma to express concern, listen to her situation, a…" at bounding box center [419, 212] width 286 height 29
click at [276, 195] on input "b. Hold a private meeting with Emma to express concern, listen to her situation…" at bounding box center [276, 193] width 0 height 6
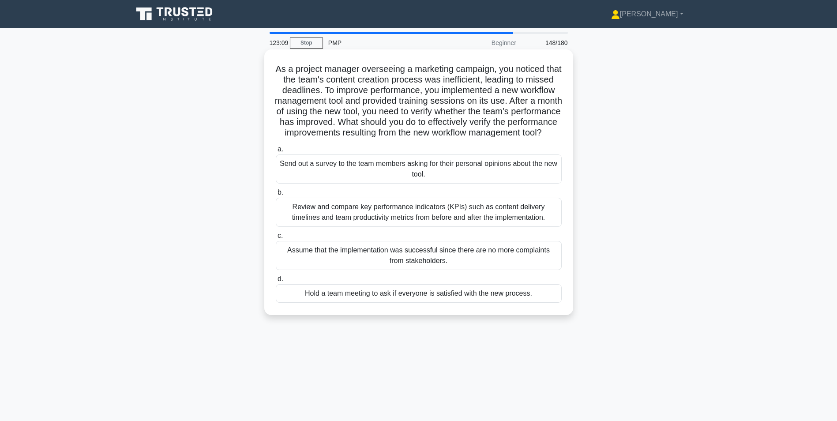
click at [442, 223] on div "Review and compare key performance indicators (KPIs) such as content delivery t…" at bounding box center [419, 212] width 286 height 29
click at [289, 221] on div "Review and compare key performance indicators (KPIs) such as content delivery t…" at bounding box center [419, 212] width 286 height 29
click at [276, 195] on input "b. Review and compare key performance indicators (KPIs) such as content deliver…" at bounding box center [276, 193] width 0 height 6
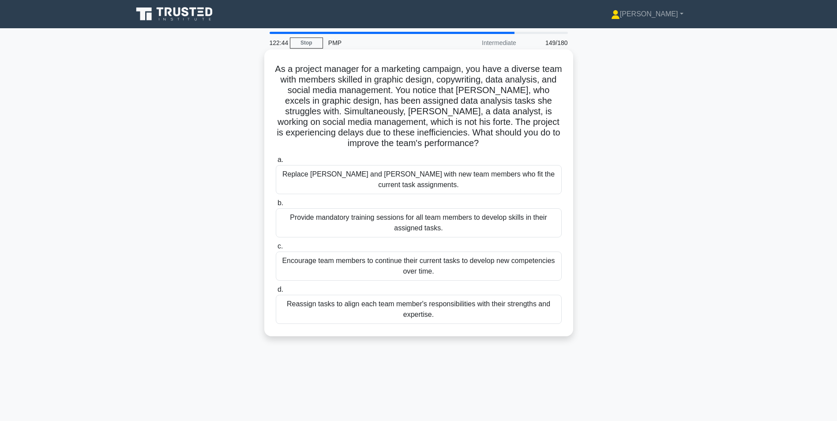
click at [361, 299] on div "Reassign tasks to align each team member's responsibilities with their strength…" at bounding box center [419, 309] width 286 height 29
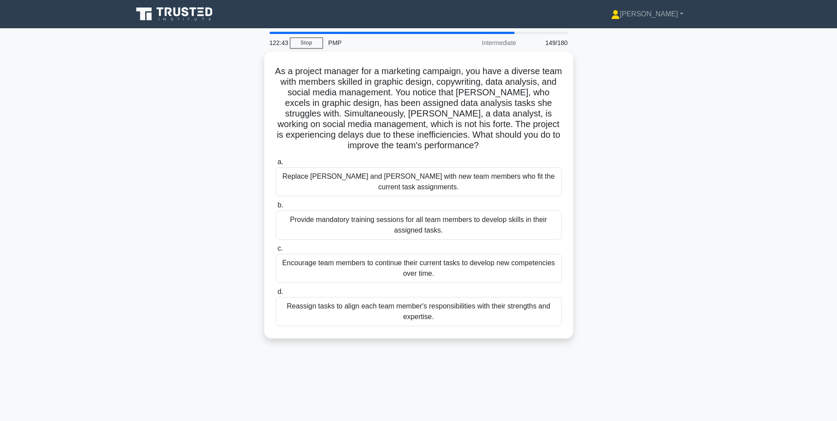
click at [286, 297] on div "Reassign tasks to align each team member's responsibilities with their strength…" at bounding box center [419, 311] width 286 height 29
click at [276, 295] on input "d. Reassign tasks to align each team member's responsibilities with their stren…" at bounding box center [276, 292] width 0 height 6
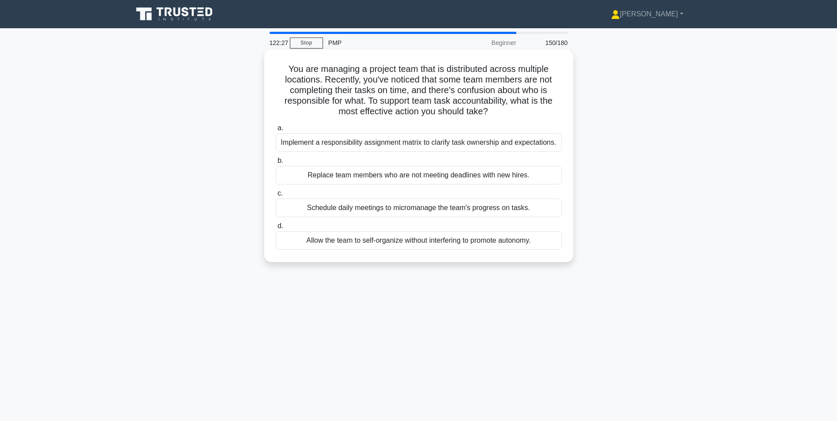
click at [296, 143] on div "Implement a responsibility assignment matrix to clarify task ownership and expe…" at bounding box center [419, 142] width 286 height 19
click at [276, 131] on input "a. Implement a responsibility assignment matrix to clarify task ownership and e…" at bounding box center [276, 128] width 0 height 6
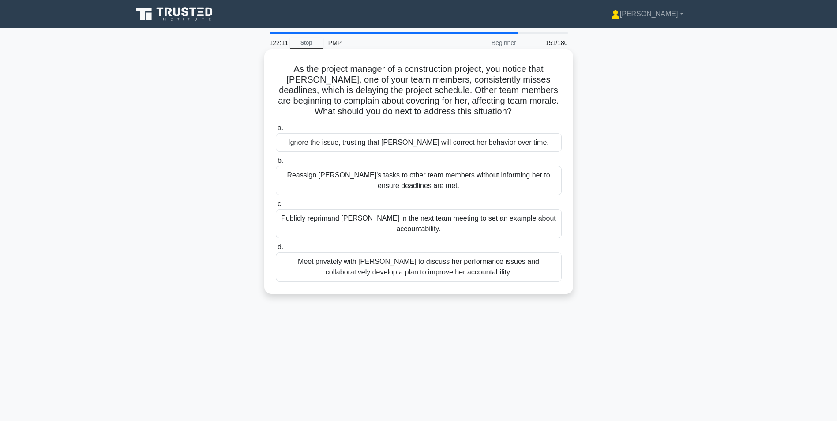
click at [299, 267] on div "Meet privately with Emily to discuss her performance issues and collaboratively…" at bounding box center [419, 266] width 286 height 29
click at [276, 250] on input "d. Meet privately with Emily to discuss her performance issues and collaborativ…" at bounding box center [276, 247] width 0 height 6
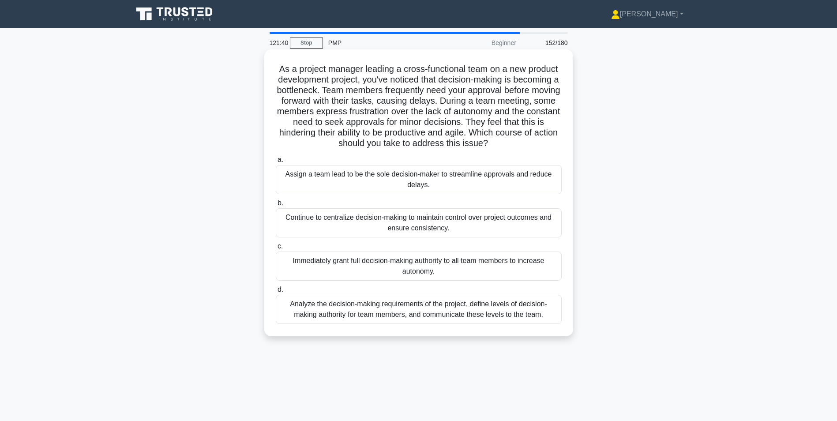
click at [386, 310] on div "Analyze the decision-making requirements of the project, define levels of decis…" at bounding box center [419, 309] width 286 height 29
click at [276, 292] on input "d. Analyze the decision-making requirements of the project, define levels of de…" at bounding box center [276, 290] width 0 height 6
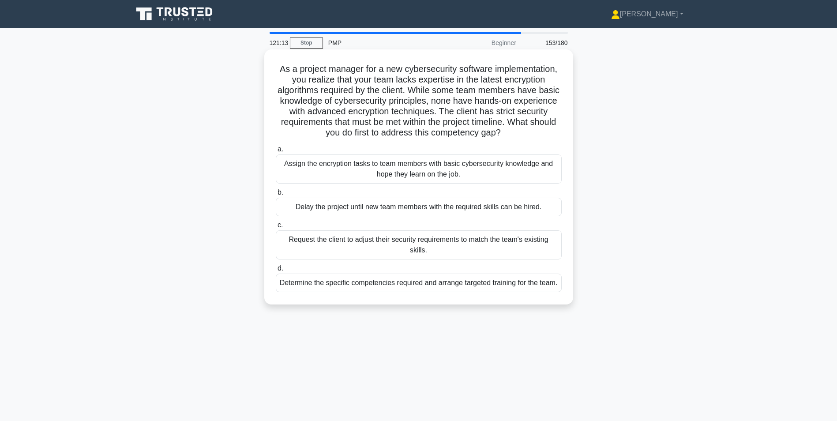
click at [336, 288] on div "Determine the specific competencies required and arrange targeted training for …" at bounding box center [419, 282] width 286 height 19
click at [292, 288] on div "Determine the specific competencies required and arrange targeted training for …" at bounding box center [419, 282] width 286 height 19
click at [276, 271] on input "d. Determine the specific competencies required and arrange targeted training f…" at bounding box center [276, 269] width 0 height 6
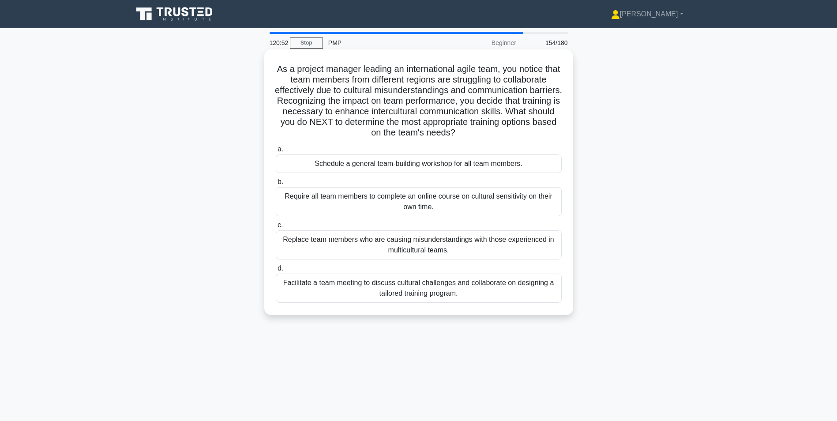
click at [288, 289] on div "Facilitate a team meeting to discuss cultural challenges and collaborate on des…" at bounding box center [419, 287] width 286 height 29
click at [276, 271] on input "d. Facilitate a team meeting to discuss cultural challenges and collaborate on …" at bounding box center [276, 269] width 0 height 6
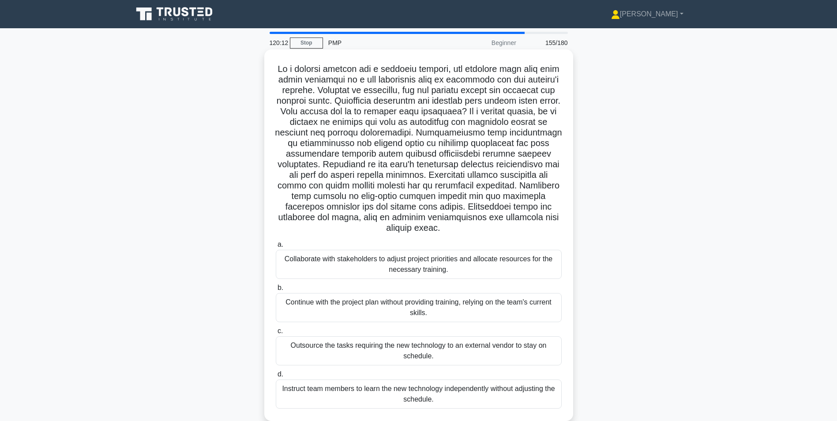
click at [311, 266] on div "Collaborate with stakeholders to adjust project priorities and allocate resourc…" at bounding box center [419, 264] width 286 height 29
click at [276, 247] on input "a. Collaborate with stakeholders to adjust project priorities and allocate reso…" at bounding box center [276, 245] width 0 height 6
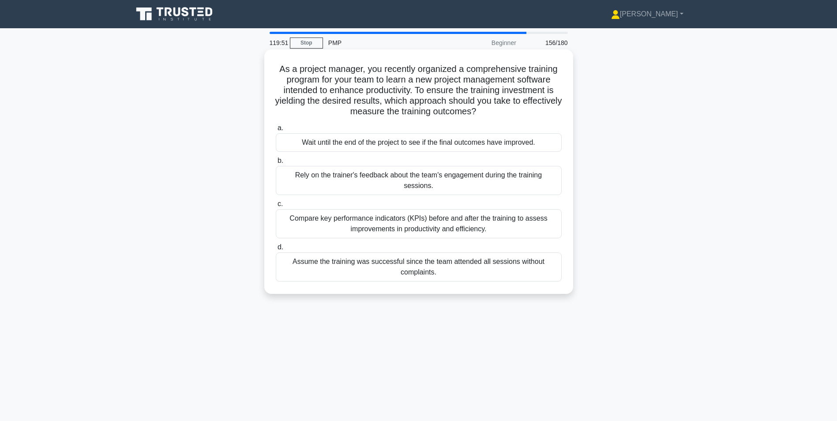
click at [288, 213] on div "Compare key performance indicators (KPIs) before and after the training to asse…" at bounding box center [419, 223] width 286 height 29
click at [276, 207] on input "c. Compare key performance indicators (KPIs) before and after the training to a…" at bounding box center [276, 204] width 0 height 6
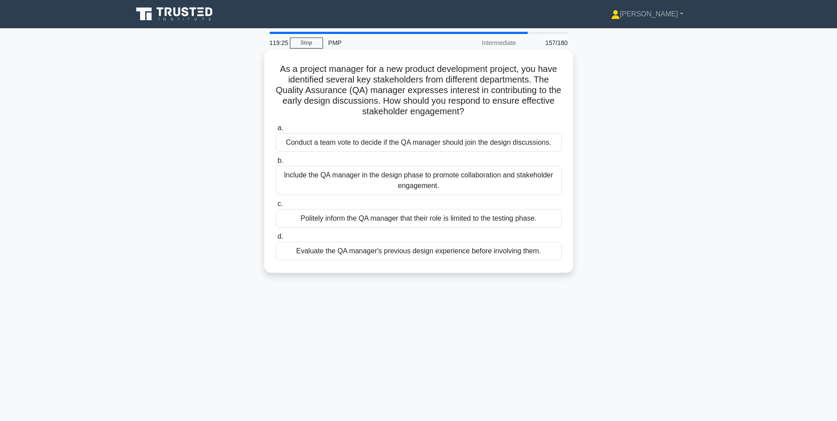
click at [318, 176] on div "Include the QA manager in the design phase to promote collaboration and stakeho…" at bounding box center [419, 180] width 286 height 29
click at [276, 164] on input "b. Include the QA manager in the design phase to promote collaboration and stak…" at bounding box center [276, 161] width 0 height 6
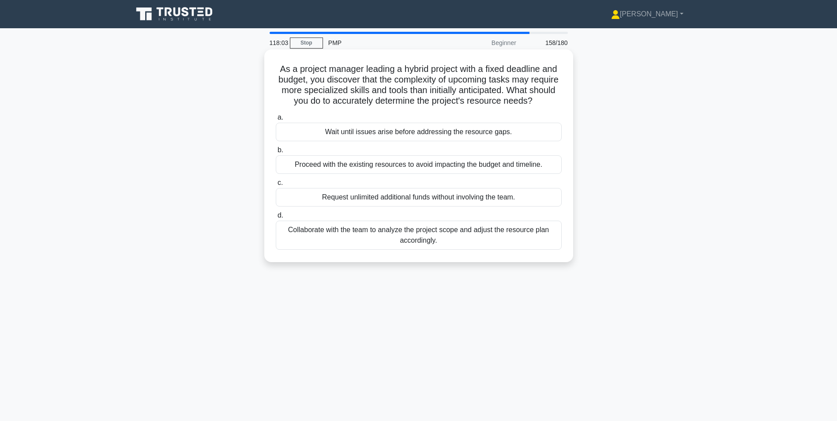
click at [414, 236] on div "Collaborate with the team to analyze the project scope and adjust the resource …" at bounding box center [419, 235] width 286 height 29
click at [276, 218] on input "d. Collaborate with the team to analyze the project scope and adjust the resour…" at bounding box center [276, 216] width 0 height 6
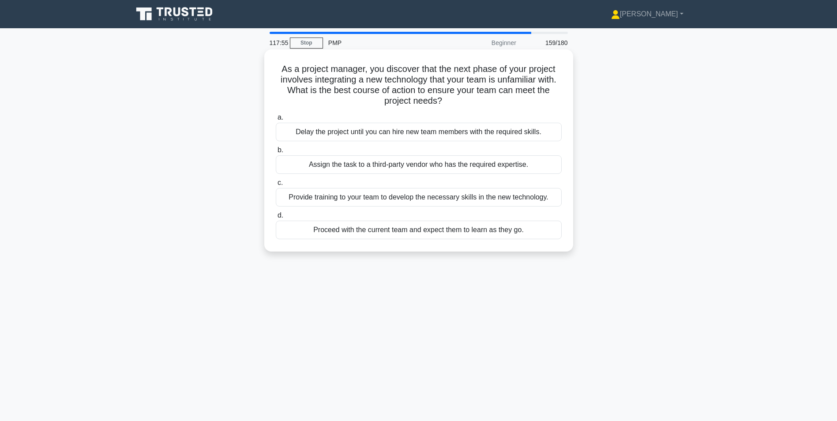
click at [408, 196] on div "Provide training to your team to develop the necessary skills in the new techno…" at bounding box center [419, 197] width 286 height 19
click at [289, 197] on div "Provide training to your team to develop the necessary skills in the new techno…" at bounding box center [419, 197] width 286 height 19
click at [276, 186] on input "c. Provide training to your team to develop the necessary skills in the new tec…" at bounding box center [276, 183] width 0 height 6
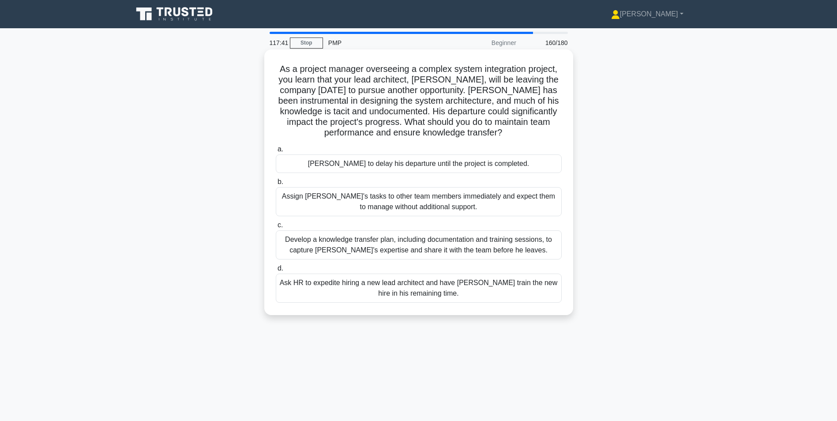
click at [338, 245] on div "Develop a knowledge transfer plan, including documentation and training session…" at bounding box center [419, 244] width 286 height 29
click at [276, 228] on input "c. Develop a knowledge transfer plan, including documentation and training sess…" at bounding box center [276, 225] width 0 height 6
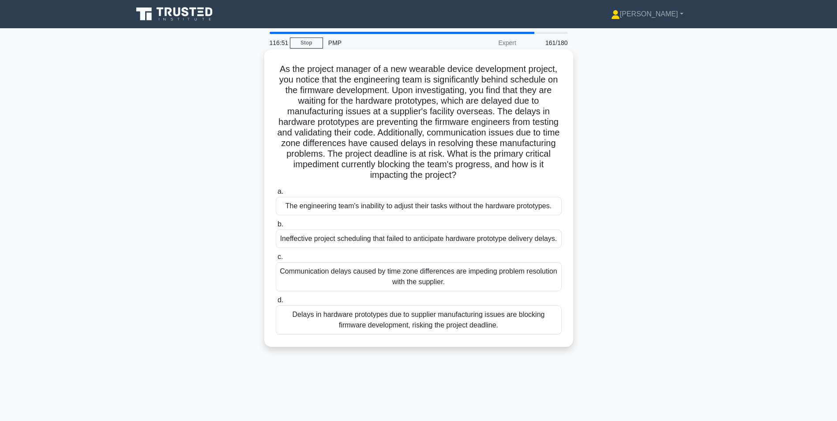
click at [329, 334] on div "Delays in hardware prototypes due to supplier manufacturing issues are blocking…" at bounding box center [419, 319] width 286 height 29
click at [276, 303] on input "d. Delays in hardware prototypes due to supplier manufacturing issues are block…" at bounding box center [276, 300] width 0 height 6
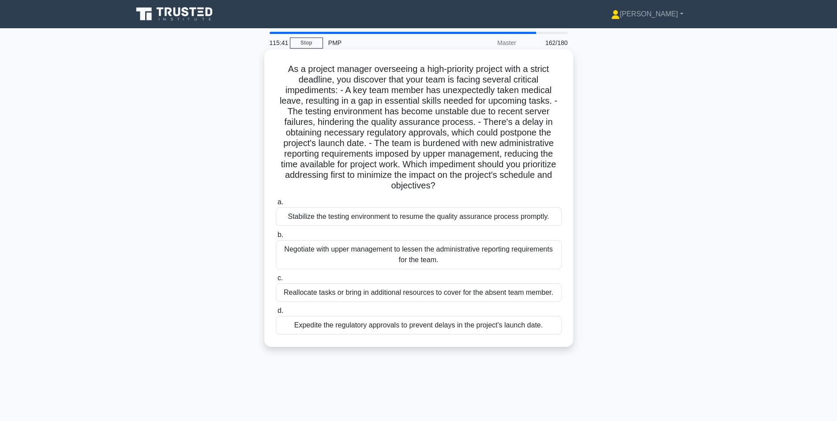
click at [313, 323] on div "Expedite the regulatory approvals to prevent delays in the project's launch dat…" at bounding box center [419, 325] width 286 height 19
click at [276, 314] on input "d. Expedite the regulatory approvals to prevent delays in the project's launch …" at bounding box center [276, 311] width 0 height 6
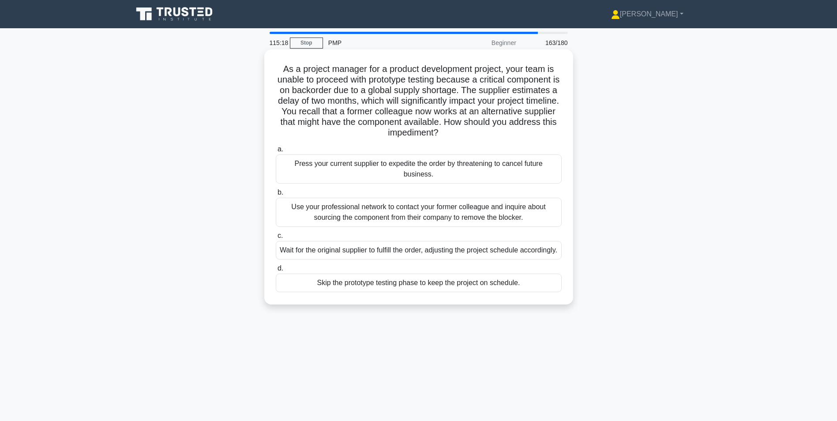
click at [295, 211] on div "Use your professional network to contact your former colleague and inquire abou…" at bounding box center [419, 212] width 286 height 29
click at [276, 195] on input "b. Use your professional network to contact your former colleague and inquire a…" at bounding box center [276, 193] width 0 height 6
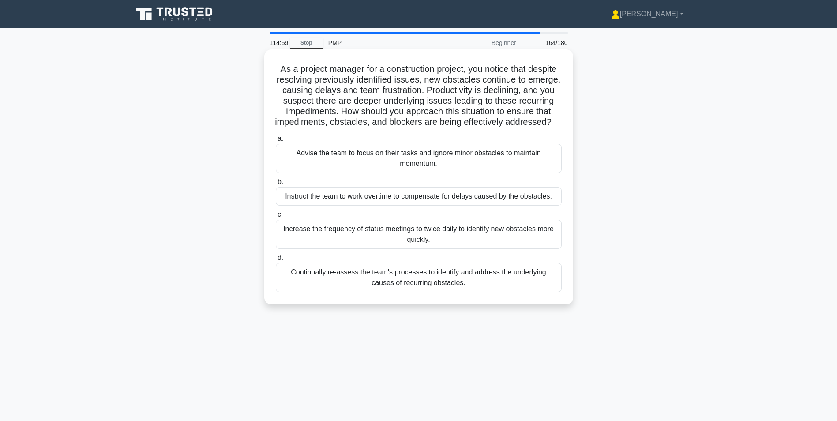
click at [303, 289] on div "Continually re-assess the team's processes to identify and address the underlyi…" at bounding box center [419, 277] width 286 height 29
click at [276, 261] on input "d. Continually re-assess the team's processes to identify and address the under…" at bounding box center [276, 258] width 0 height 6
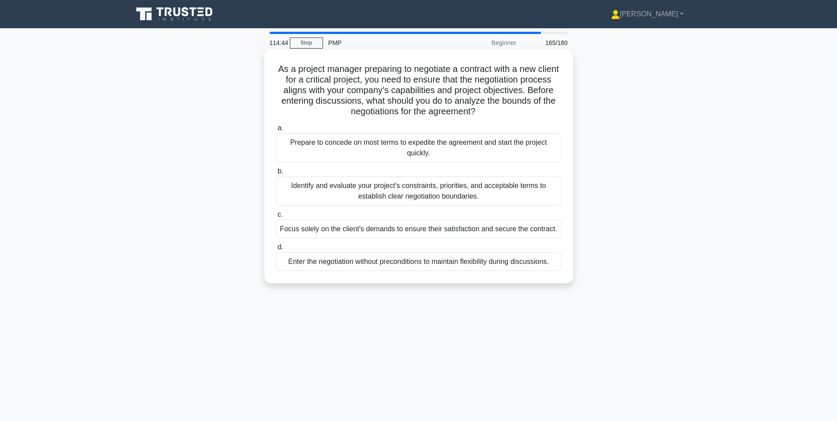
click at [304, 186] on div "Identify and evaluate your project's constraints, priorities, and acceptable te…" at bounding box center [419, 190] width 286 height 29
click at [276, 174] on input "b. Identify and evaluate your project's constraints, priorities, and acceptable…" at bounding box center [276, 172] width 0 height 6
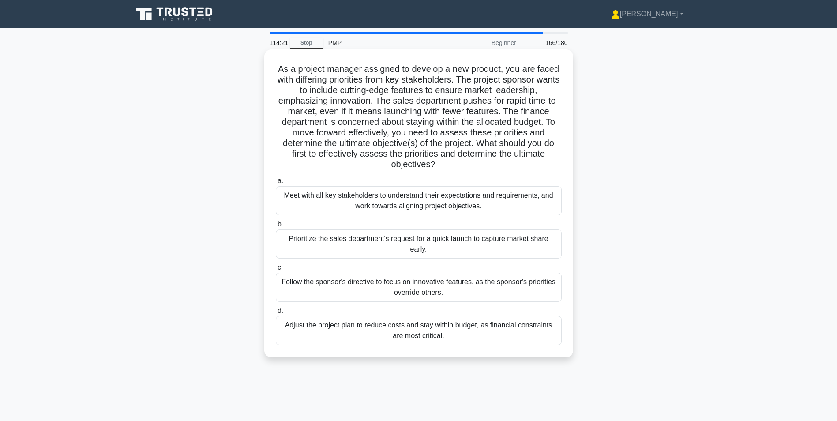
click at [284, 200] on div "Meet with all key stakeholders to understand their expectations and requirement…" at bounding box center [419, 200] width 286 height 29
click at [276, 184] on input "a. Meet with all key stakeholders to understand their expectations and requirem…" at bounding box center [276, 181] width 0 height 6
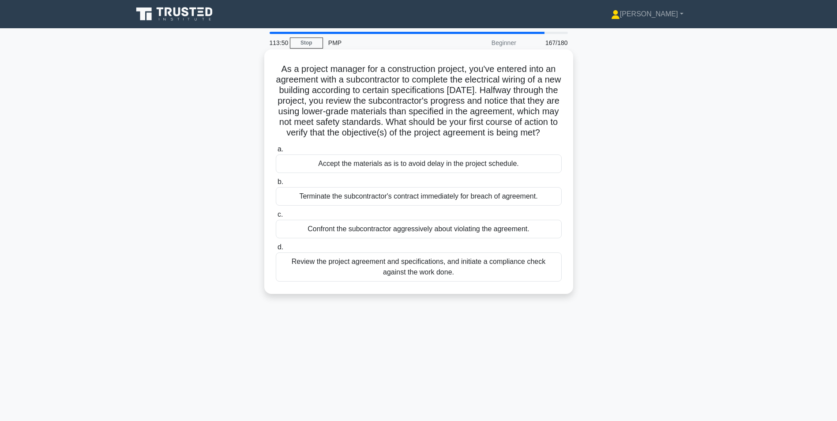
click at [288, 280] on div "Review the project agreement and specifications, and initiate a compliance chec…" at bounding box center [419, 266] width 286 height 29
click at [276, 250] on input "d. Review the project agreement and specifications, and initiate a compliance c…" at bounding box center [276, 247] width 0 height 6
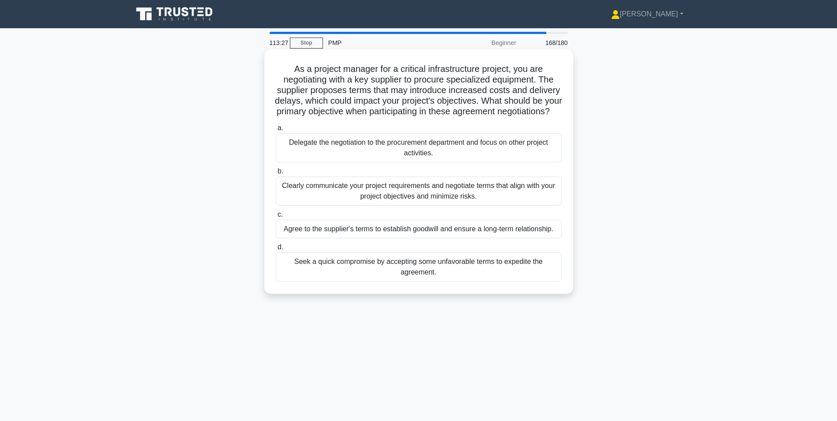
click at [289, 206] on div "Clearly communicate your project requirements and negotiate terms that align wi…" at bounding box center [419, 190] width 286 height 29
click at [276, 174] on input "b. Clearly communicate your project requirements and negotiate terms that align…" at bounding box center [276, 172] width 0 height 6
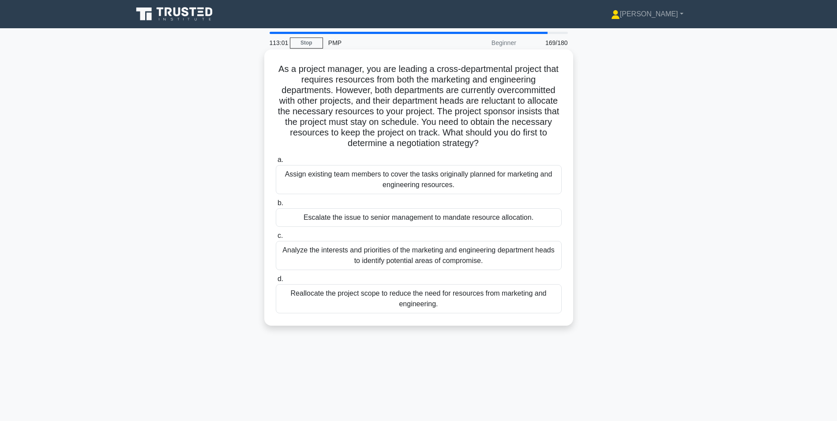
click at [292, 249] on div "Analyze the interests and priorities of the marketing and engineering departmen…" at bounding box center [419, 255] width 286 height 29
click at [276, 239] on input "c. Analyze the interests and priorities of the marketing and engineering depart…" at bounding box center [276, 236] width 0 height 6
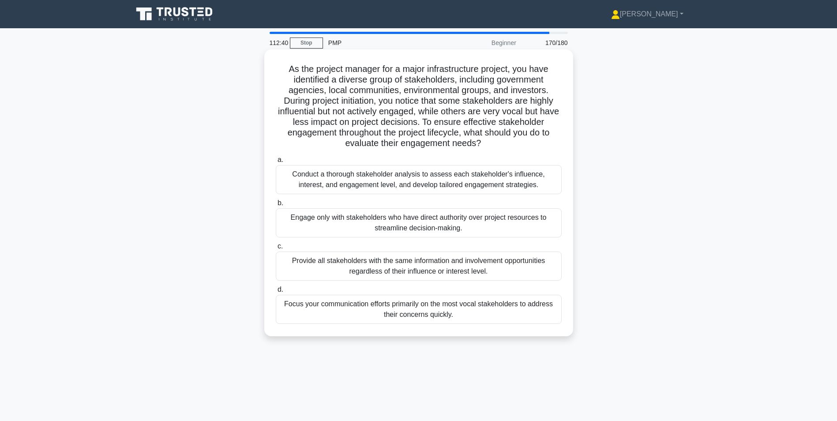
click at [298, 172] on div "Conduct a thorough stakeholder analysis to assess each stakeholder's influence,…" at bounding box center [419, 179] width 286 height 29
click at [276, 163] on input "a. Conduct a thorough stakeholder analysis to assess each stakeholder's influen…" at bounding box center [276, 160] width 0 height 6
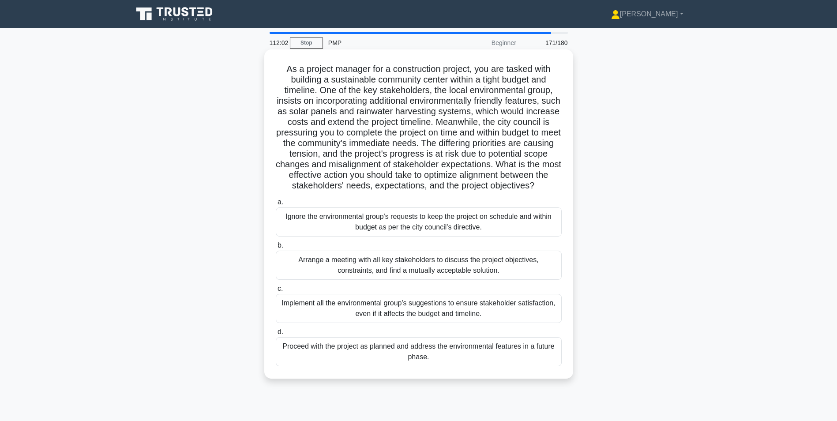
click at [297, 272] on div "Arrange a meeting with all key stakeholders to discuss the project objectives, …" at bounding box center [419, 265] width 286 height 29
click at [276, 248] on input "b. Arrange a meeting with all key stakeholders to discuss the project objective…" at bounding box center [276, 246] width 0 height 6
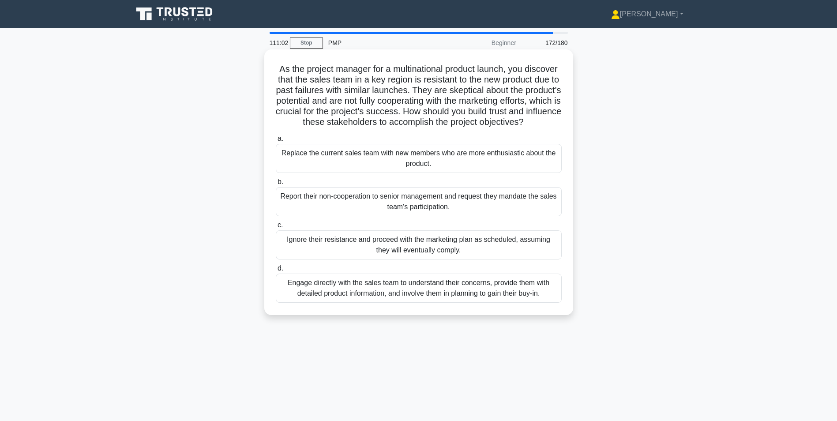
click at [331, 300] on div "Engage directly with the sales team to understand their concerns, provide them …" at bounding box center [419, 287] width 286 height 29
click at [276, 271] on input "d. Engage directly with the sales team to understand their concerns, provide th…" at bounding box center [276, 269] width 0 height 6
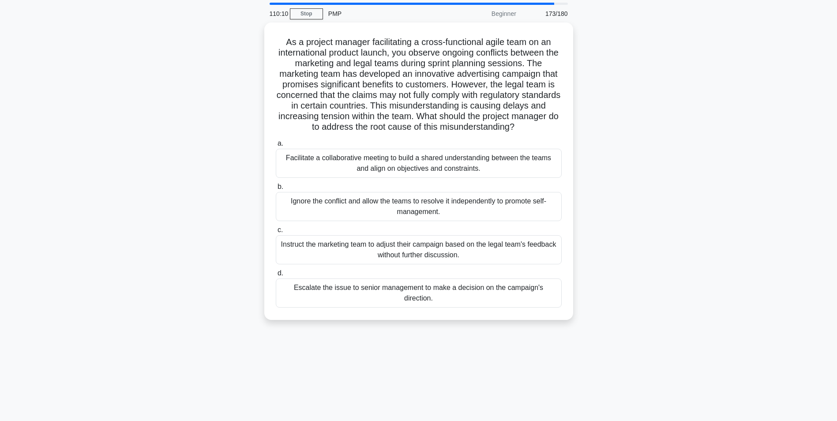
scroll to position [44, 0]
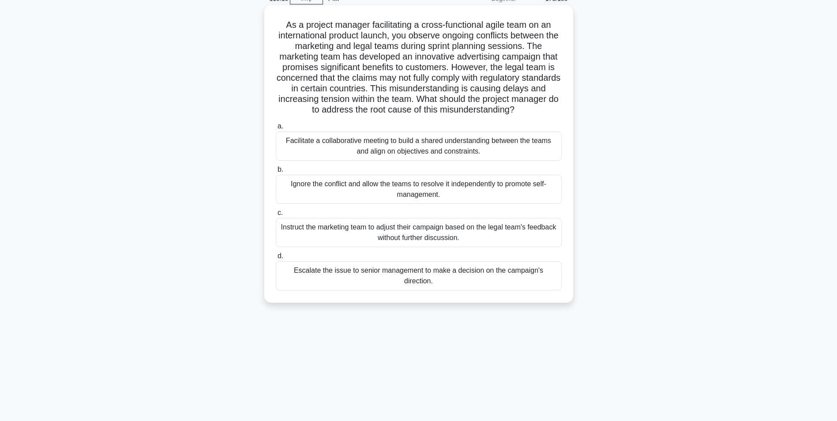
click at [303, 148] on div "Facilitate a collaborative meeting to build a shared understanding between the …" at bounding box center [419, 145] width 286 height 29
click at [276, 129] on input "a. Facilitate a collaborative meeting to build a shared understanding between t…" at bounding box center [276, 127] width 0 height 6
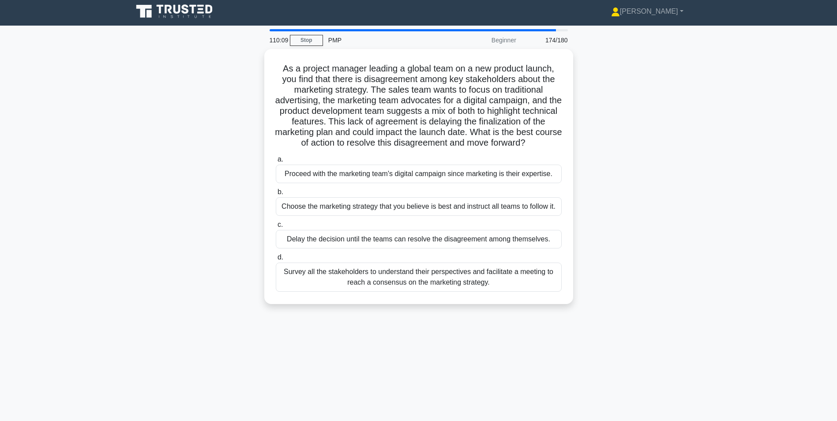
scroll to position [0, 0]
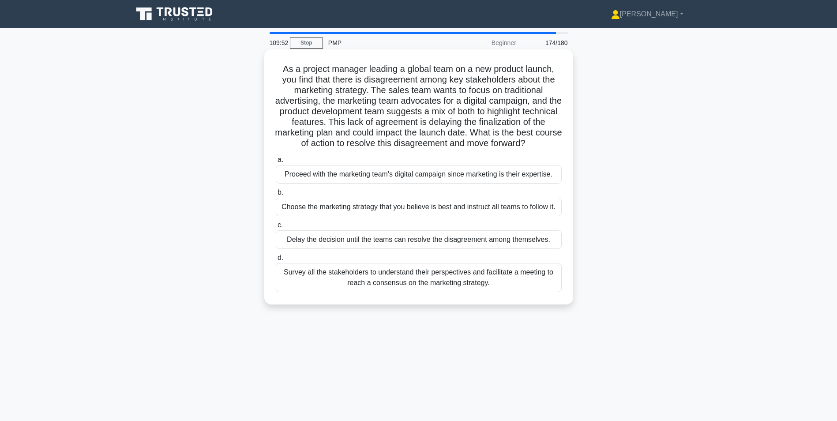
click at [281, 274] on div "Survey all the stakeholders to understand their perspectives and facilitate a m…" at bounding box center [419, 277] width 286 height 29
click at [276, 261] on input "d. Survey all the stakeholders to understand their perspectives and facilitate …" at bounding box center [276, 258] width 0 height 6
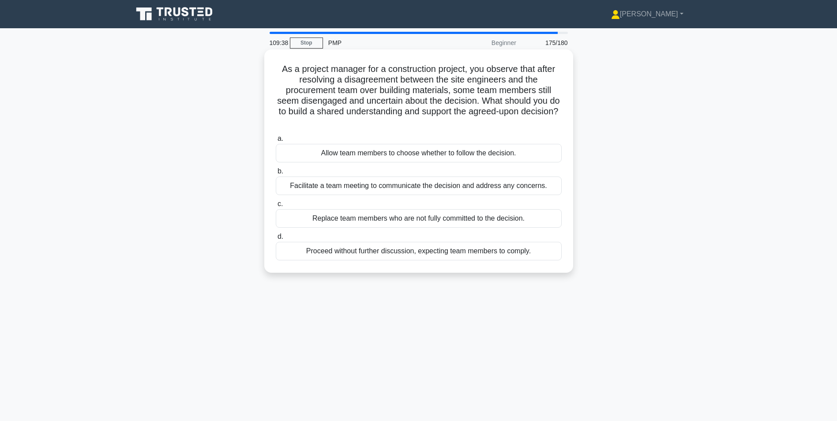
click at [292, 187] on div "Facilitate a team meeting to communicate the decision and address any concerns." at bounding box center [419, 185] width 286 height 19
click at [276, 174] on input "b. Facilitate a team meeting to communicate the decision and address any concer…" at bounding box center [276, 172] width 0 height 6
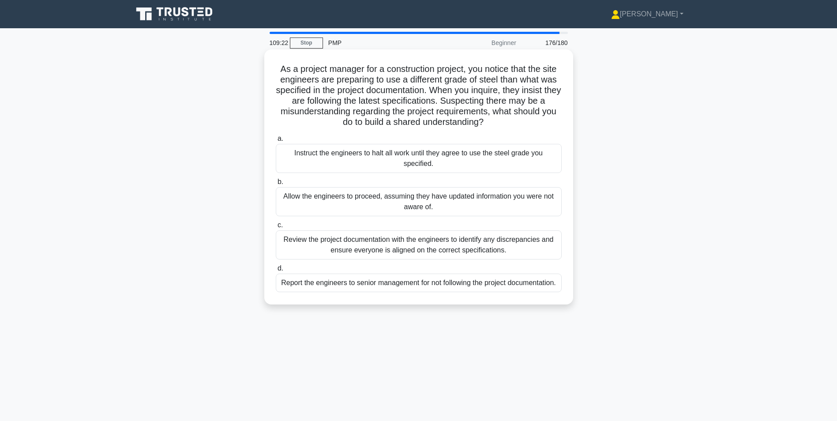
click at [298, 244] on div "Review the project documentation with the engineers to identify any discrepanci…" at bounding box center [419, 244] width 286 height 29
click at [276, 228] on input "c. Review the project documentation with the engineers to identify any discrepa…" at bounding box center [276, 225] width 0 height 6
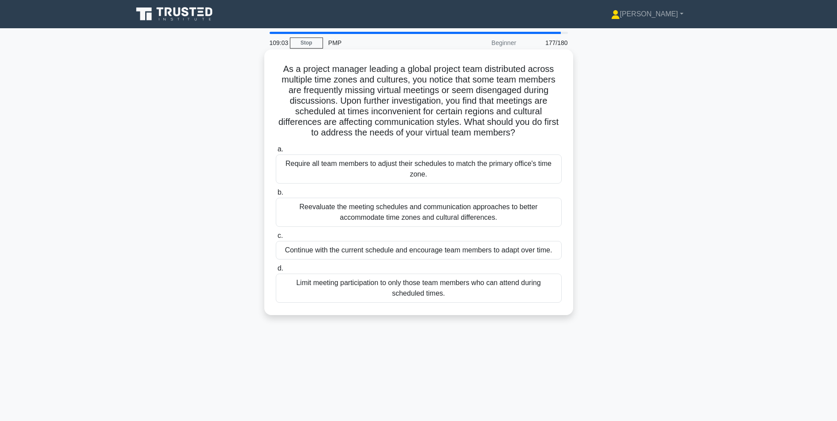
click at [327, 214] on div "Reevaluate the meeting schedules and communication approaches to better accommo…" at bounding box center [419, 212] width 286 height 29
click at [276, 195] on input "b. Reevaluate the meeting schedules and communication approaches to better acco…" at bounding box center [276, 193] width 0 height 6
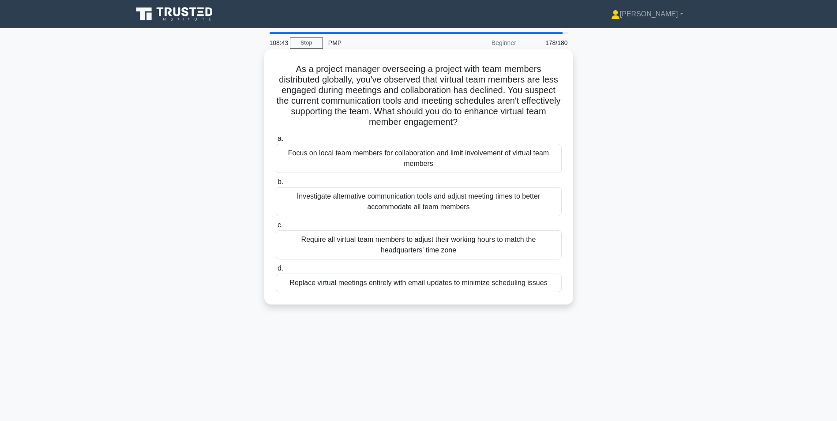
click at [296, 204] on div "Investigate alternative communication tools and adjust meeting times to better …" at bounding box center [419, 201] width 286 height 29
click at [276, 185] on input "b. Investigate alternative communication tools and adjust meeting times to bett…" at bounding box center [276, 182] width 0 height 6
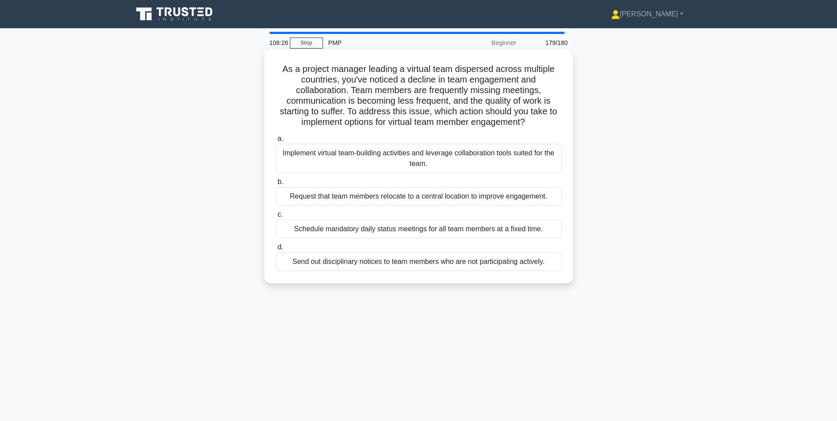
click at [305, 154] on div "Implement virtual team-building activities and leverage collaboration tools sui…" at bounding box center [419, 158] width 286 height 29
click at [276, 142] on input "a. Implement virtual team-building activities and leverage collaboration tools …" at bounding box center [276, 139] width 0 height 6
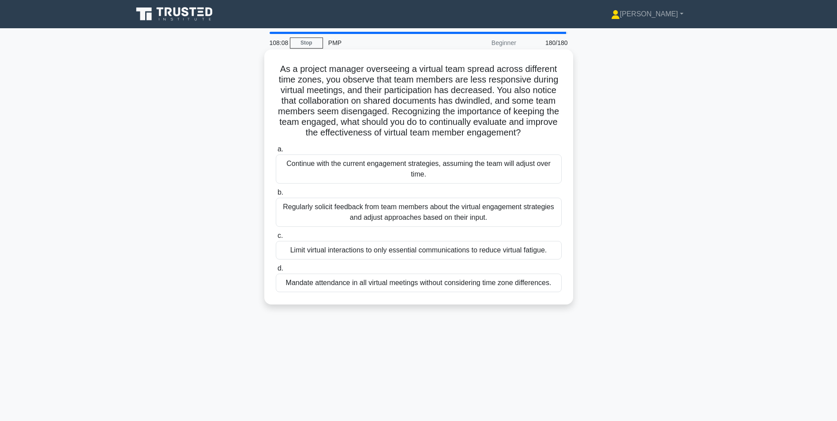
click at [305, 216] on div "Regularly solicit feedback from team members about the virtual engagement strat…" at bounding box center [419, 212] width 286 height 29
click at [276, 195] on input "b. Regularly solicit feedback from team members about the virtual engagement st…" at bounding box center [276, 193] width 0 height 6
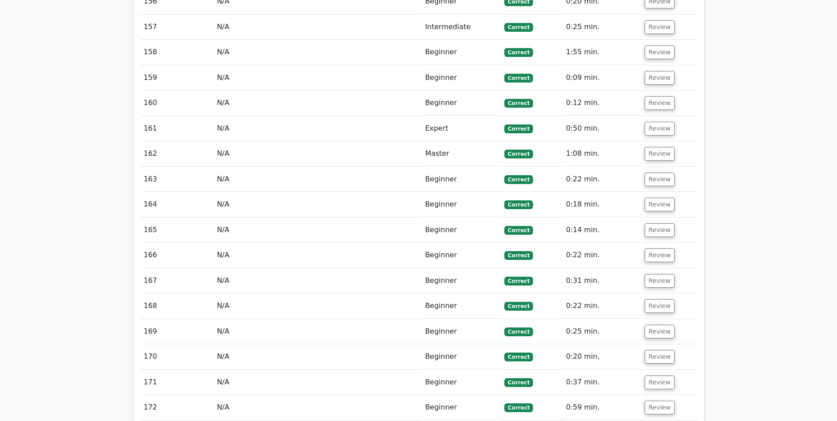
scroll to position [5249, 0]
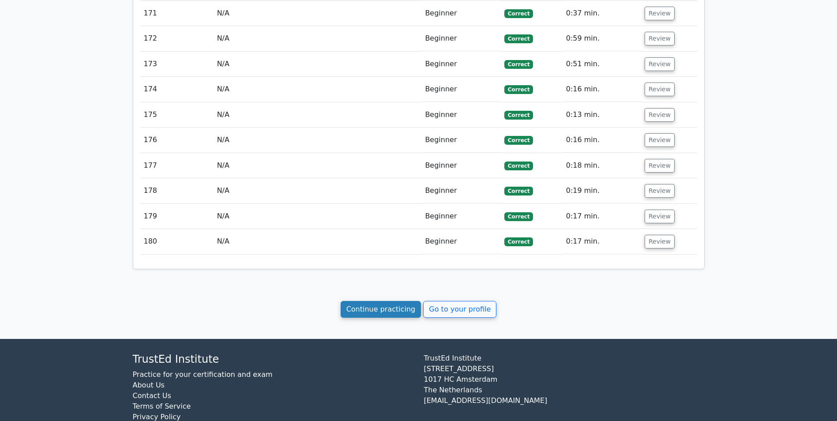
click at [383, 301] on link "Continue practicing" at bounding box center [381, 309] width 81 height 17
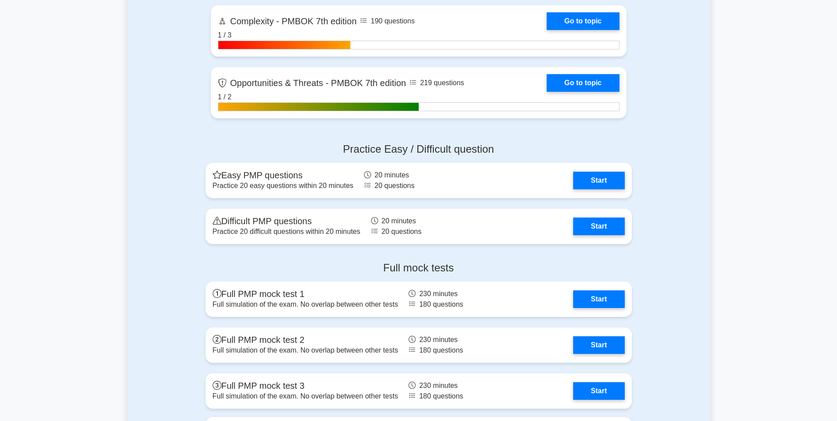
scroll to position [2922, 0]
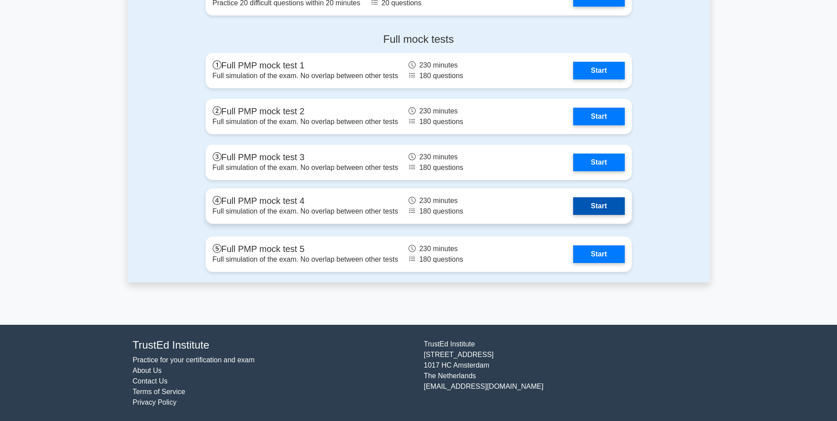
click at [573, 212] on link "Start" at bounding box center [598, 206] width 51 height 18
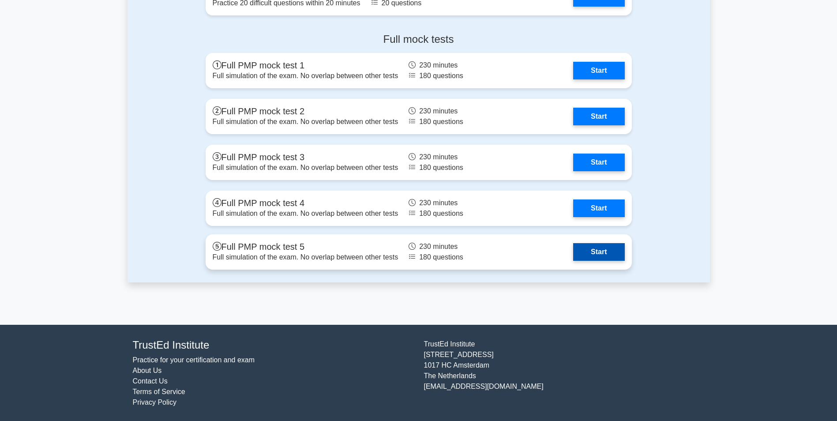
click at [600, 257] on link "Start" at bounding box center [598, 252] width 51 height 18
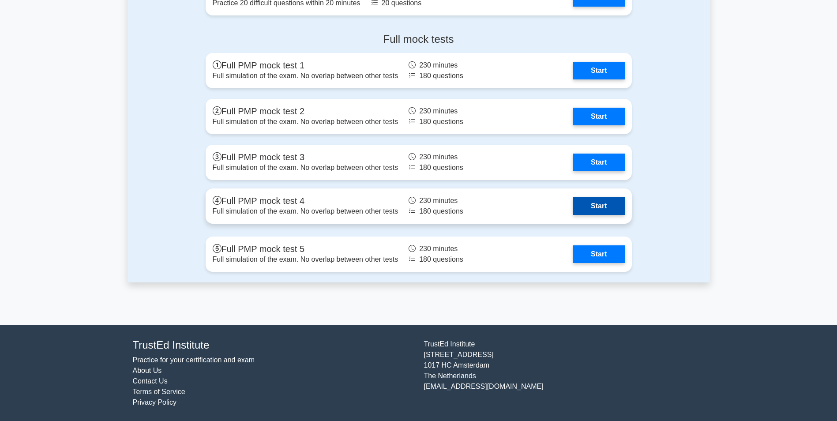
click at [607, 206] on link "Start" at bounding box center [598, 206] width 51 height 18
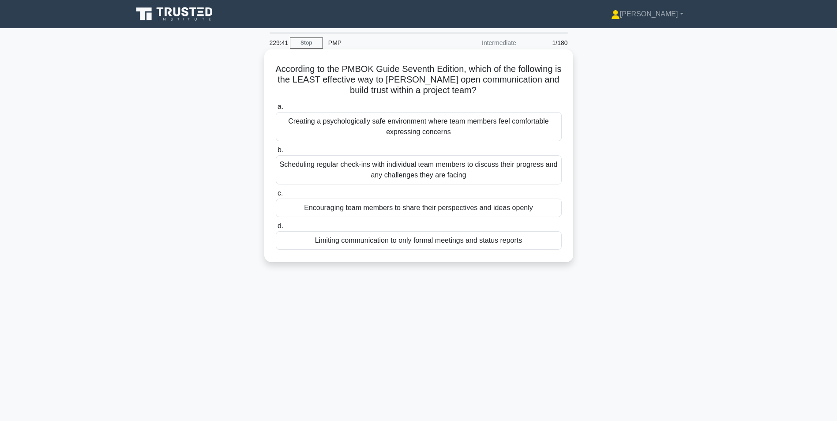
click at [491, 247] on div "Limiting communication to only formal meetings and status reports" at bounding box center [419, 240] width 286 height 19
click at [276, 229] on input "d. Limiting communication to only formal meetings and status reports" at bounding box center [276, 226] width 0 height 6
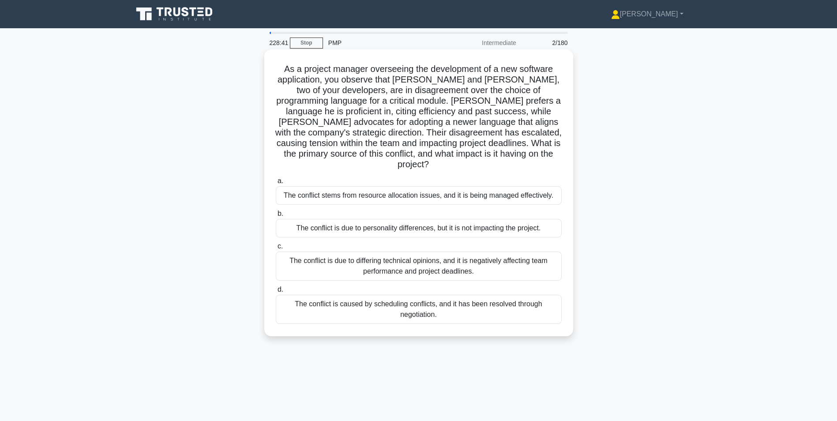
click at [322, 255] on div "The conflict is due to differing technical opinions, and it is negatively affec…" at bounding box center [419, 265] width 286 height 29
click at [280, 261] on div "The conflict is due to differing technical opinions, and it is negatively affec…" at bounding box center [419, 265] width 286 height 29
click at [276, 249] on input "c. The conflict is due to differing technical opinions, and it is negatively af…" at bounding box center [276, 246] width 0 height 6
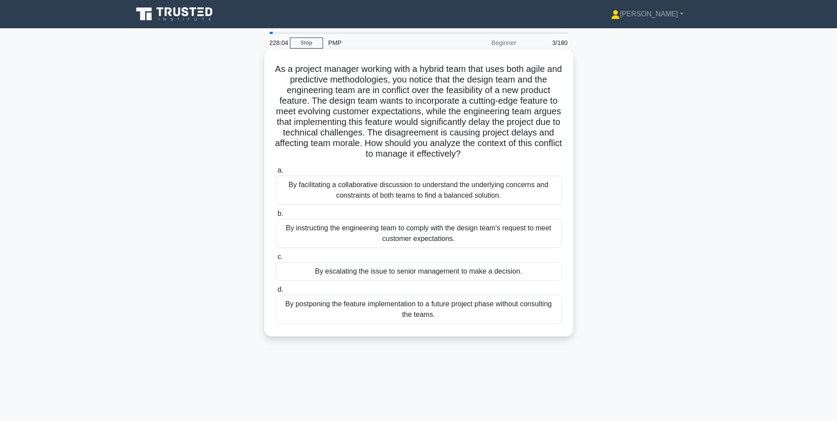
click at [288, 189] on div "By facilitating a collaborative discussion to understand the underlying concern…" at bounding box center [419, 190] width 286 height 29
click at [276, 173] on input "a. By facilitating a collaborative discussion to understand the underlying conc…" at bounding box center [276, 171] width 0 height 6
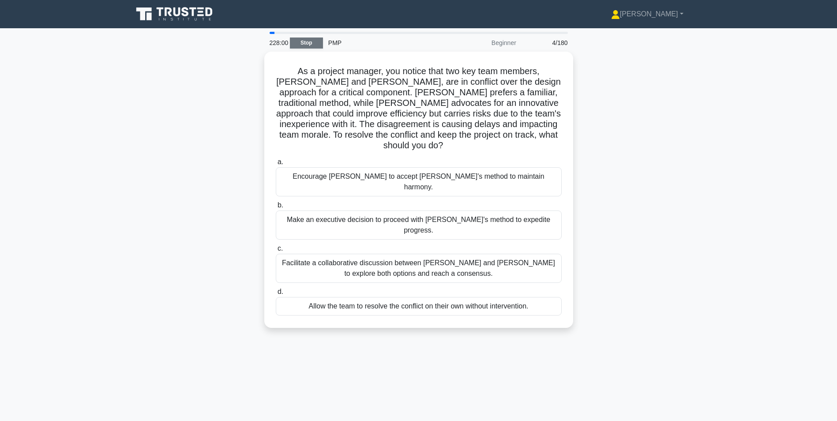
click at [309, 37] on link "Stop" at bounding box center [306, 42] width 33 height 11
click at [311, 38] on link "Stop" at bounding box center [306, 42] width 33 height 11
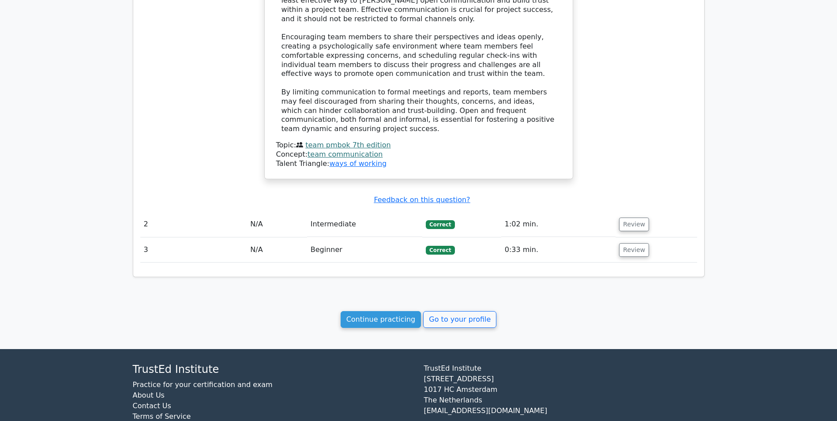
scroll to position [737, 0]
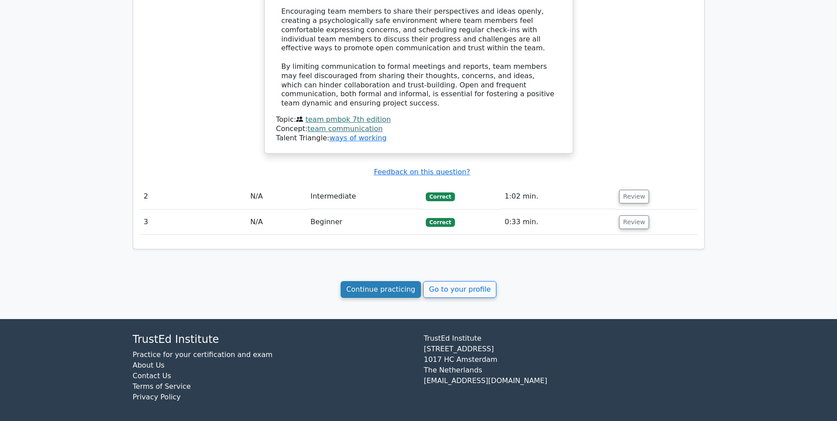
click at [391, 288] on link "Continue practicing" at bounding box center [381, 289] width 81 height 17
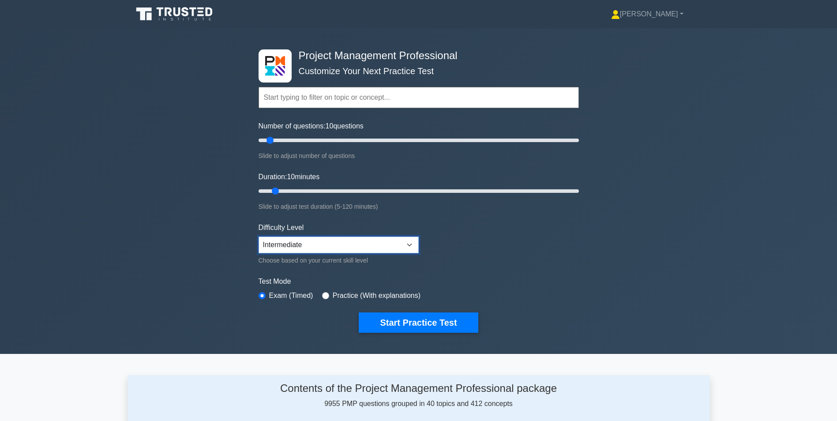
click at [383, 242] on select "Beginner Intermediate Expert" at bounding box center [338, 244] width 160 height 17
select select "expert"
click at [258, 236] on select "Beginner Intermediate Expert" at bounding box center [338, 244] width 160 height 17
click at [420, 322] on button "Start Practice Test" at bounding box center [418, 322] width 119 height 20
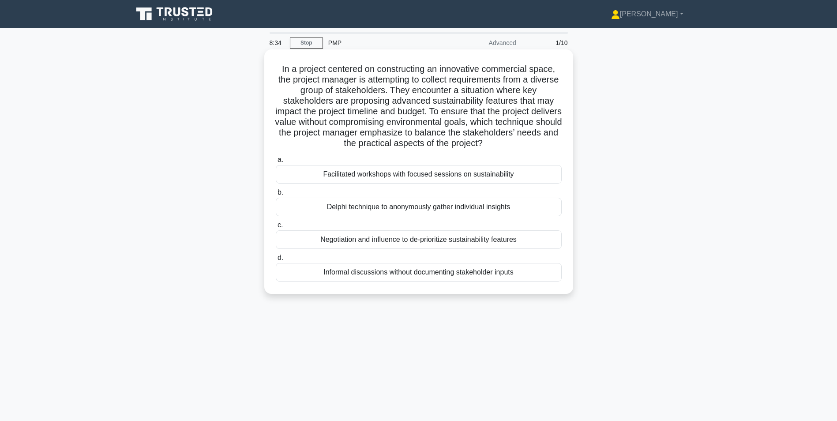
click at [348, 243] on div "Negotiation and influence to de-prioritize sustainability features" at bounding box center [419, 239] width 286 height 19
click at [276, 228] on input "c. Negotiation and influence to de-prioritize sustainability features" at bounding box center [276, 225] width 0 height 6
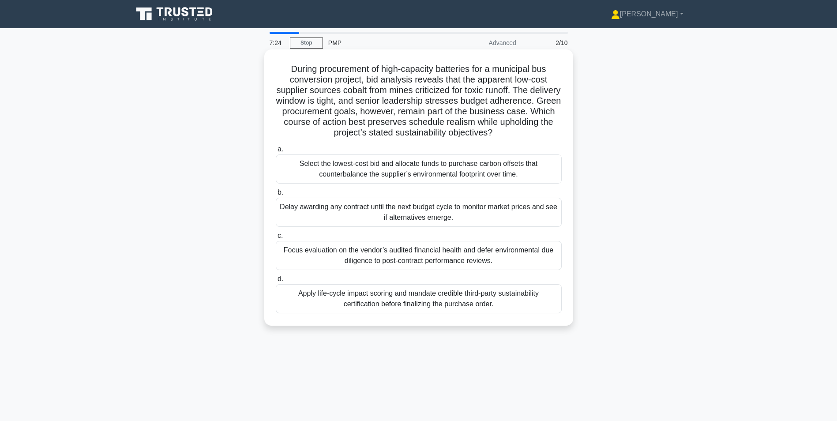
click at [289, 299] on div "Apply life-cycle impact scoring and mandate credible third-party sustainability…" at bounding box center [419, 298] width 286 height 29
click at [276, 282] on input "d. Apply life-cycle impact scoring and mandate credible third-party sustainabil…" at bounding box center [276, 279] width 0 height 6
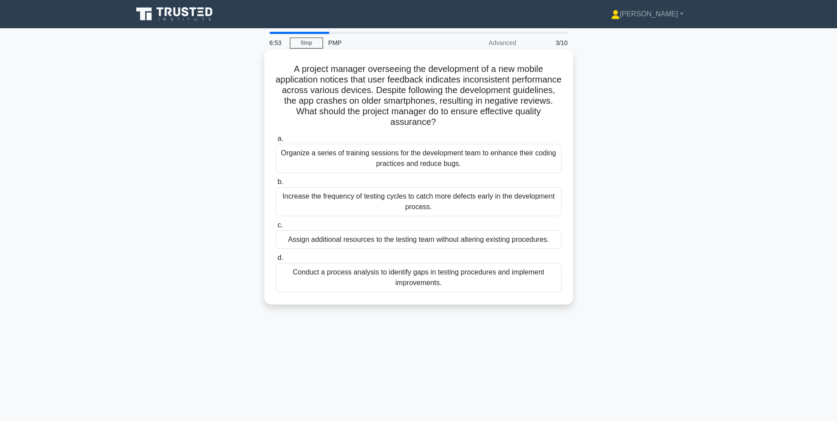
click at [287, 280] on div "Conduct a process analysis to identify gaps in testing procedures and implement…" at bounding box center [419, 277] width 286 height 29
click at [276, 261] on input "d. Conduct a process analysis to identify gaps in testing procedures and implem…" at bounding box center [276, 258] width 0 height 6
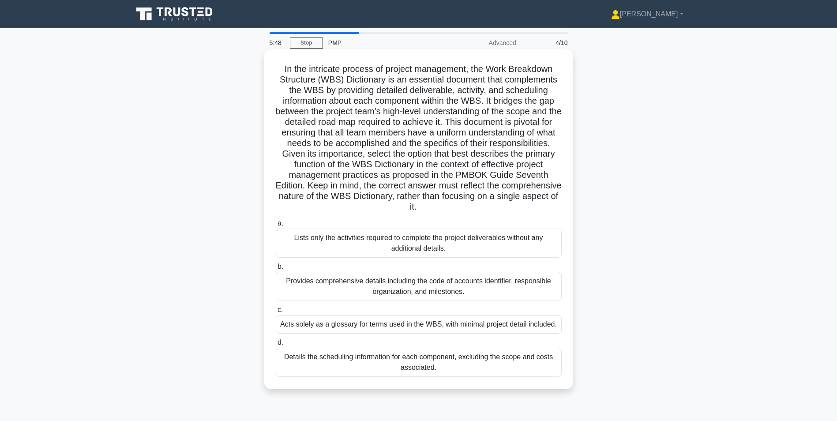
click at [295, 291] on div "Provides comprehensive details including the code of accounts identifier, respo…" at bounding box center [419, 286] width 286 height 29
click at [276, 270] on input "b. Provides comprehensive details including the code of accounts identifier, re…" at bounding box center [276, 267] width 0 height 6
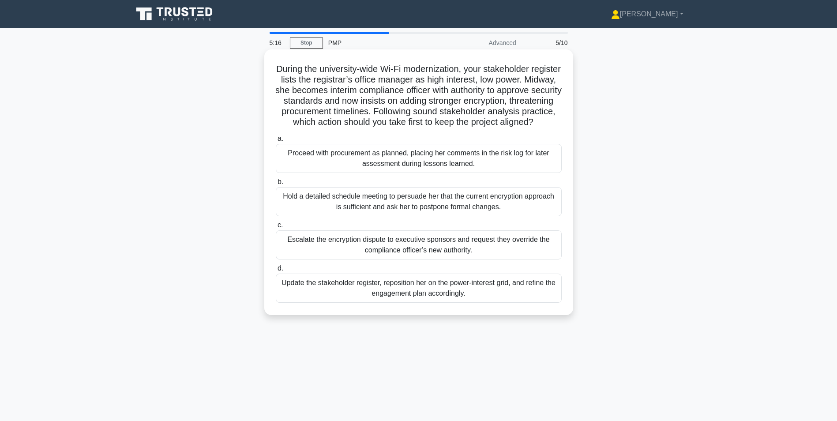
click at [333, 299] on div "Update the stakeholder register, reposition her on the power-interest grid, and…" at bounding box center [419, 287] width 286 height 29
click at [281, 301] on div "Update the stakeholder register, reposition her on the power-interest grid, and…" at bounding box center [419, 287] width 286 height 29
click at [276, 271] on input "d. Update the stakeholder register, reposition her on the power-interest grid, …" at bounding box center [276, 269] width 0 height 6
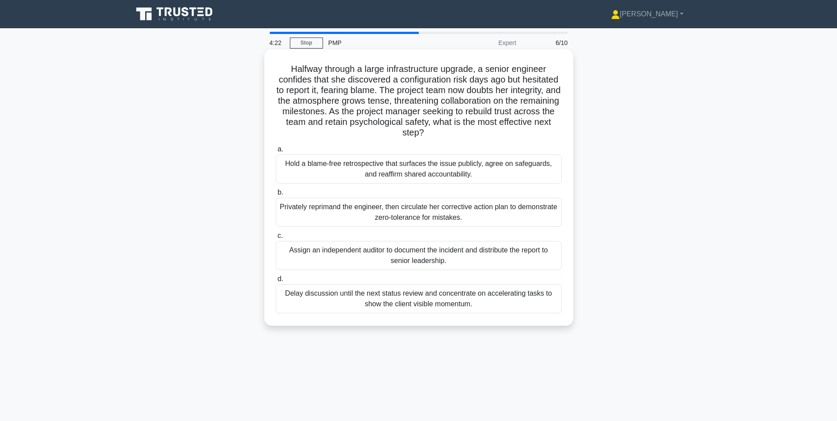
click at [296, 172] on div "Hold a blame-free retrospective that surfaces the issue publicly, agree on safe…" at bounding box center [419, 168] width 286 height 29
click at [276, 152] on input "a. Hold a blame-free retrospective that surfaces the issue publicly, agree on s…" at bounding box center [276, 149] width 0 height 6
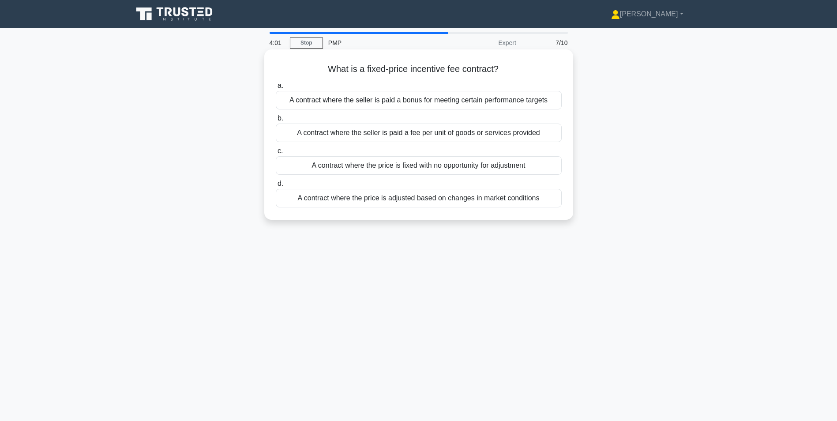
click at [371, 105] on div "A contract where the seller is paid a bonus for meeting certain performance tar…" at bounding box center [419, 100] width 286 height 19
click at [276, 89] on input "a. A contract where the seller is paid a bonus for meeting certain performance …" at bounding box center [276, 86] width 0 height 6
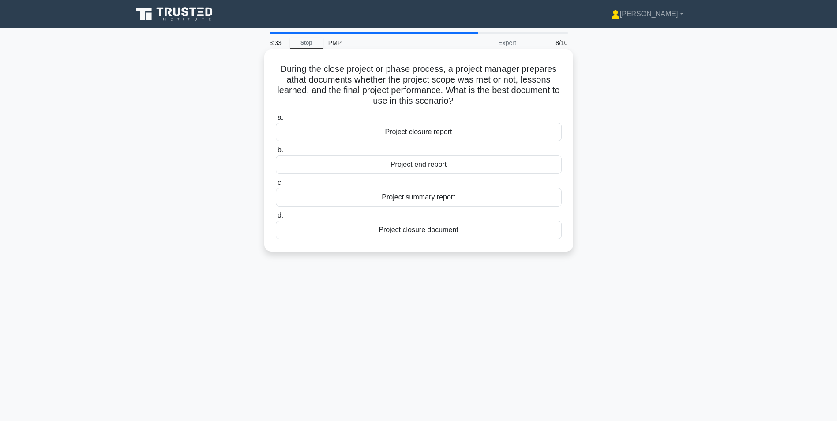
click at [304, 132] on div "Project closure report" at bounding box center [419, 132] width 286 height 19
click at [276, 120] on input "a. Project closure report" at bounding box center [276, 118] width 0 height 6
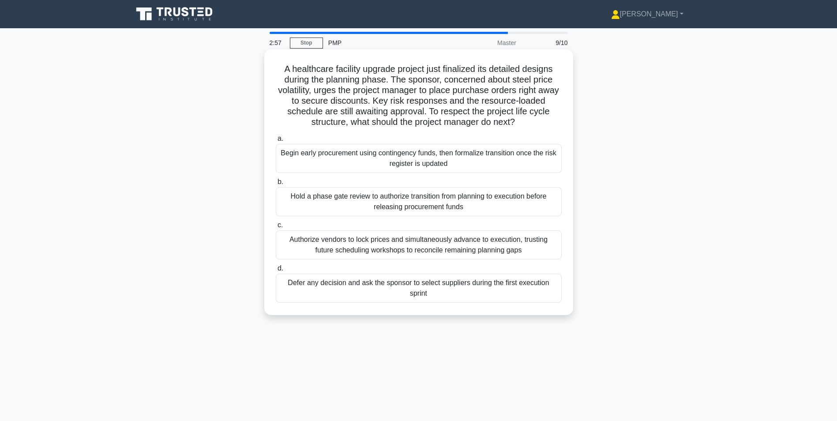
click at [304, 205] on div "Hold a phase gate review to authorize transition from planning to execution bef…" at bounding box center [419, 201] width 286 height 29
click at [276, 185] on input "b. Hold a phase gate review to authorize transition from planning to execution …" at bounding box center [276, 182] width 0 height 6
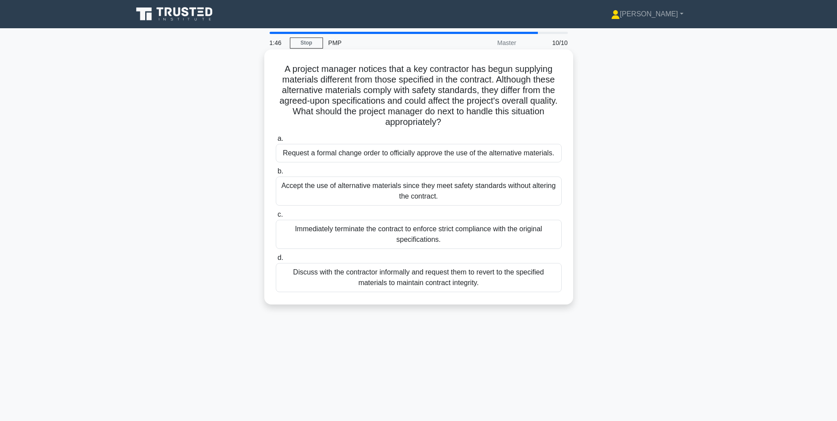
click at [288, 283] on div "Discuss with the contractor informally and request them to revert to the specif…" at bounding box center [419, 277] width 286 height 29
click at [276, 261] on input "d. Discuss with the contractor informally and request them to revert to the spe…" at bounding box center [276, 258] width 0 height 6
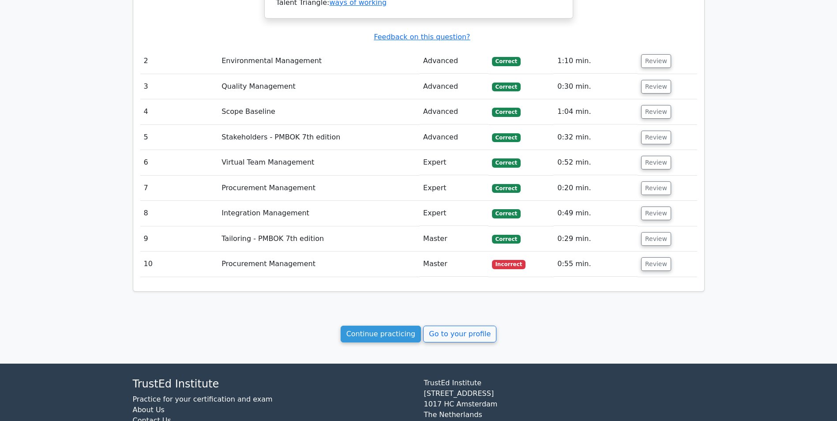
scroll to position [970, 0]
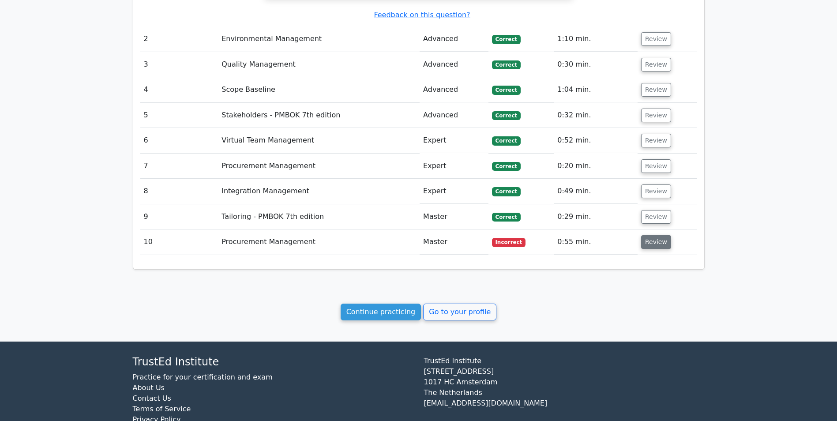
click at [657, 235] on button "Review" at bounding box center [656, 242] width 30 height 14
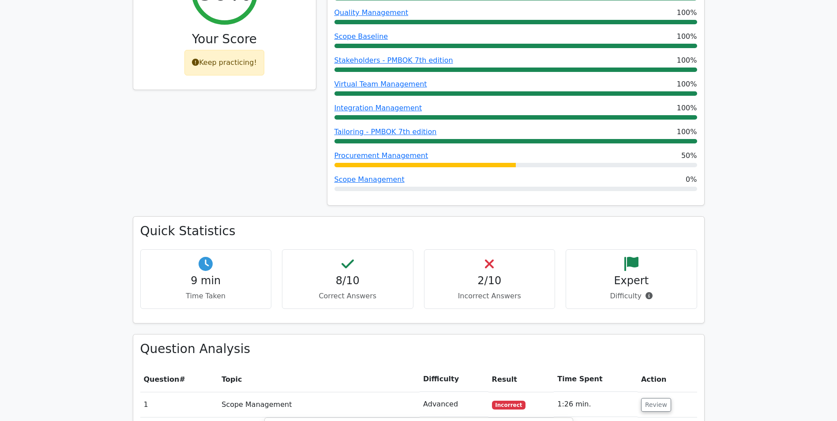
scroll to position [44, 0]
